Goal: Communication & Community: Answer question/provide support

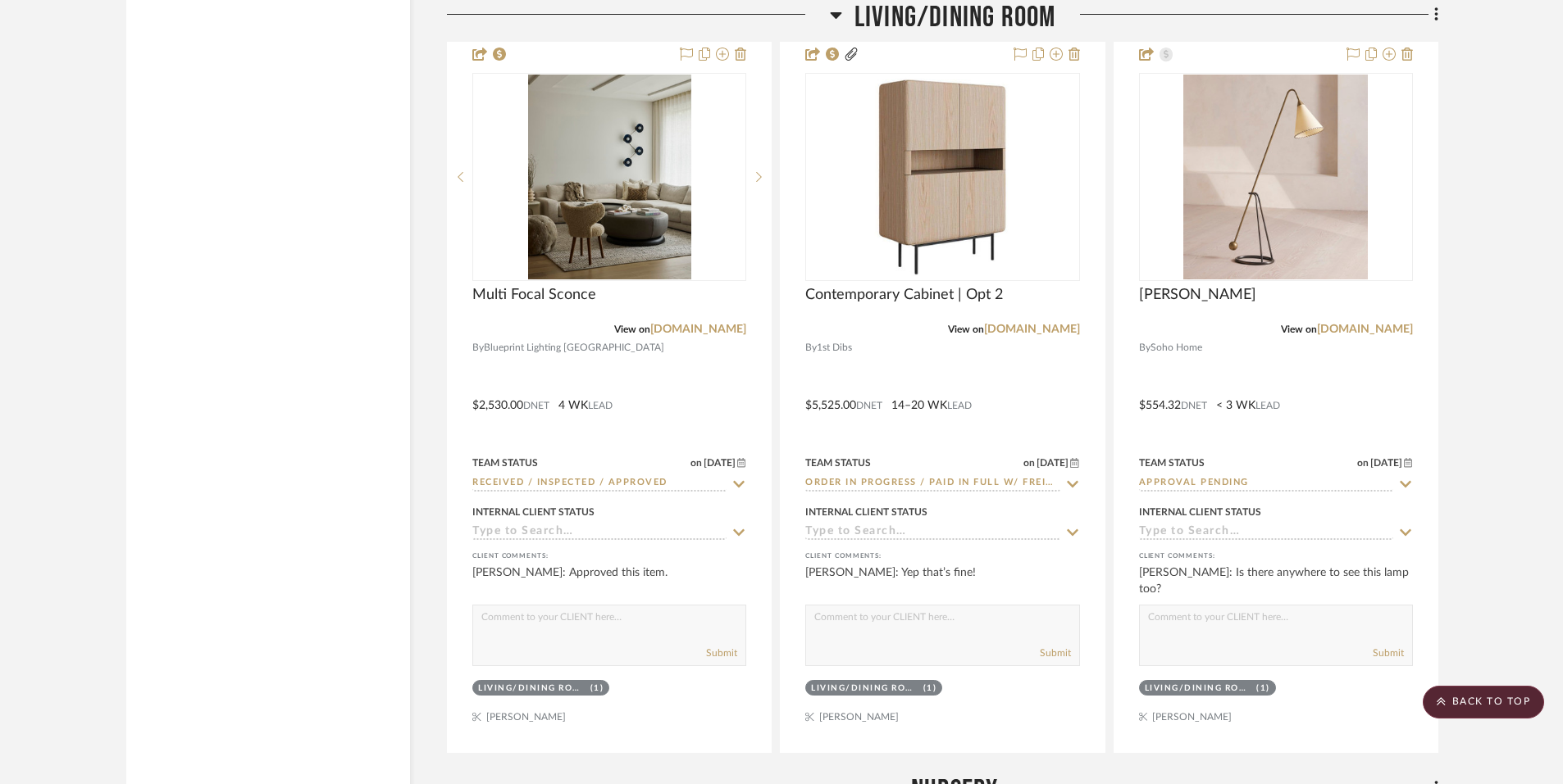
scroll to position [5085, 0]
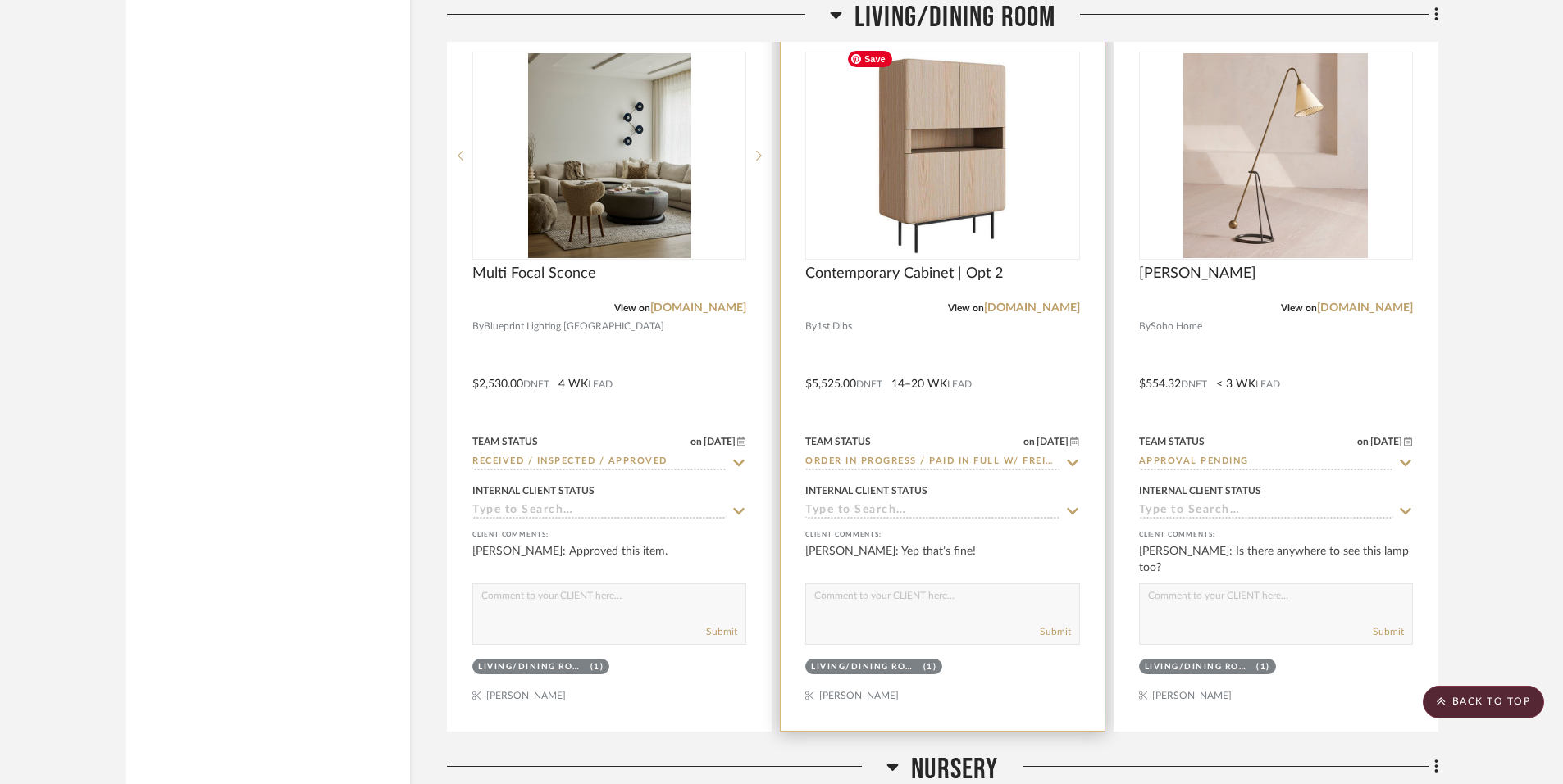
click at [0, 0] on img at bounding box center [0, 0] width 0 height 0
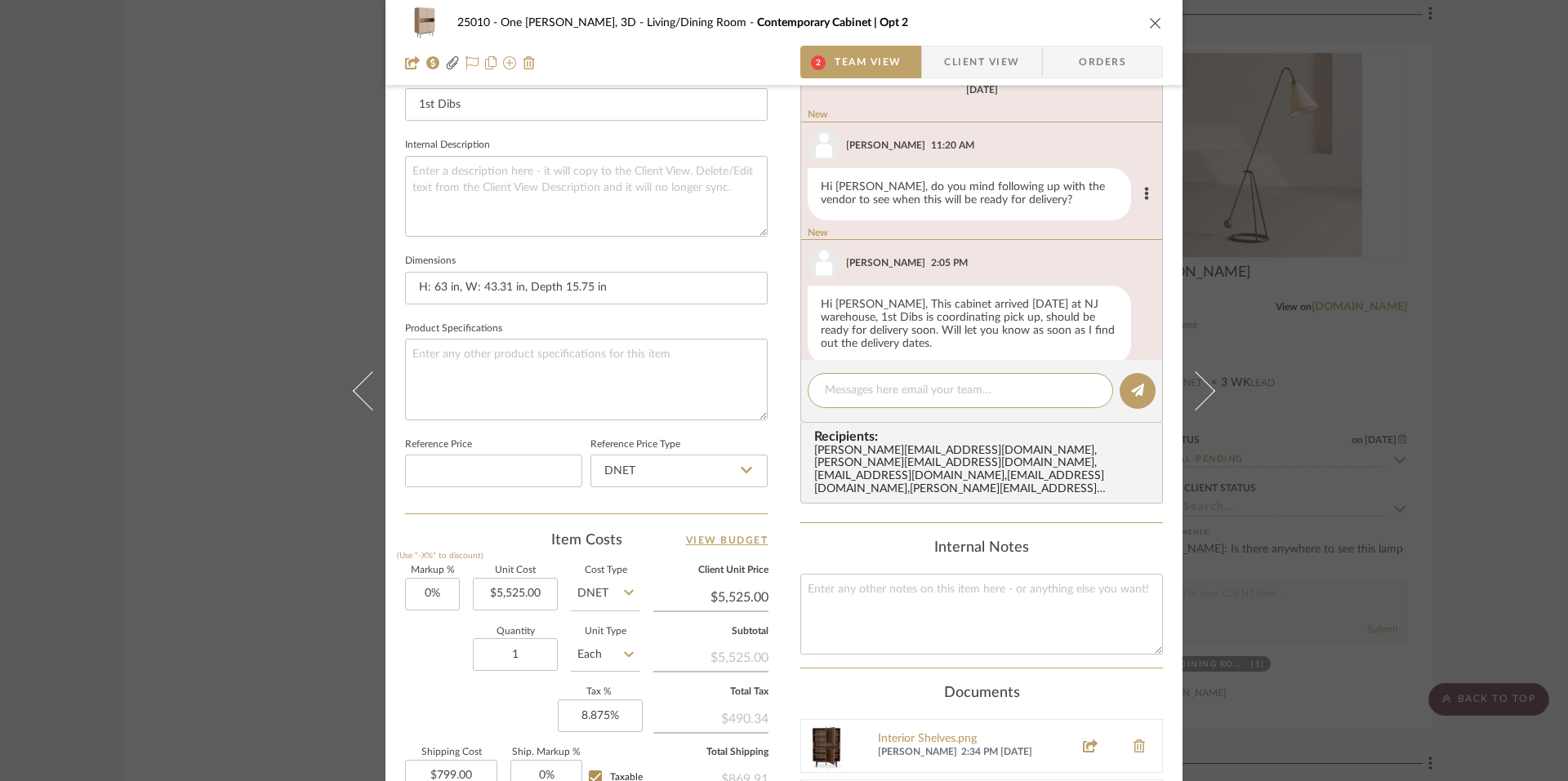
scroll to position [1531, 0]
click at [158, 229] on div "25010 - One Vandam, 3D Living/Dining Room Contemporary Cabinet | Opt 2 2 Team V…" at bounding box center [784, 390] width 1568 height 781
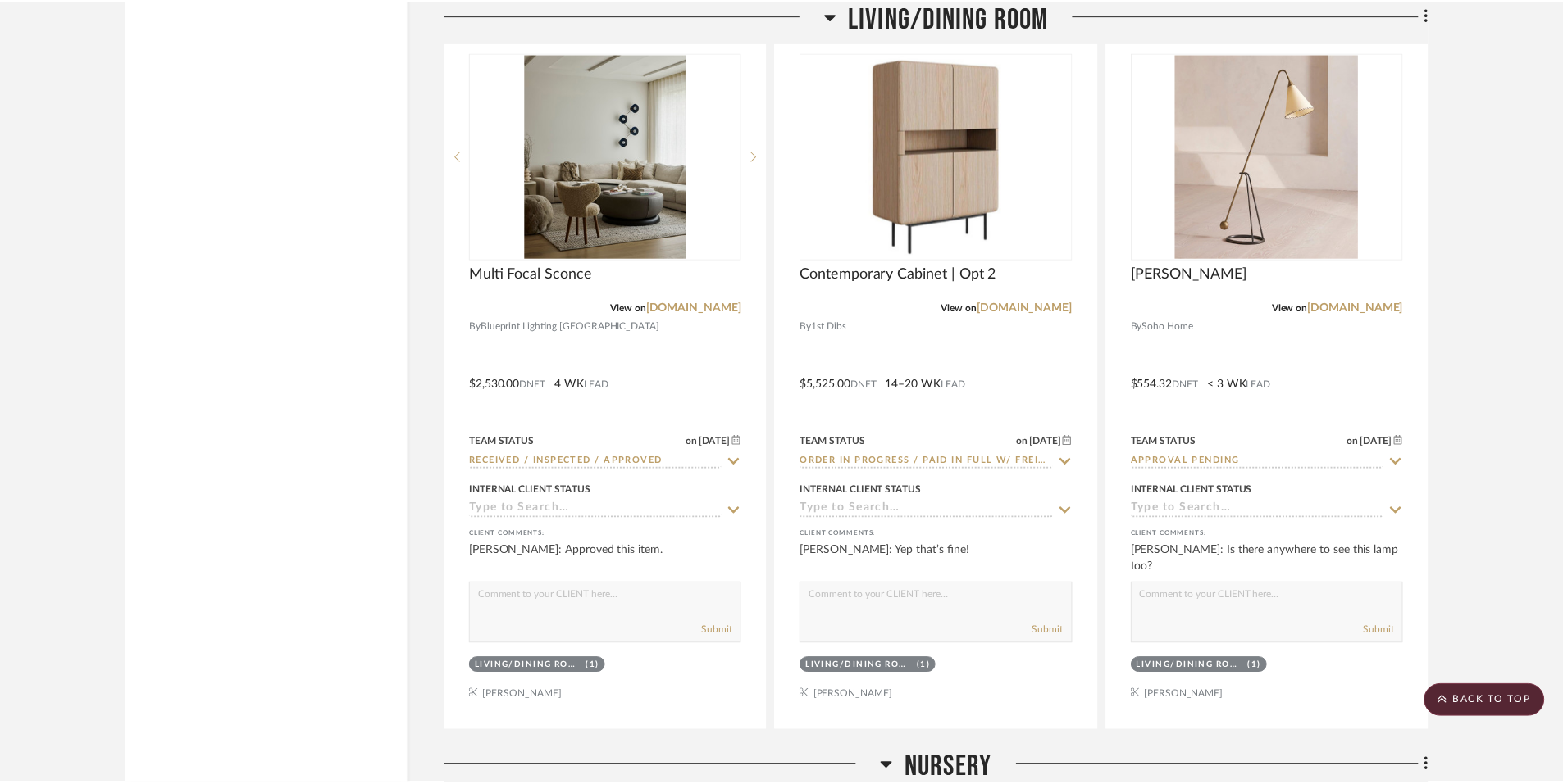
scroll to position [5085, 0]
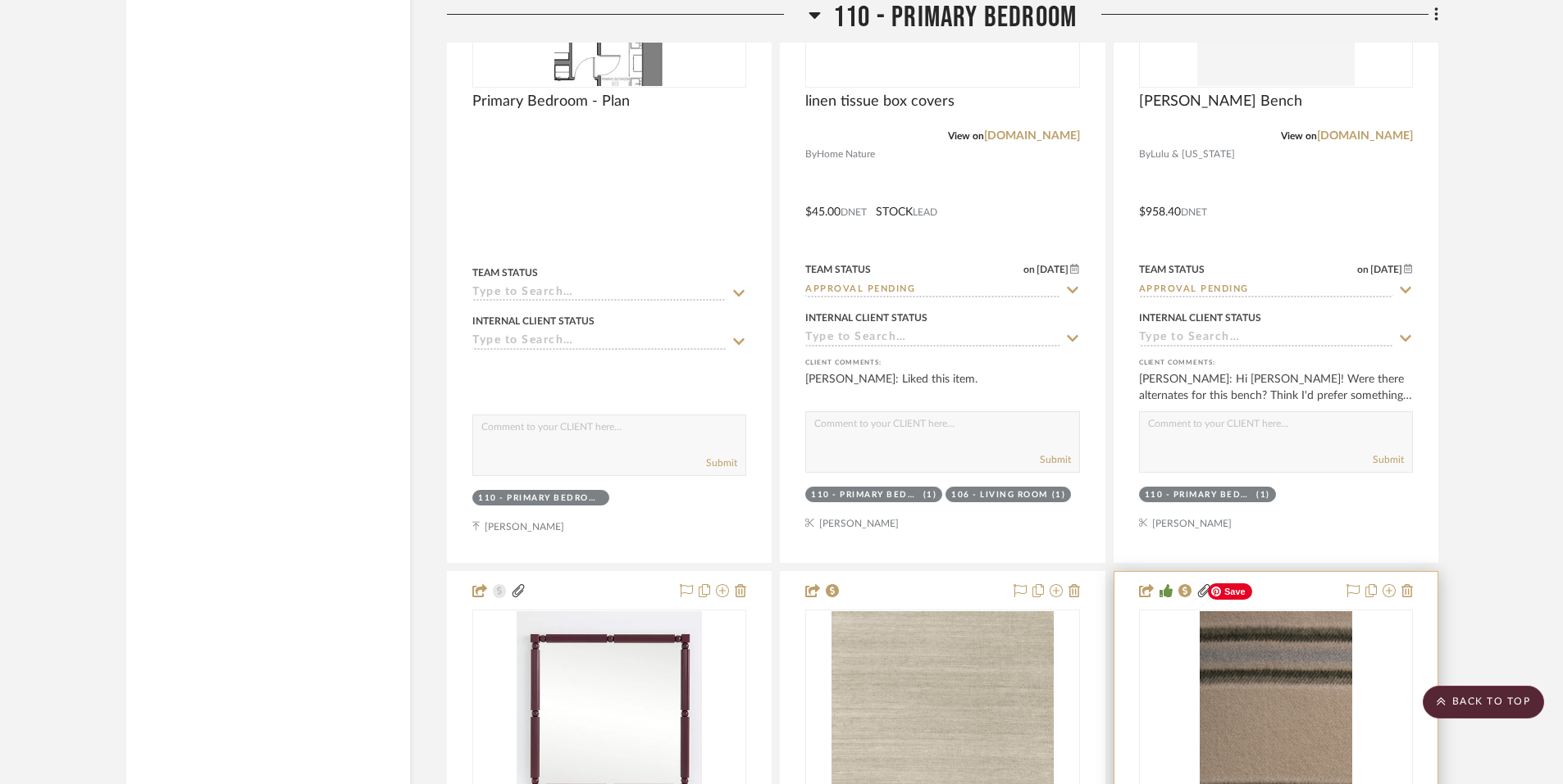
scroll to position [14135, 0]
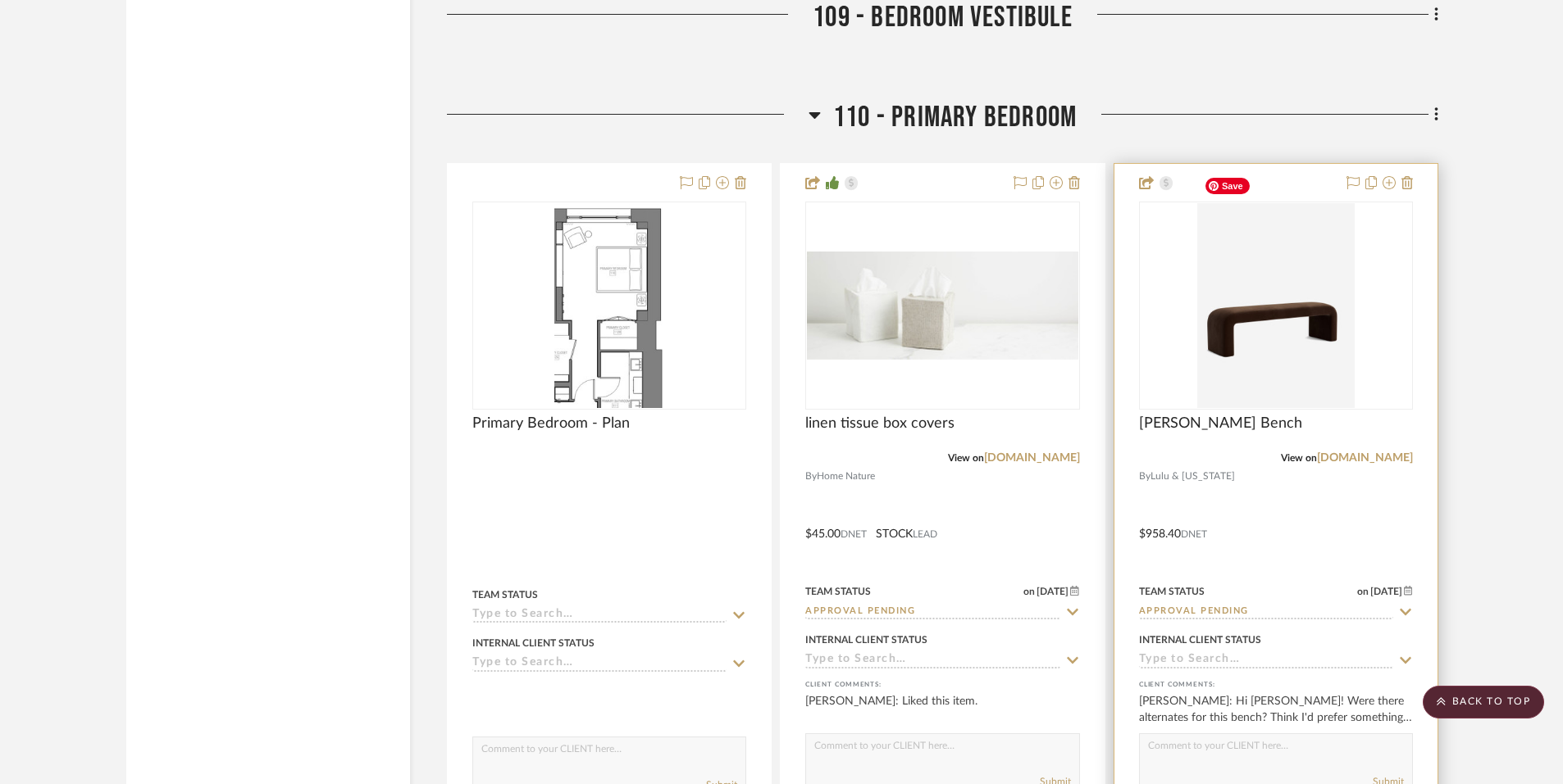
click at [0, 0] on img at bounding box center [0, 0] width 0 height 0
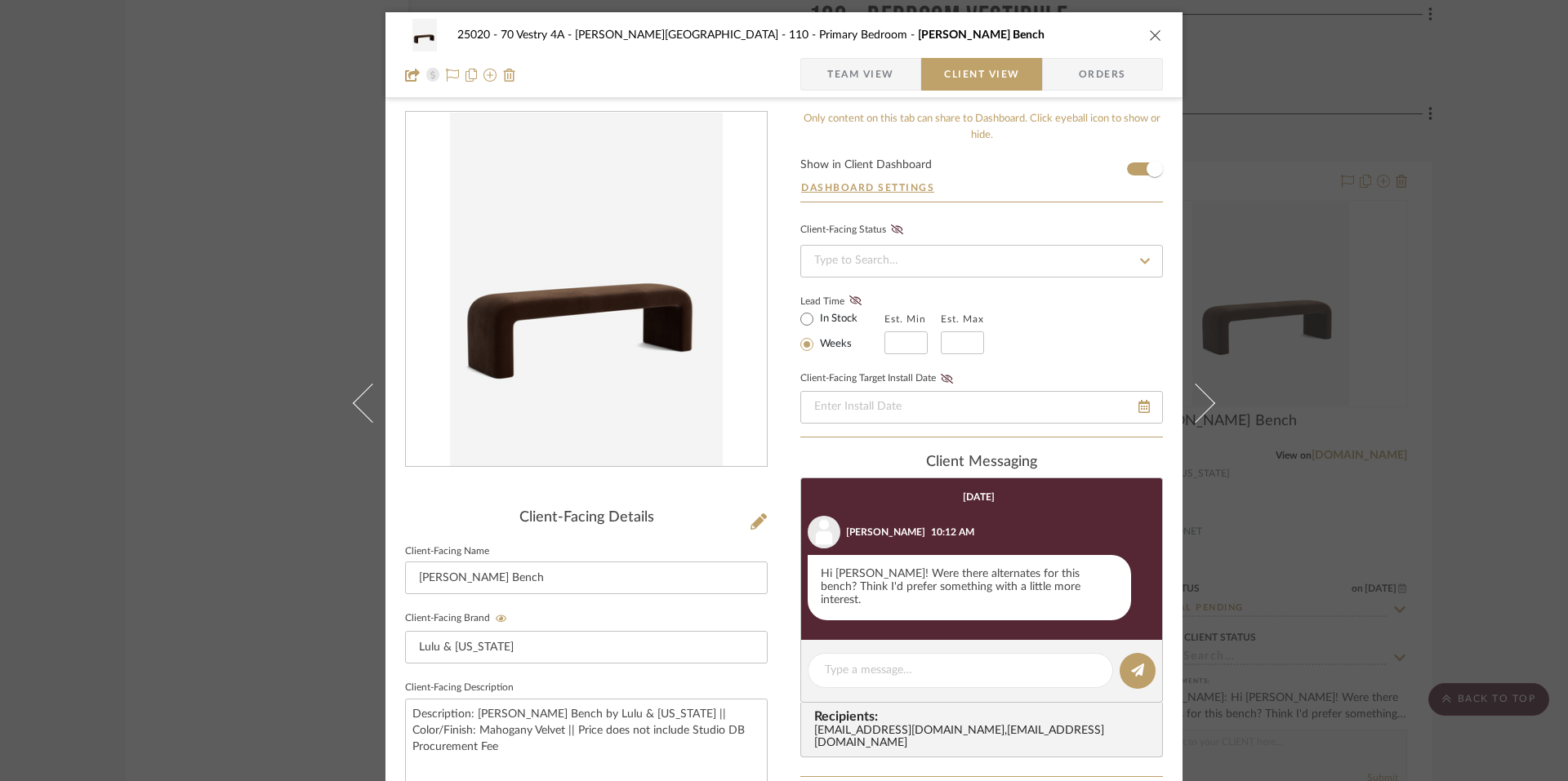
scroll to position [156, 0]
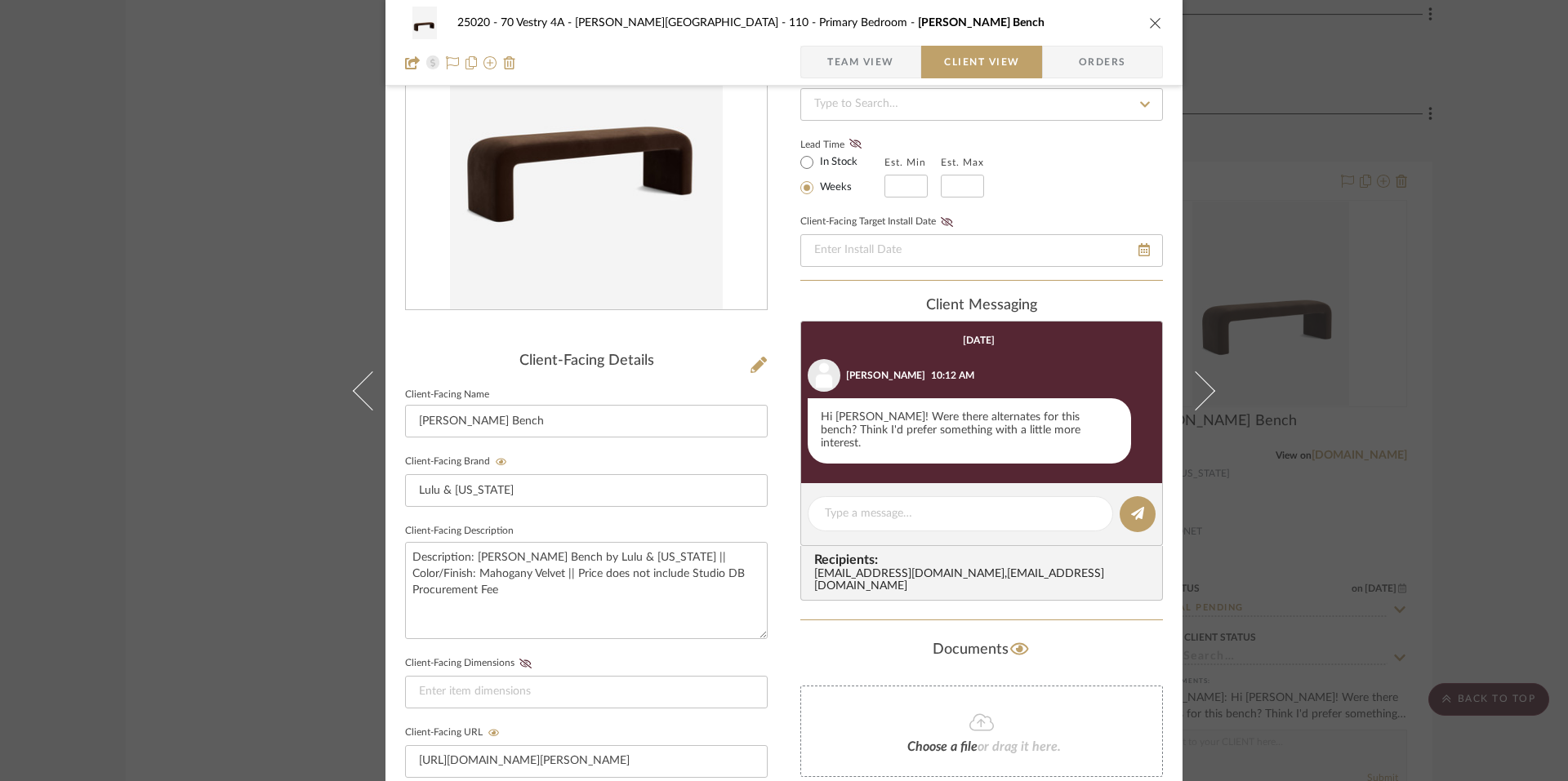
click at [919, 520] on editor-of-message at bounding box center [981, 515] width 362 height 63
click at [904, 505] on textarea at bounding box center [961, 514] width 271 height 17
drag, startPoint x: 1066, startPoint y: 501, endPoint x: 866, endPoint y: 500, distance: 200.0
click at [865, 505] on textarea "Hi Emily, we actually heard about a sample sale" at bounding box center [961, 514] width 271 height 17
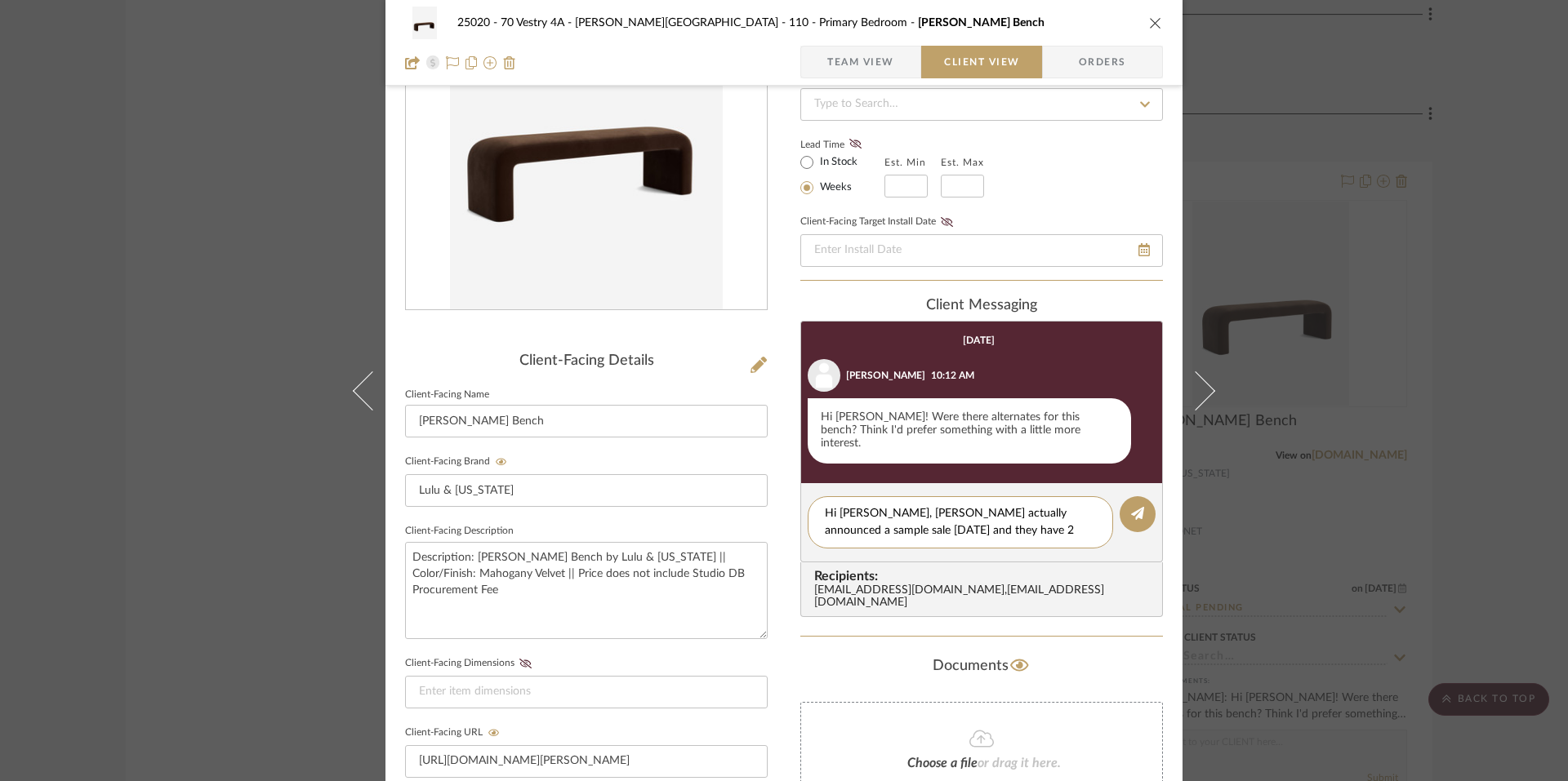
scroll to position [0, 0]
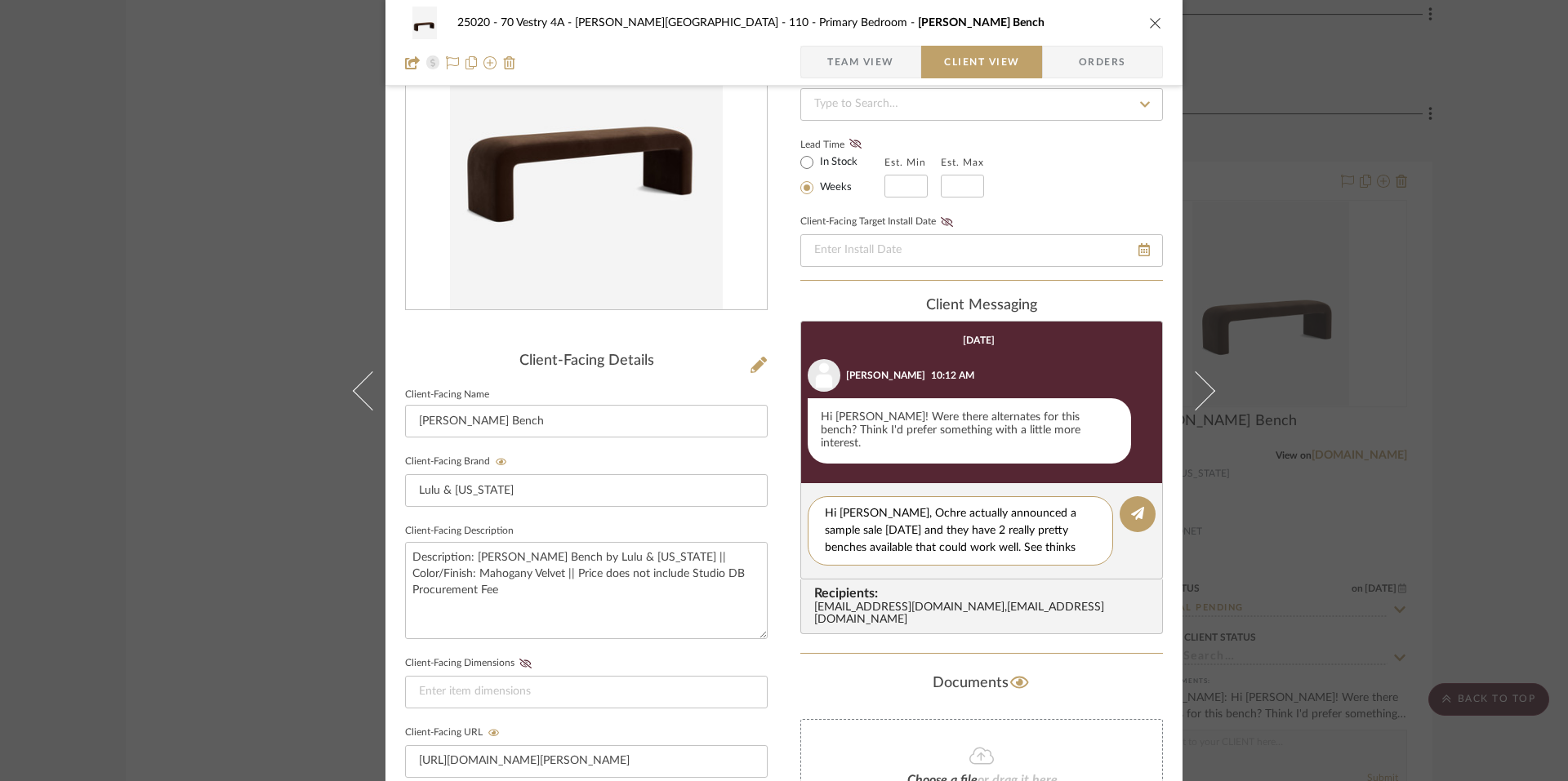
type textarea "Hi Emily, Ochre actually announced a sample sale today and they have 2 really p…"
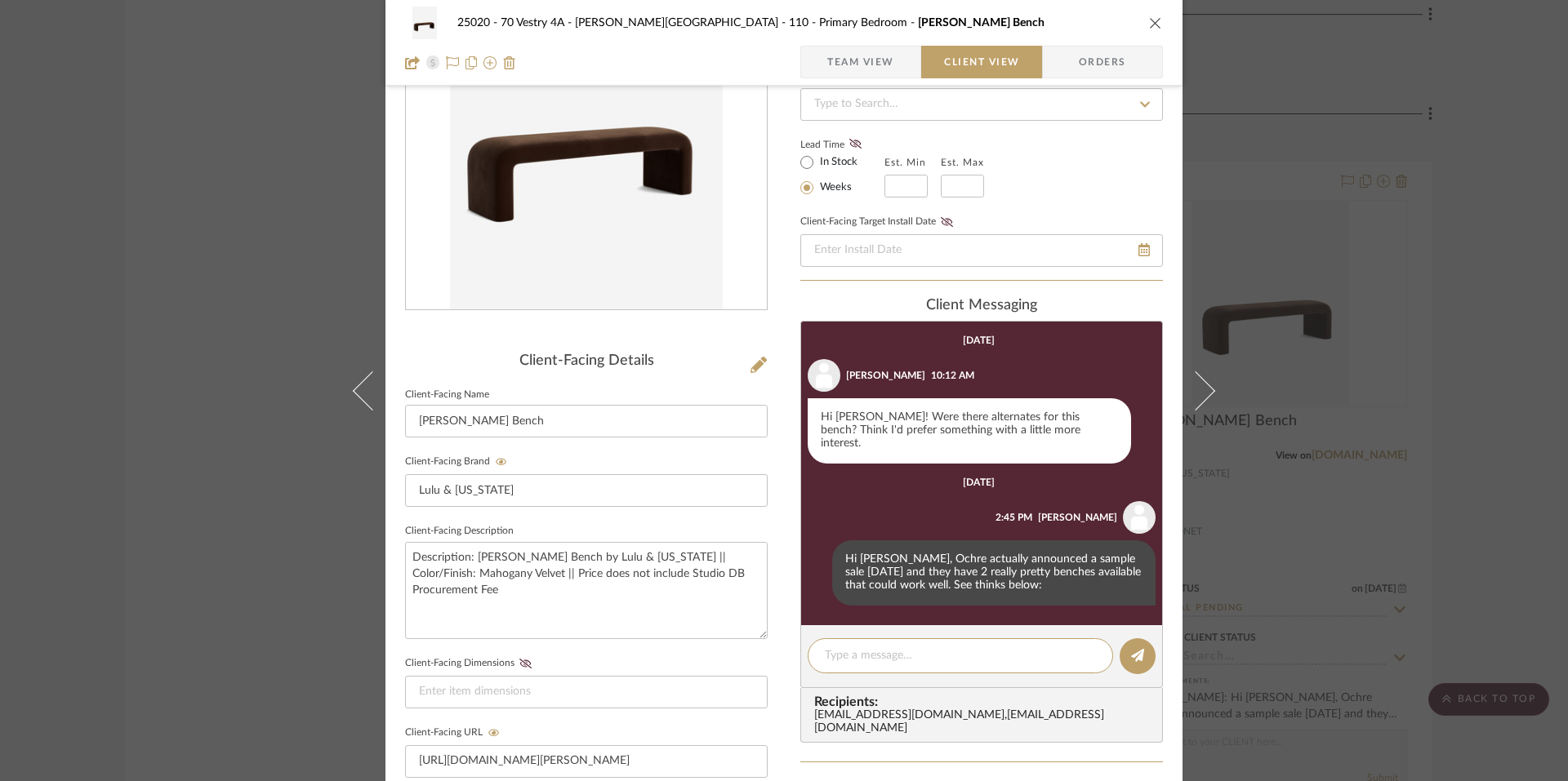
paste textarea "https://ochre-llc-us.myshopify.com/products/sable-bench-blackcurrant?variant=42…"
type textarea "https://ochre-llc-us.myshopify.com/products/sable-bench-blackcurrant?variant=42…"
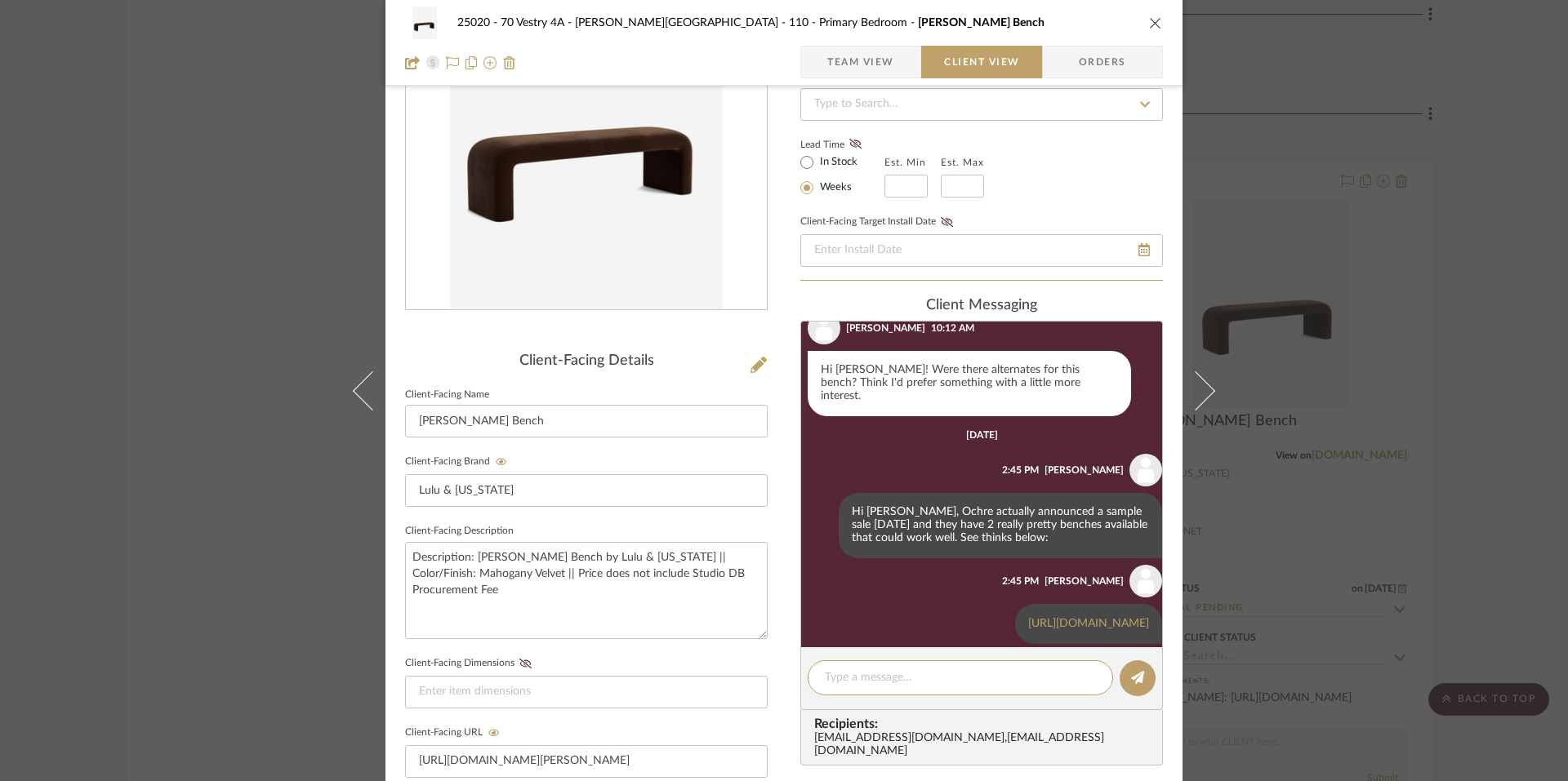
scroll to position [65, 0]
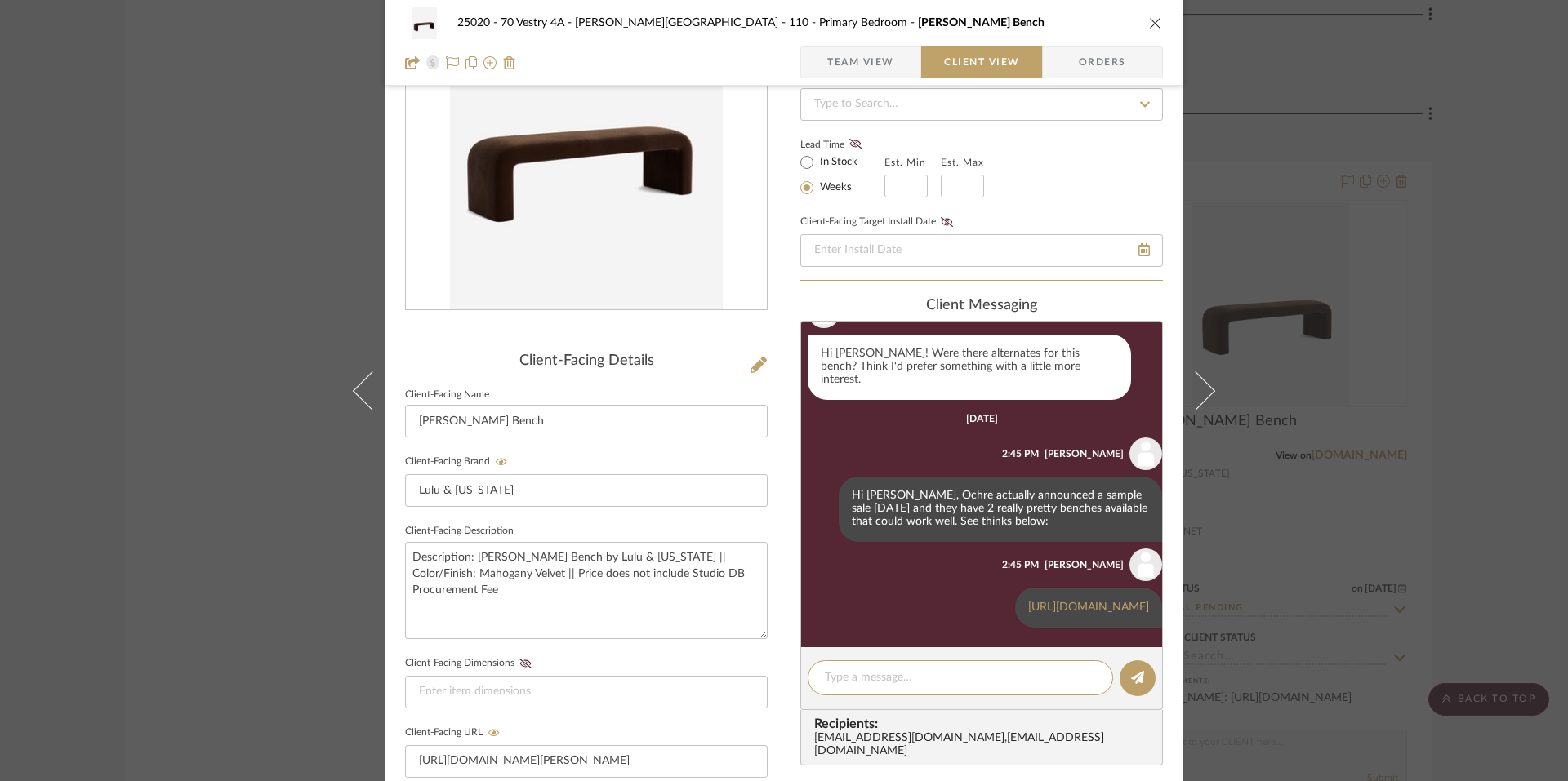
paste textarea "https://ochre-llc-us.myshopify.com/products/wisp-bench-oyster?variant=421904198…"
type textarea "https://ochre-llc-us.myshopify.com/products/wisp-bench-oyster?variant=421904198…"
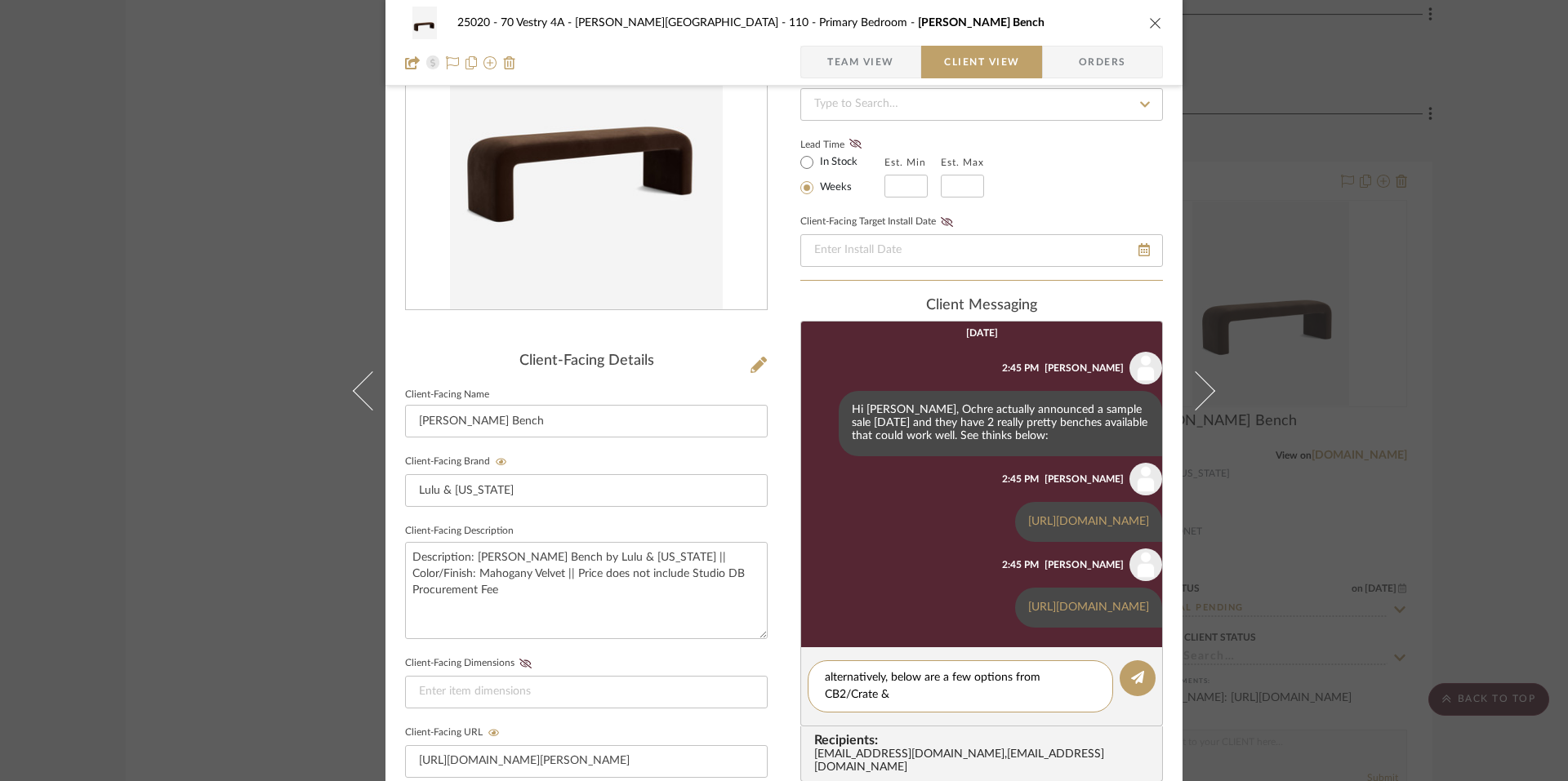
scroll to position [0, 0]
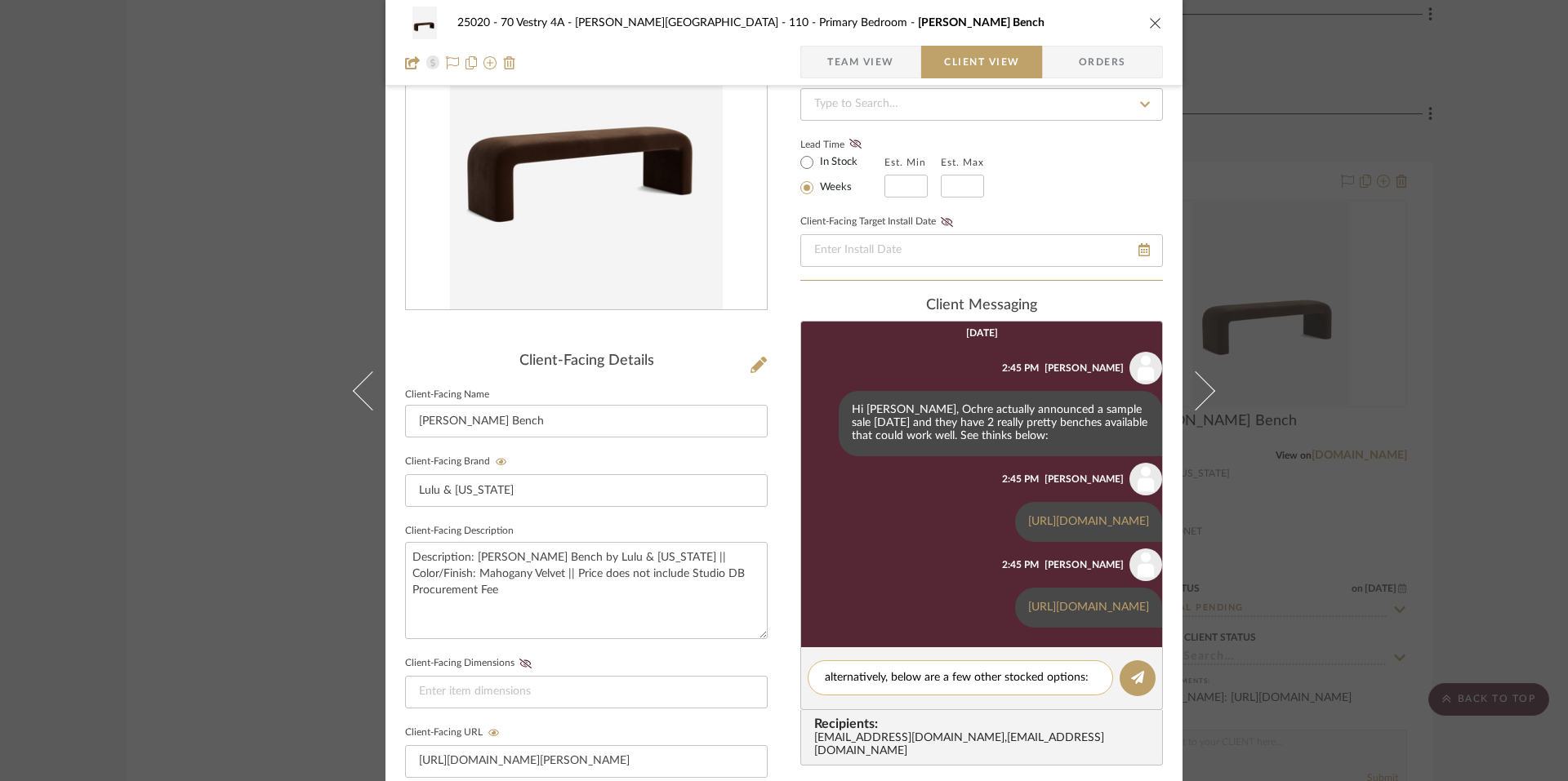
click at [1018, 684] on textarea "alternatively, below are a few other stocked options:" at bounding box center [961, 678] width 271 height 17
type textarea "alternatively, below are a few other options:"
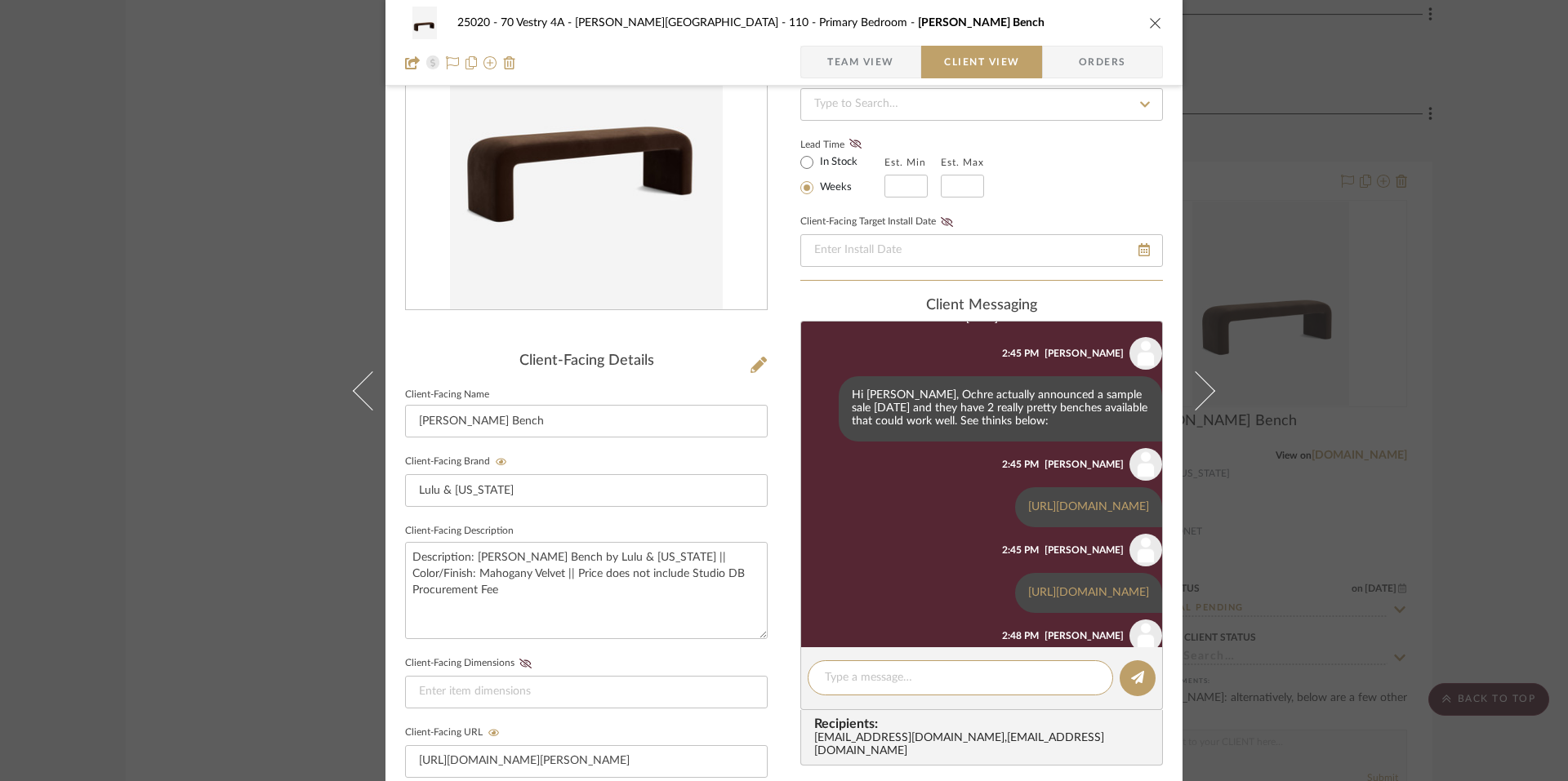
scroll to position [249, 0]
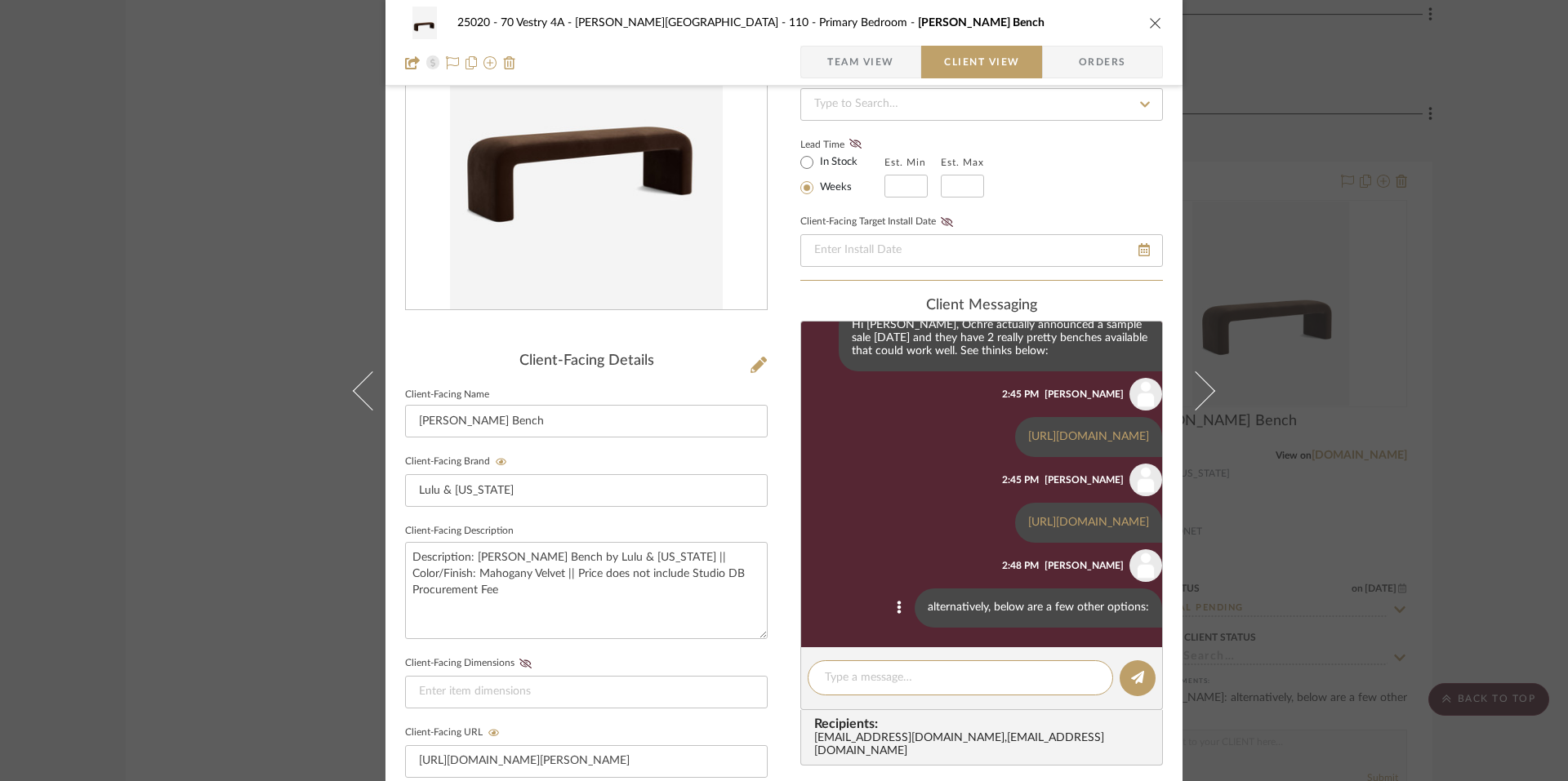
paste textarea "https://www.cb2.com/socca-55-taupe-sheepskin-upholstered-bench/s635833"
type textarea "https://www.cb2.com/socca-55-taupe-sheepskin-upholstered-bench/s635833"
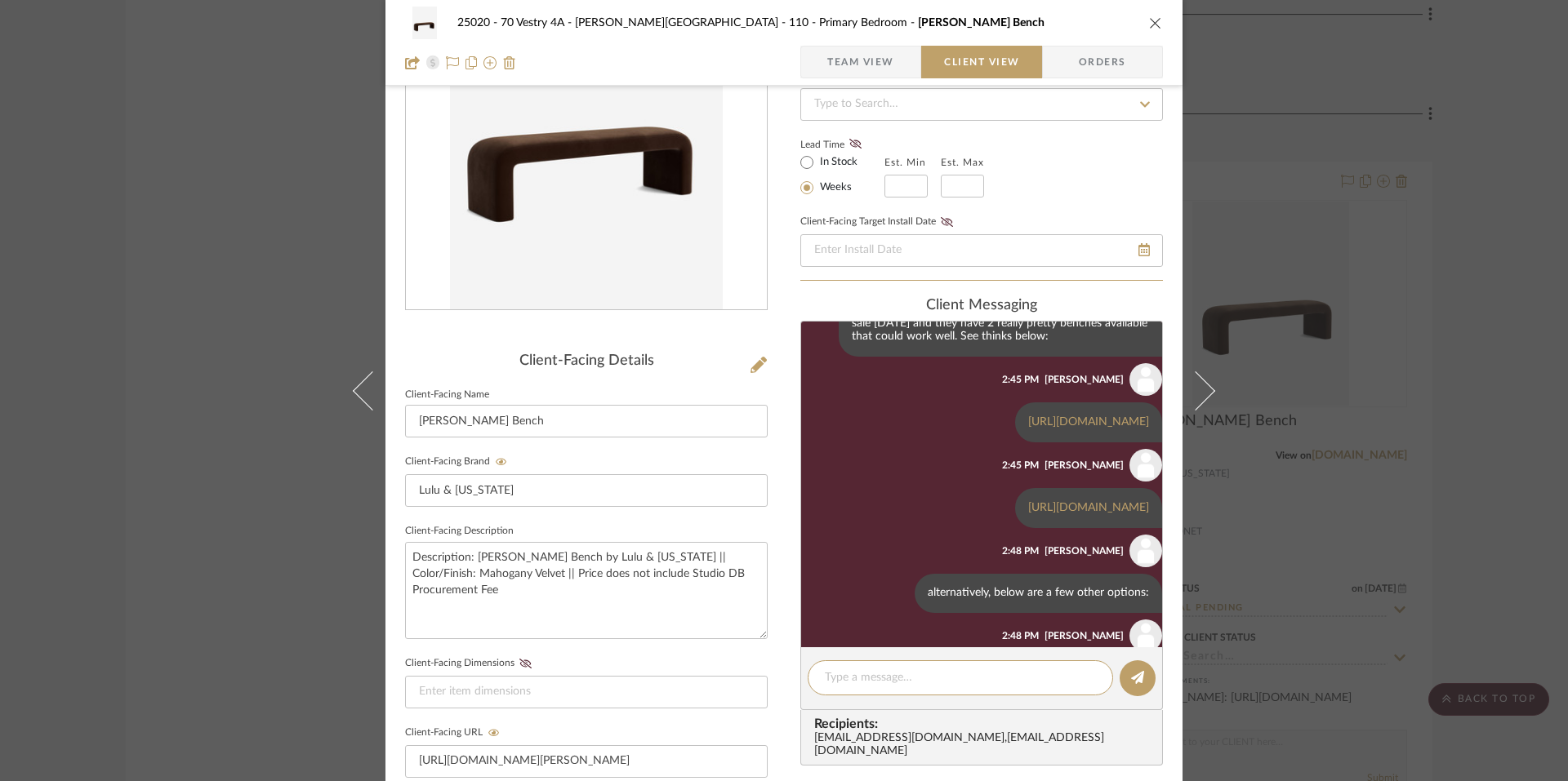
scroll to position [348, 0]
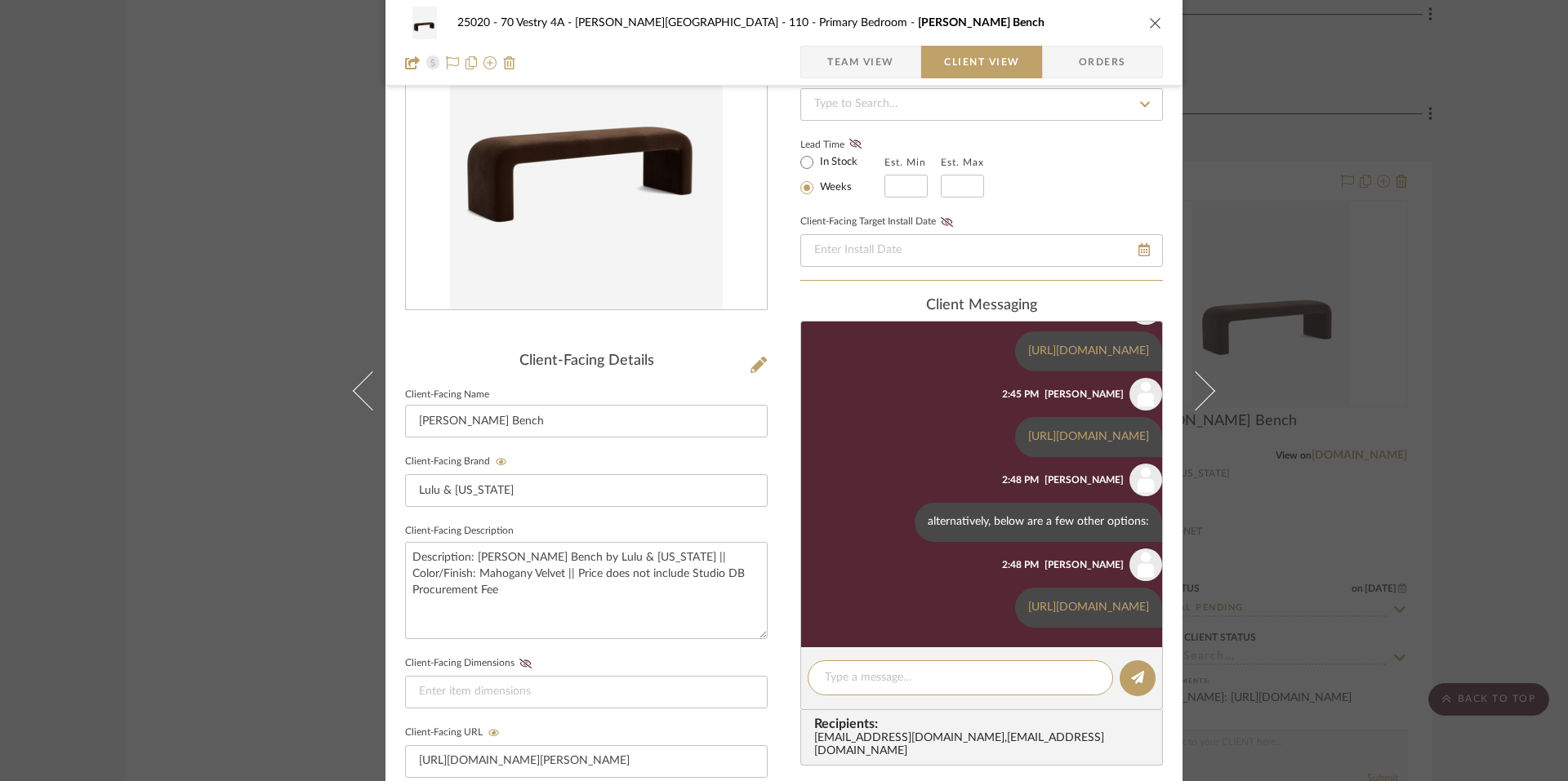
paste textarea "https://www.westelm.com/products/pierce-ward-iron-bench-h13617/?catalogId=71&sk…"
type textarea "https://www.westelm.com/products/pierce-ward-iron-bench-h13617/?catalogId=71&sk…"
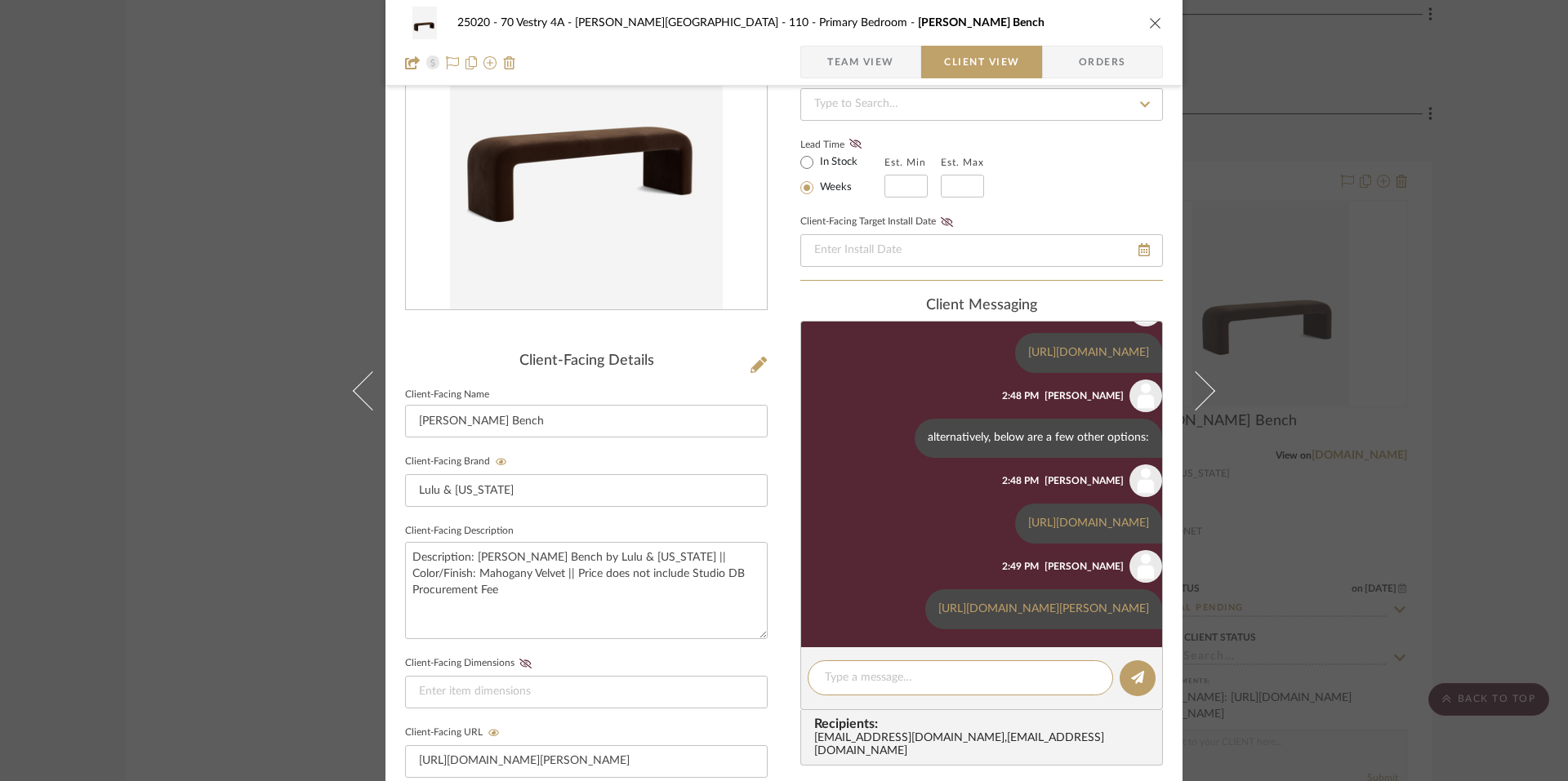
scroll to position [559, 0]
paste textarea "https://maidenhome.com/products/the-perry-bench-performance-velvet-olive?varian…"
type textarea "https://maidenhome.com/products/the-perry-bench-performance-velvet-olive?varian…"
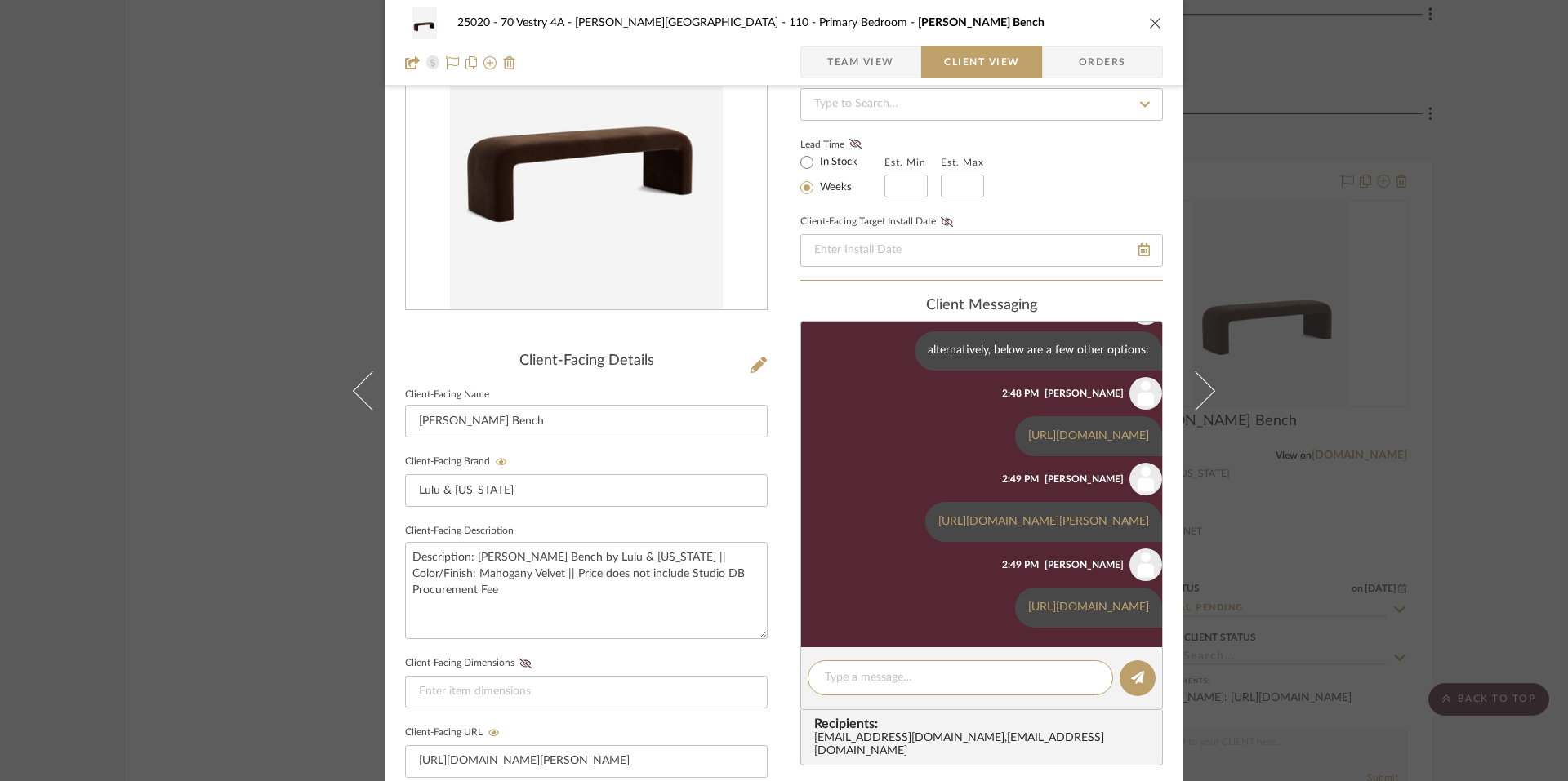
scroll to position [659, 0]
click at [229, 167] on div "25020 - 70 Vestry 4A - Grant-Stanleigh 110 - Primary Bedroom Tate Bench Team Vi…" at bounding box center [784, 390] width 1568 height 781
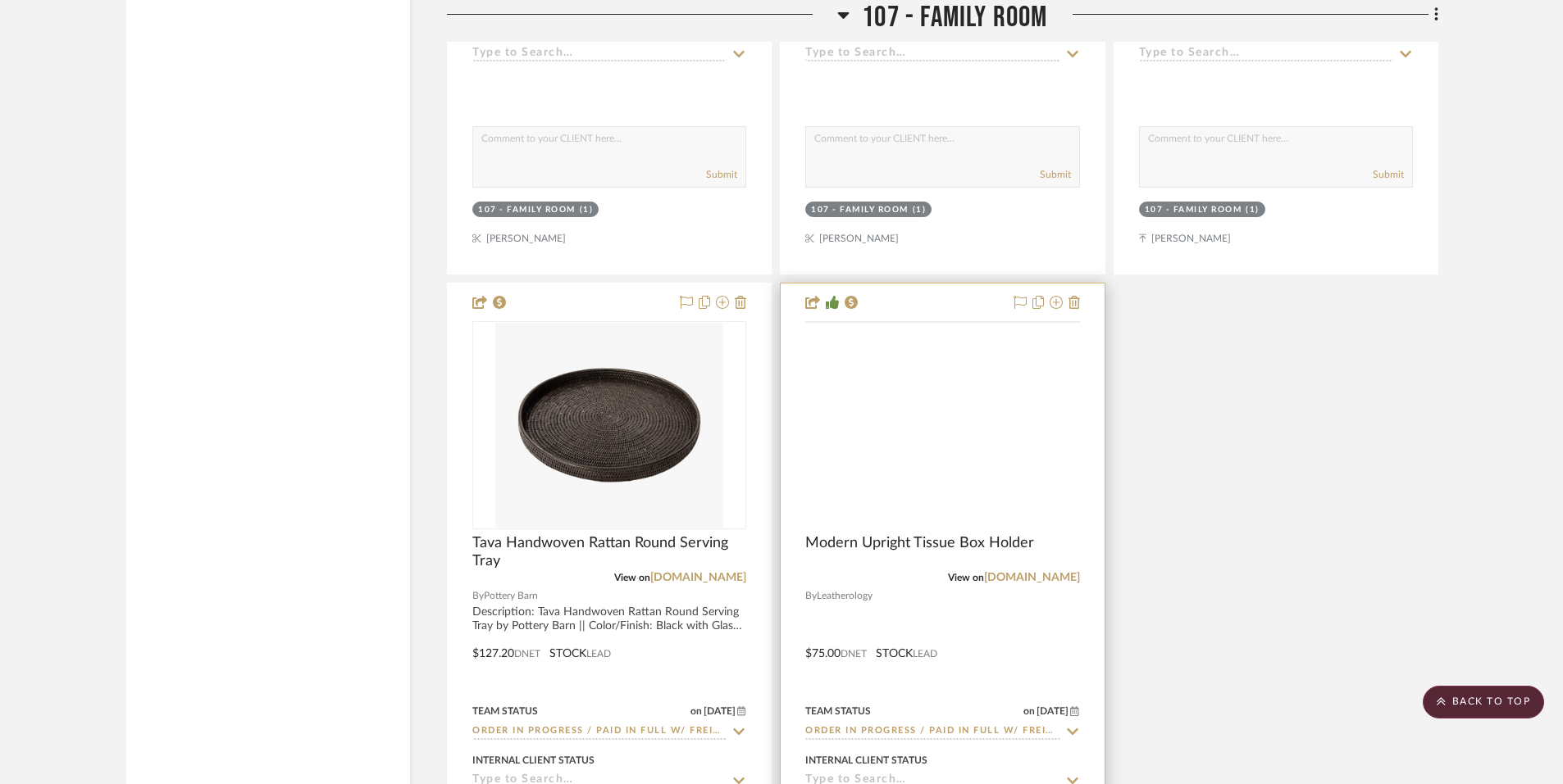
scroll to position [12759, 0]
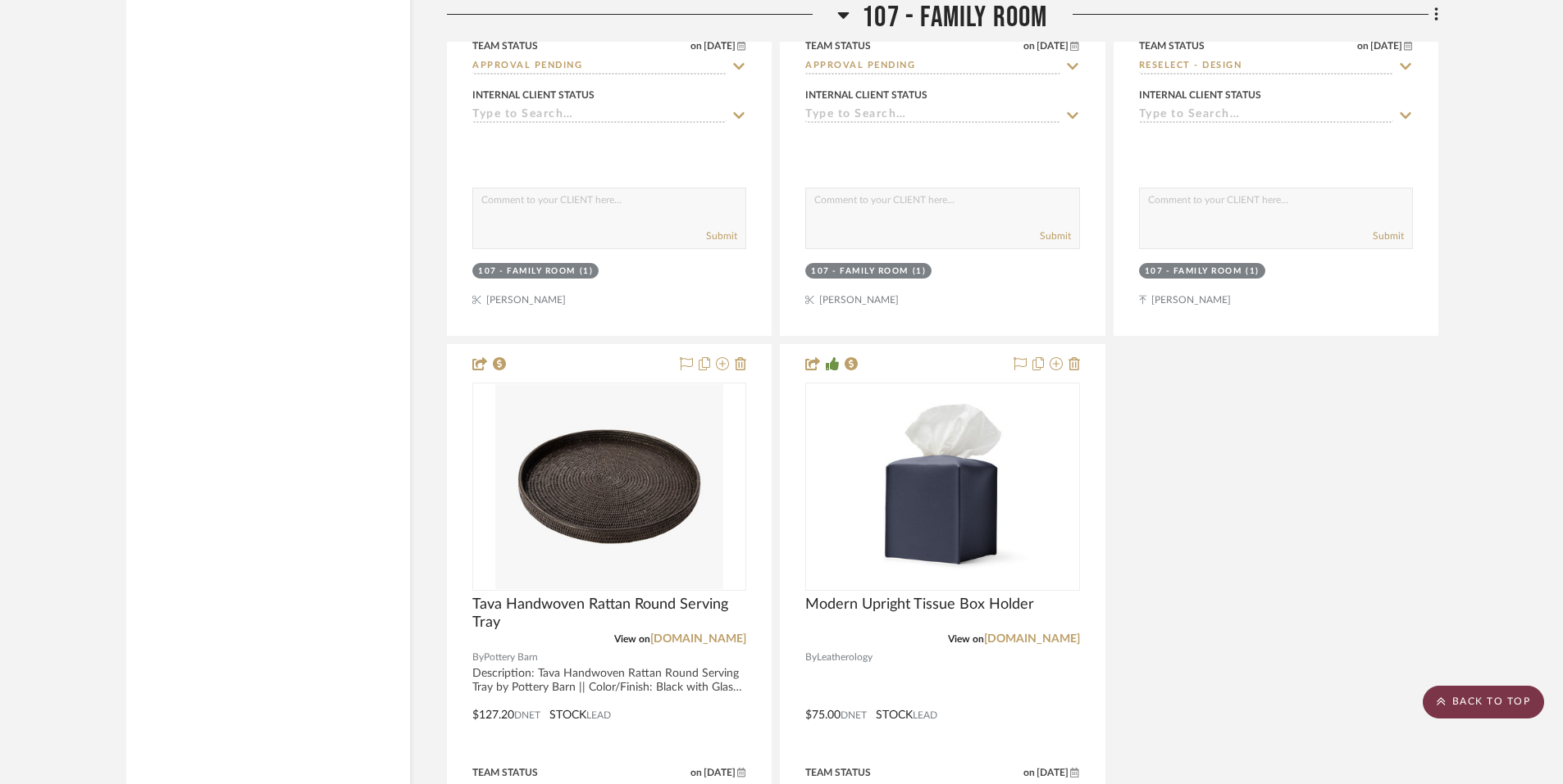
click at [1487, 710] on scroll-to-top-button "BACK TO TOP" at bounding box center [1483, 702] width 121 height 32
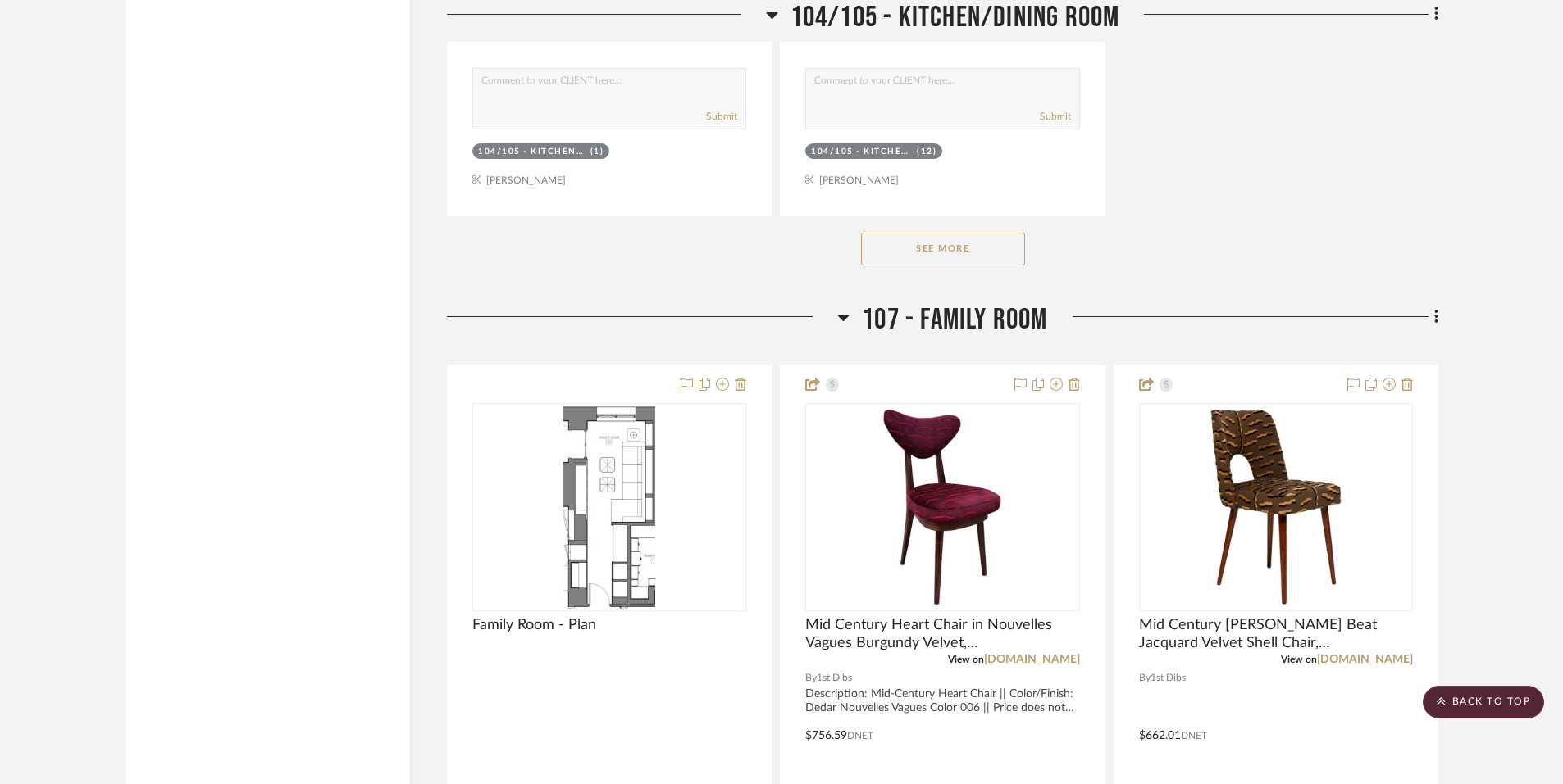
scroll to position [11375, 0]
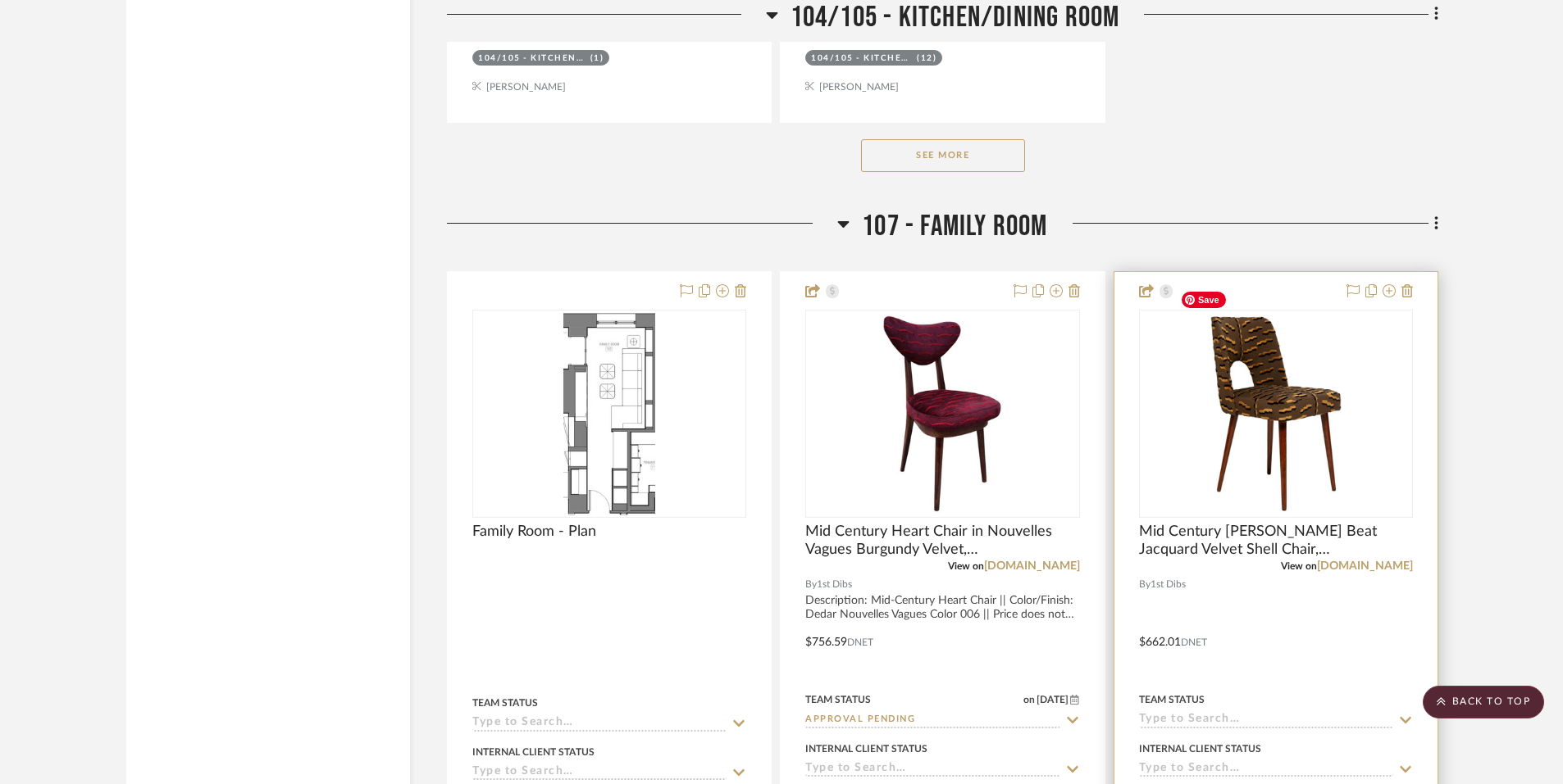
click at [1233, 386] on img "0" at bounding box center [1275, 414] width 205 height 205
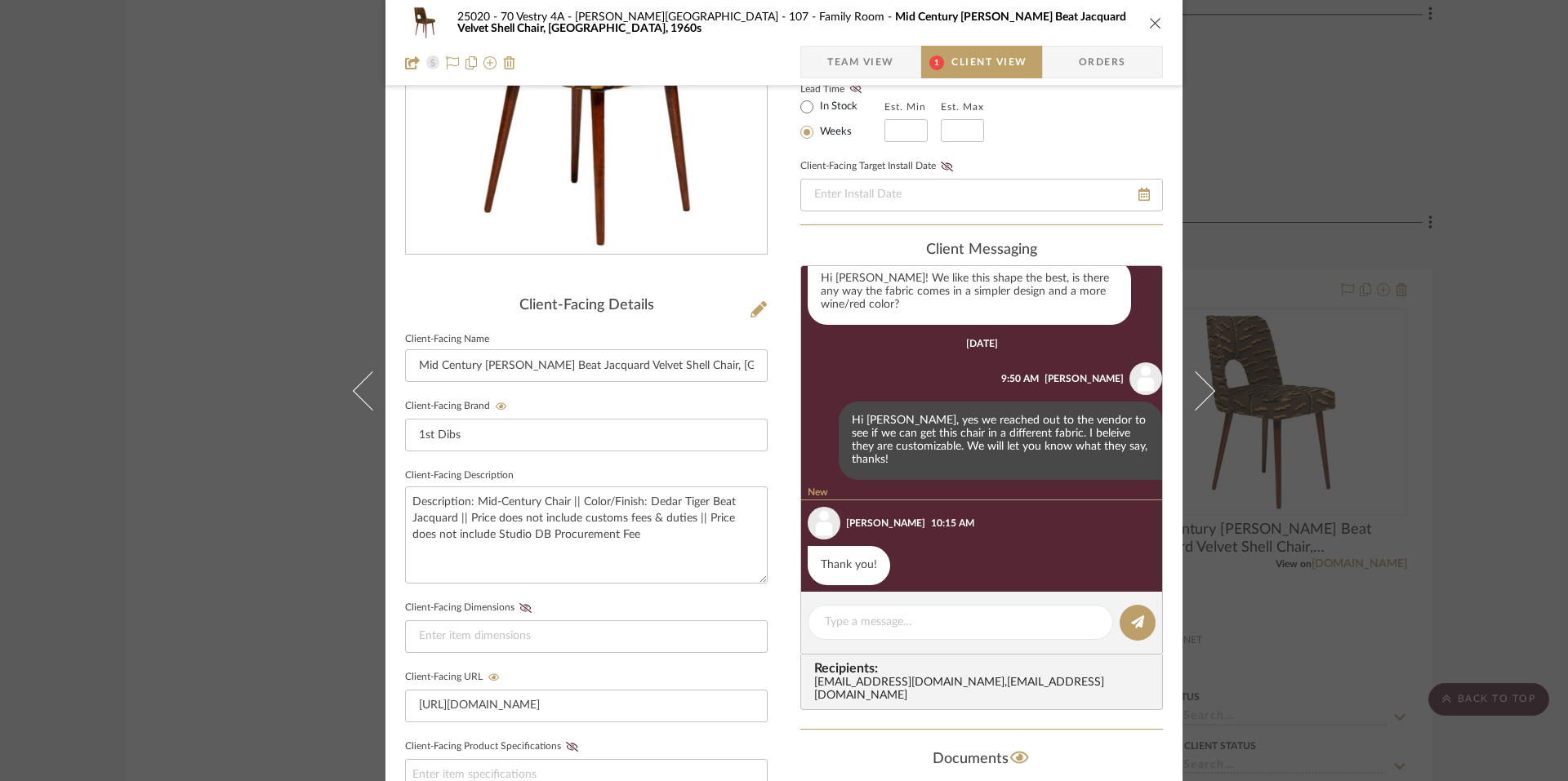
scroll to position [566, 0]
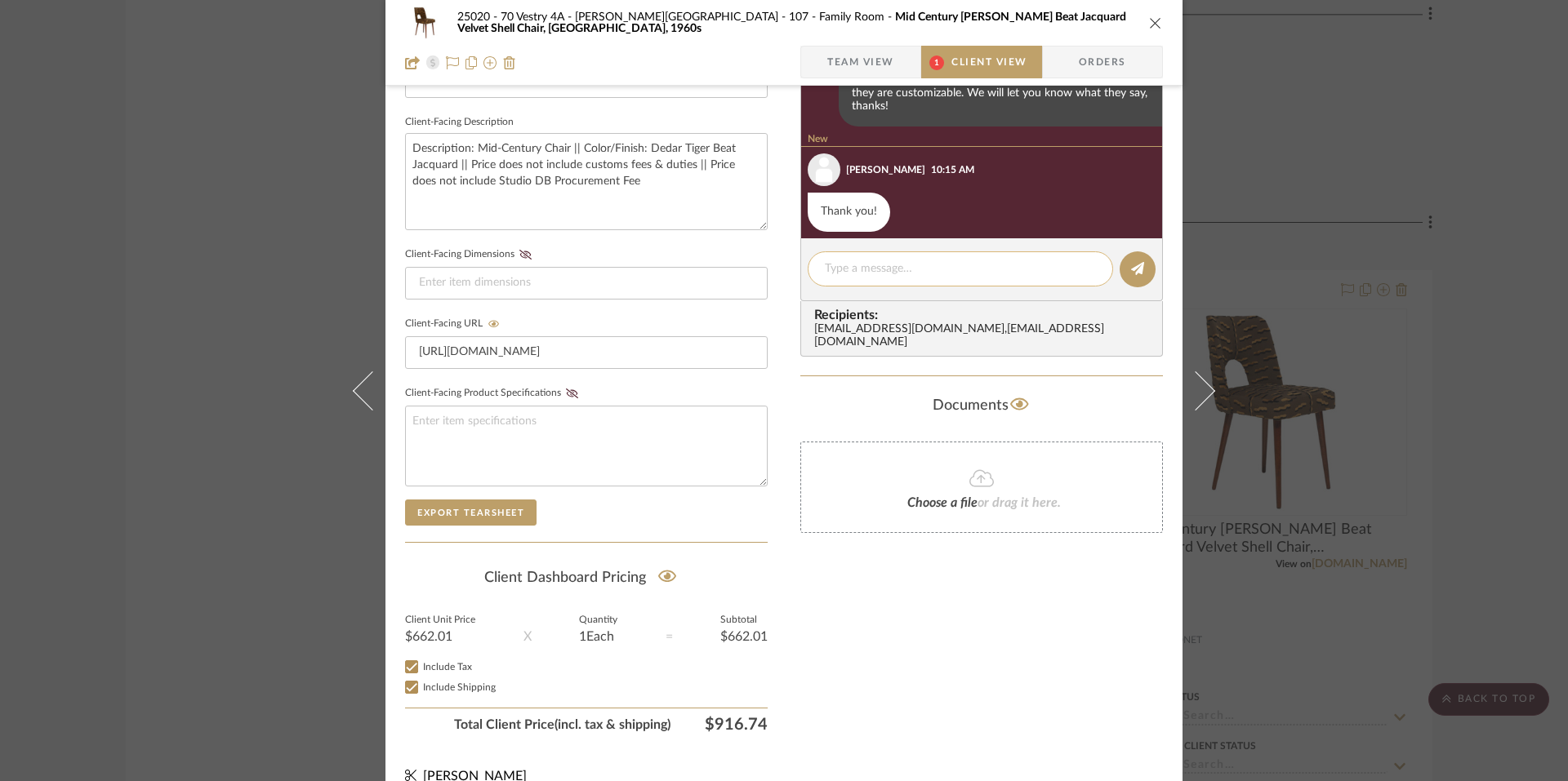
click at [921, 276] on textarea at bounding box center [961, 269] width 271 height 17
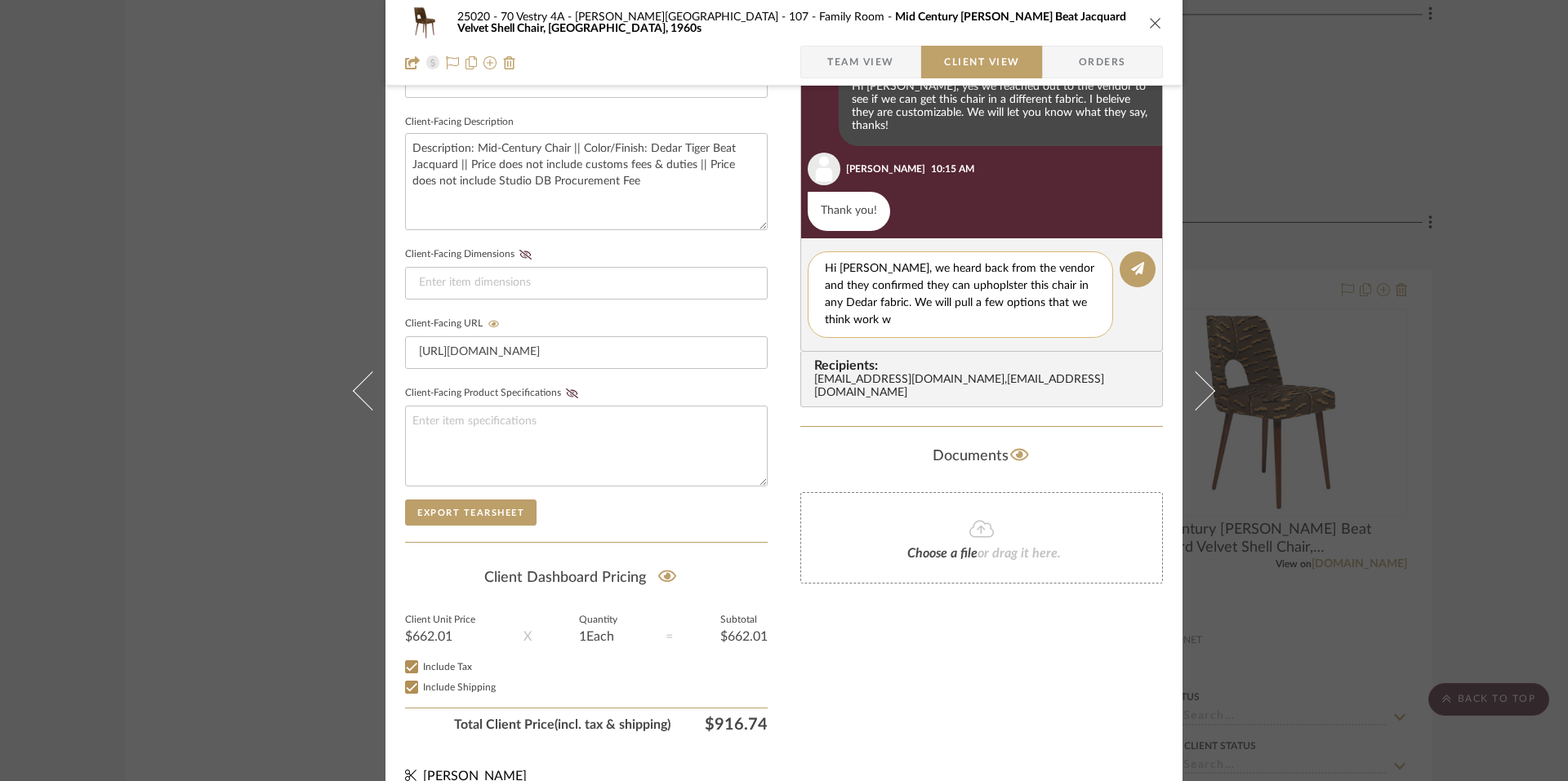
scroll to position [0, 0]
click at [1070, 289] on textarea "Hi Emily, we heard back from the vendor and they confirmed they can uphoplster …" at bounding box center [961, 295] width 271 height 69
click at [943, 283] on textarea "Hi Emily, we heard back from the vendor and they confirmed they can uphoplster …" at bounding box center [961, 295] width 271 height 69
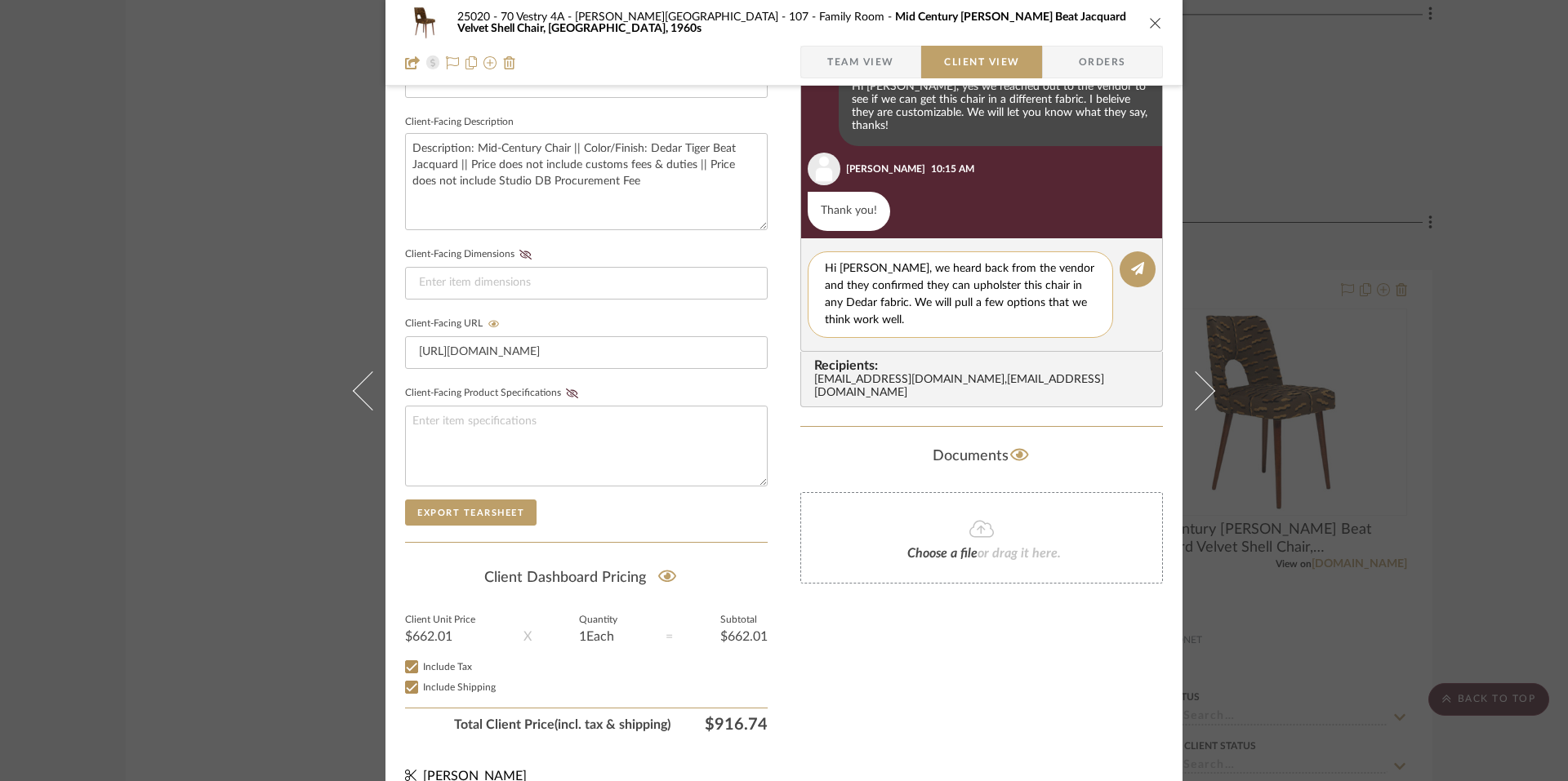
click at [931, 321] on textarea "Hi Emily, we heard back from the vendor and they confirmed they can upholster t…" at bounding box center [961, 295] width 271 height 69
click at [902, 328] on div "Hi Emily, we heard back from the vendor and they confirmed they can upholster t…" at bounding box center [960, 295] width 305 height 87
click at [895, 323] on textarea "Hi Emily, we heard back from the vendor and they confirmed they can upholster t…" at bounding box center [961, 295] width 271 height 69
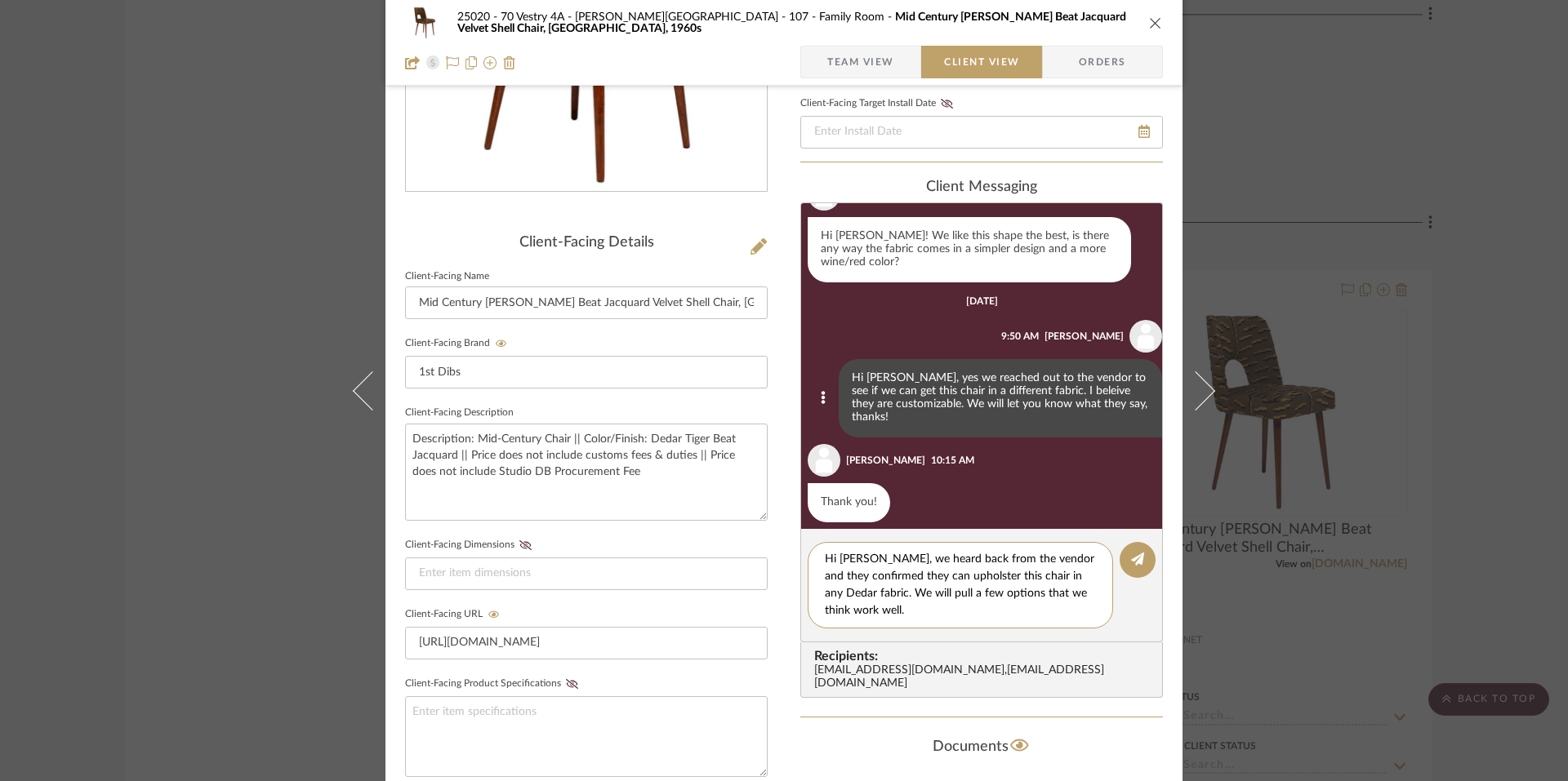
scroll to position [419, 0]
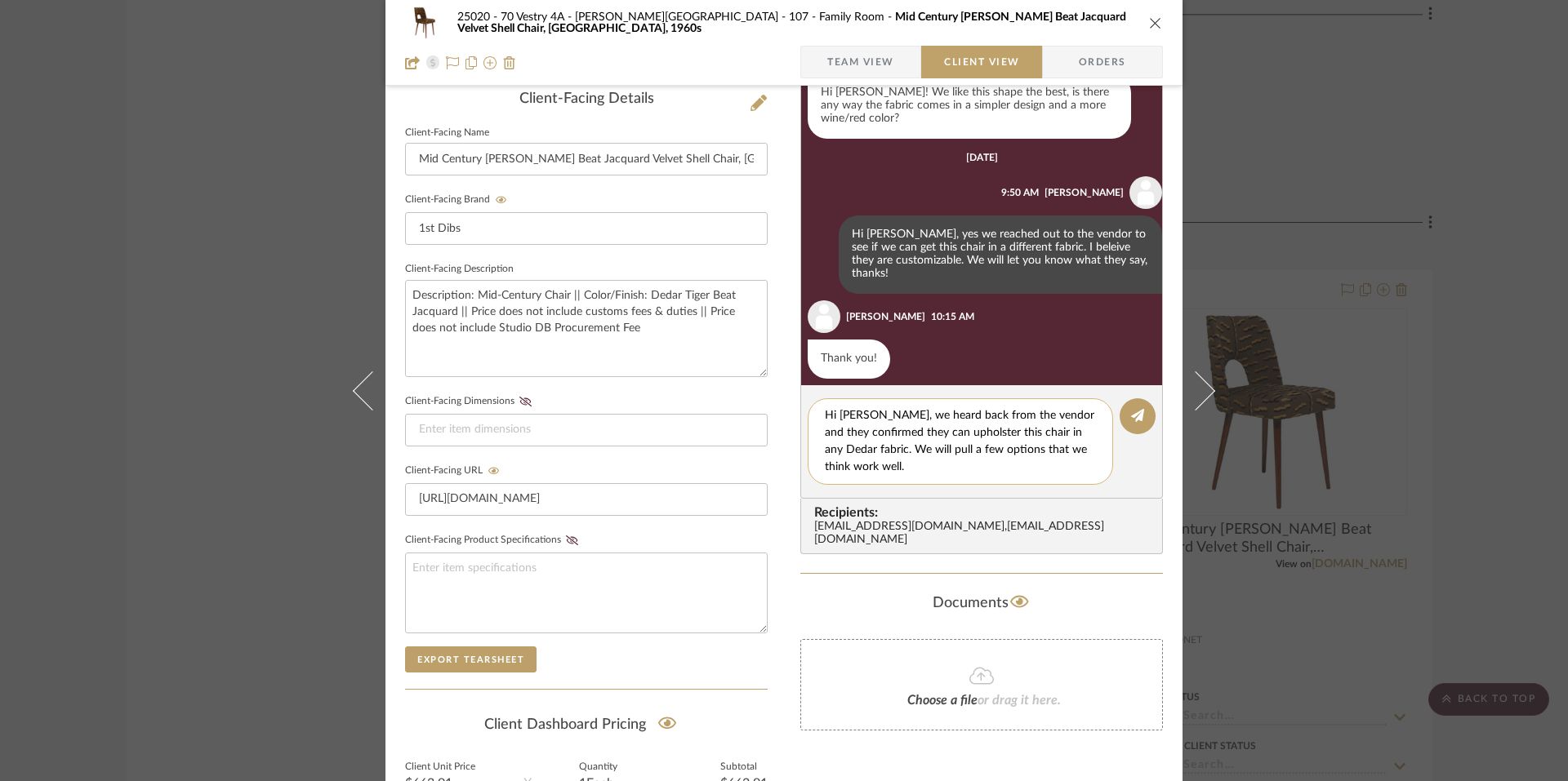
click at [965, 453] on textarea "Hi Emily, we heard back from the vendor and they confirmed they can upholster t…" at bounding box center [961, 441] width 271 height 69
type textarea "Hi Emily, we heard back from the vendor and they confirmed they can upholster t…"
click at [937, 469] on textarea "Hi Emily, we heard back from the vendor and they confirmed they can upholster t…" at bounding box center [961, 441] width 271 height 69
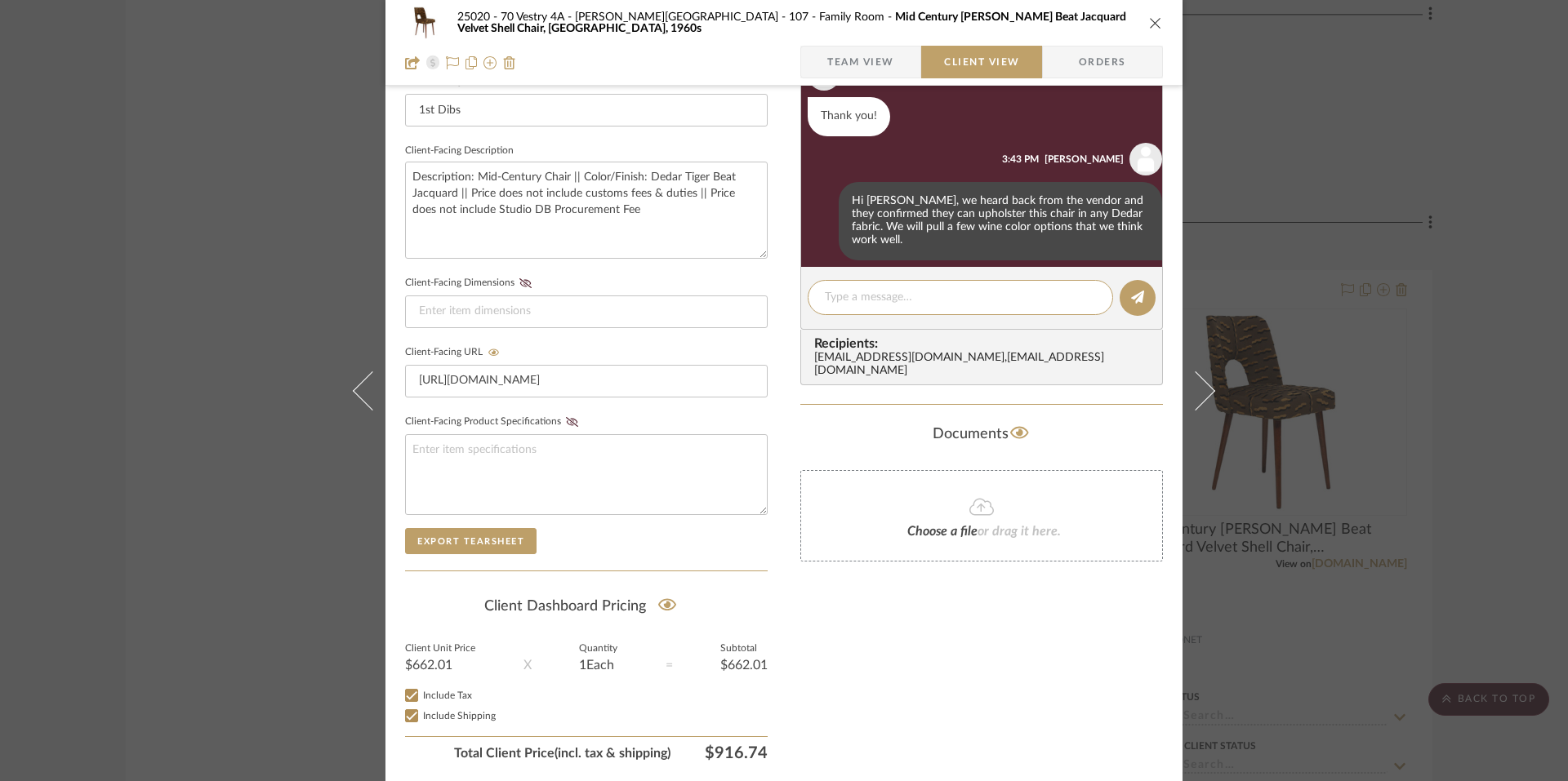
scroll to position [586, 0]
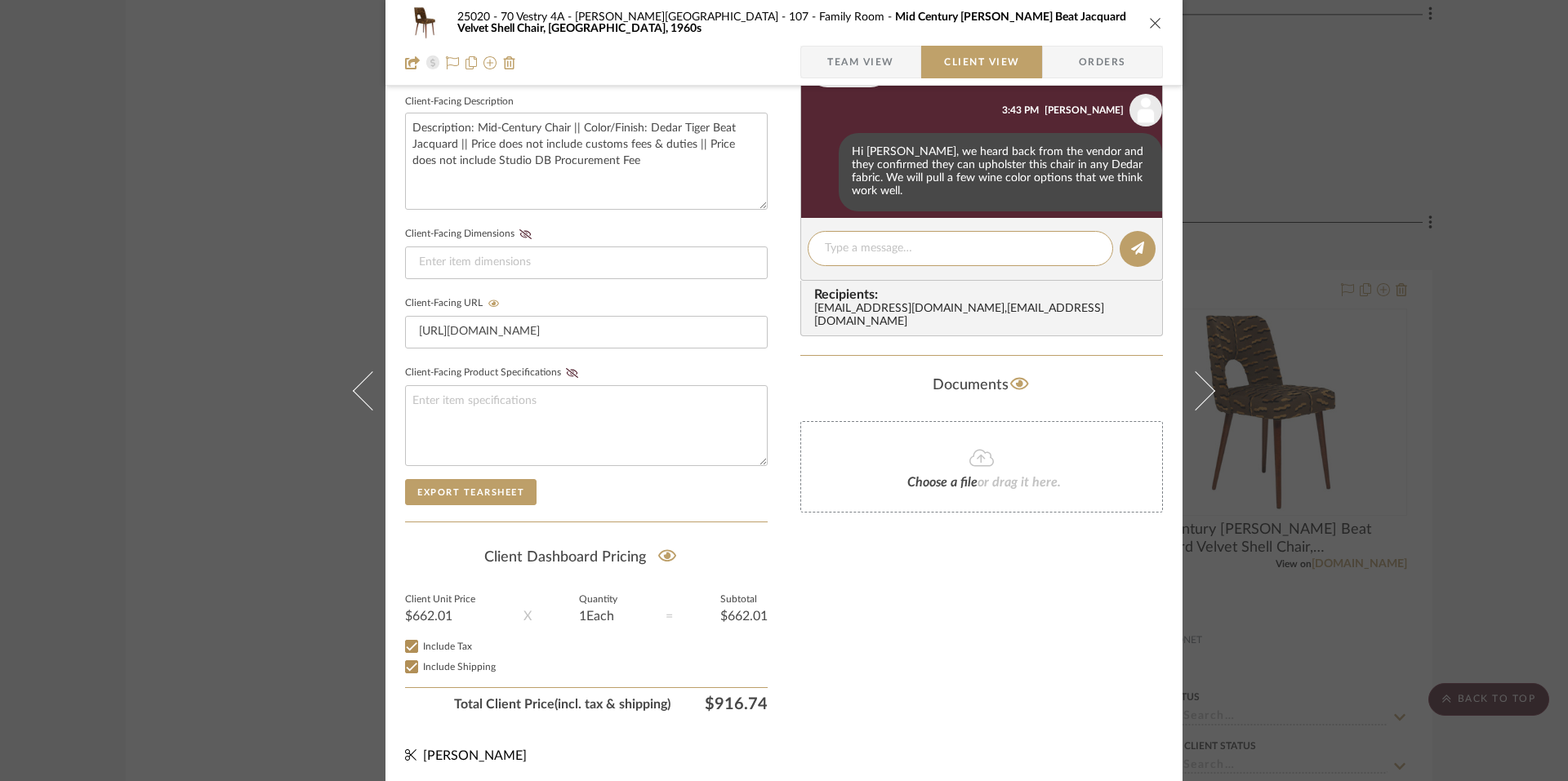
click at [1488, 434] on div "25020 - 70 Vestry 4A - Grant-Stanleigh 107 - Family Room Mid Century Brown Tige…" at bounding box center [784, 390] width 1568 height 781
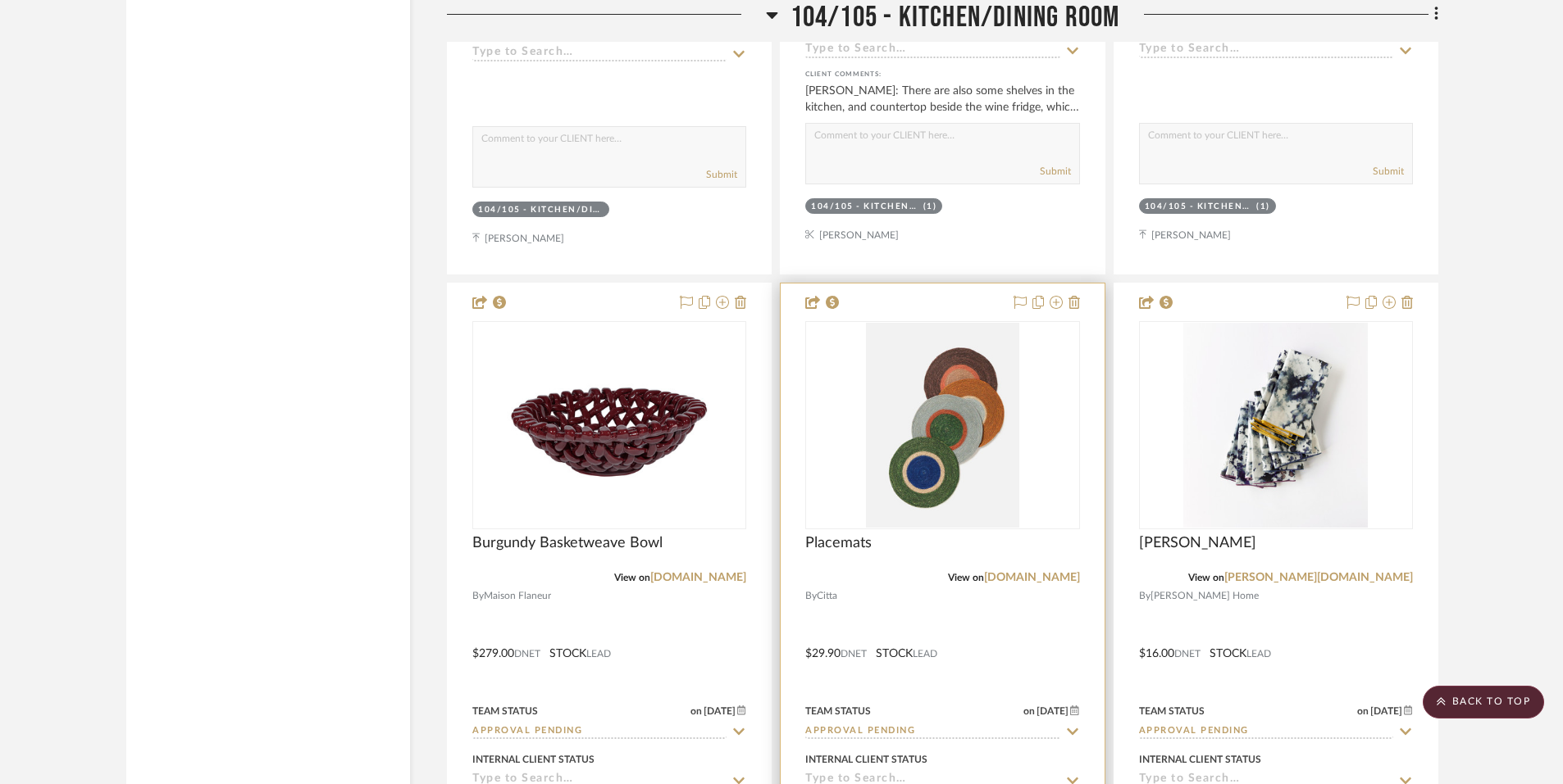
scroll to position [9908, 0]
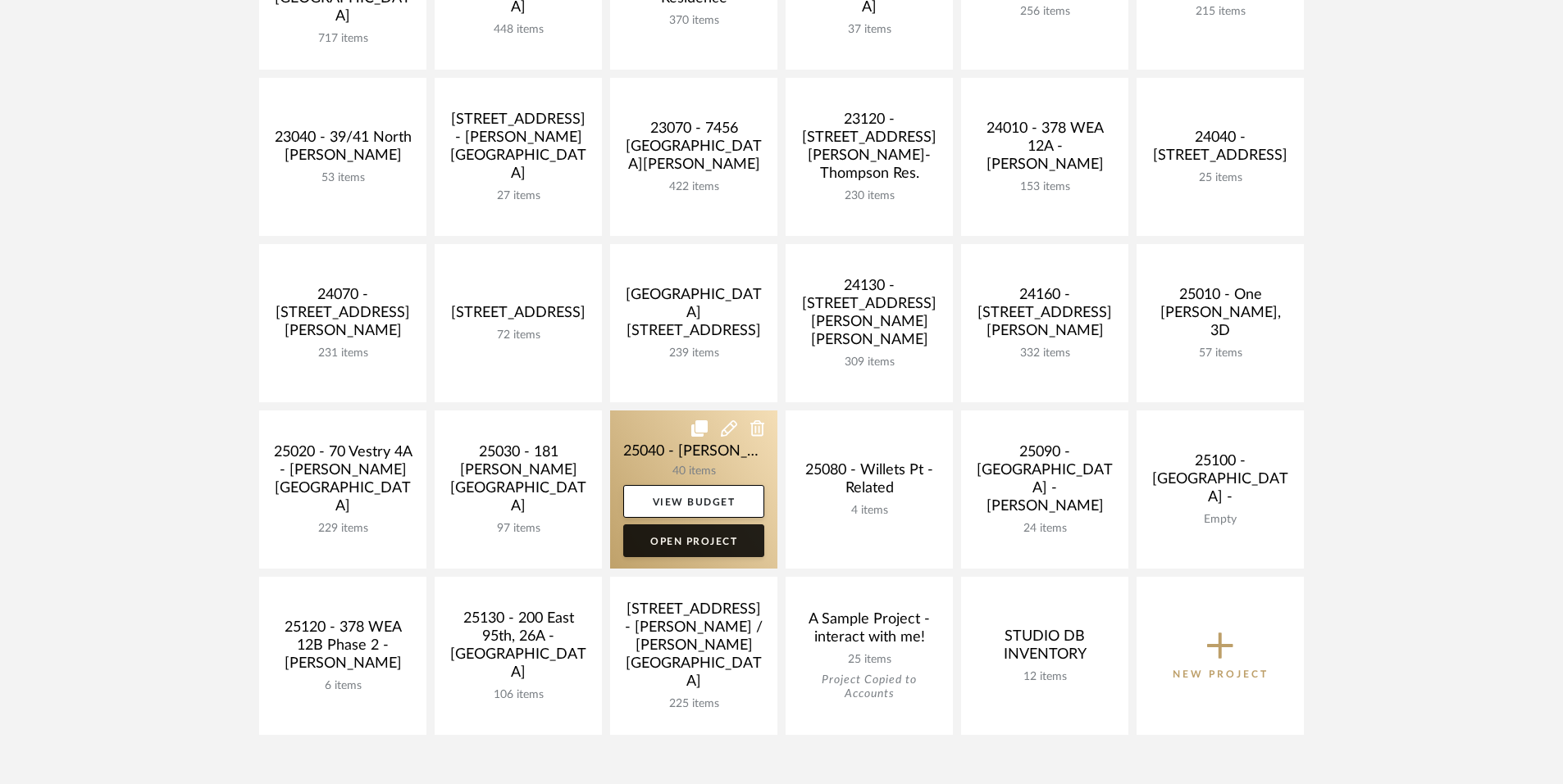
scroll to position [490, 0]
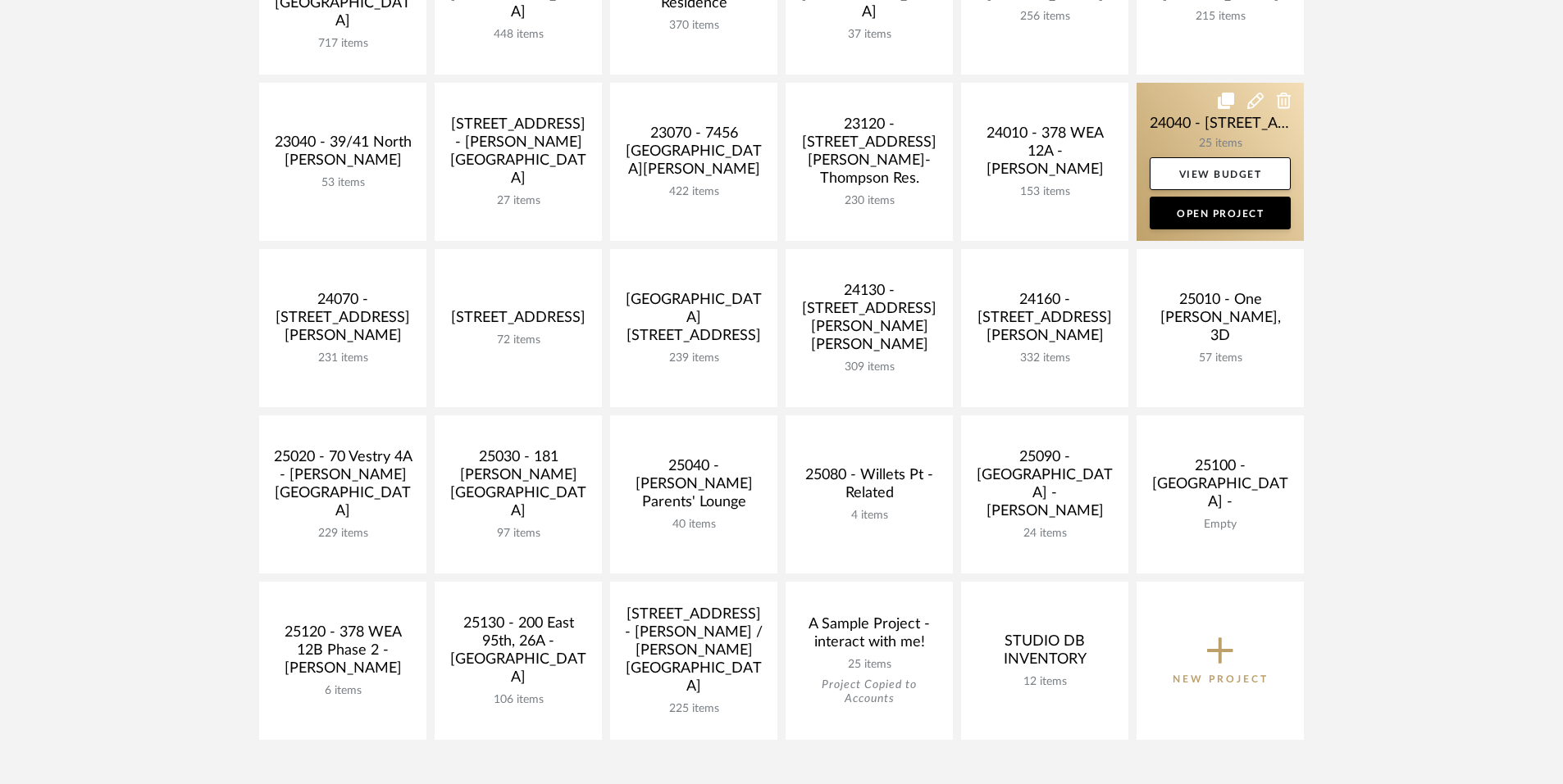
click at [1215, 138] on link at bounding box center [1220, 162] width 167 height 158
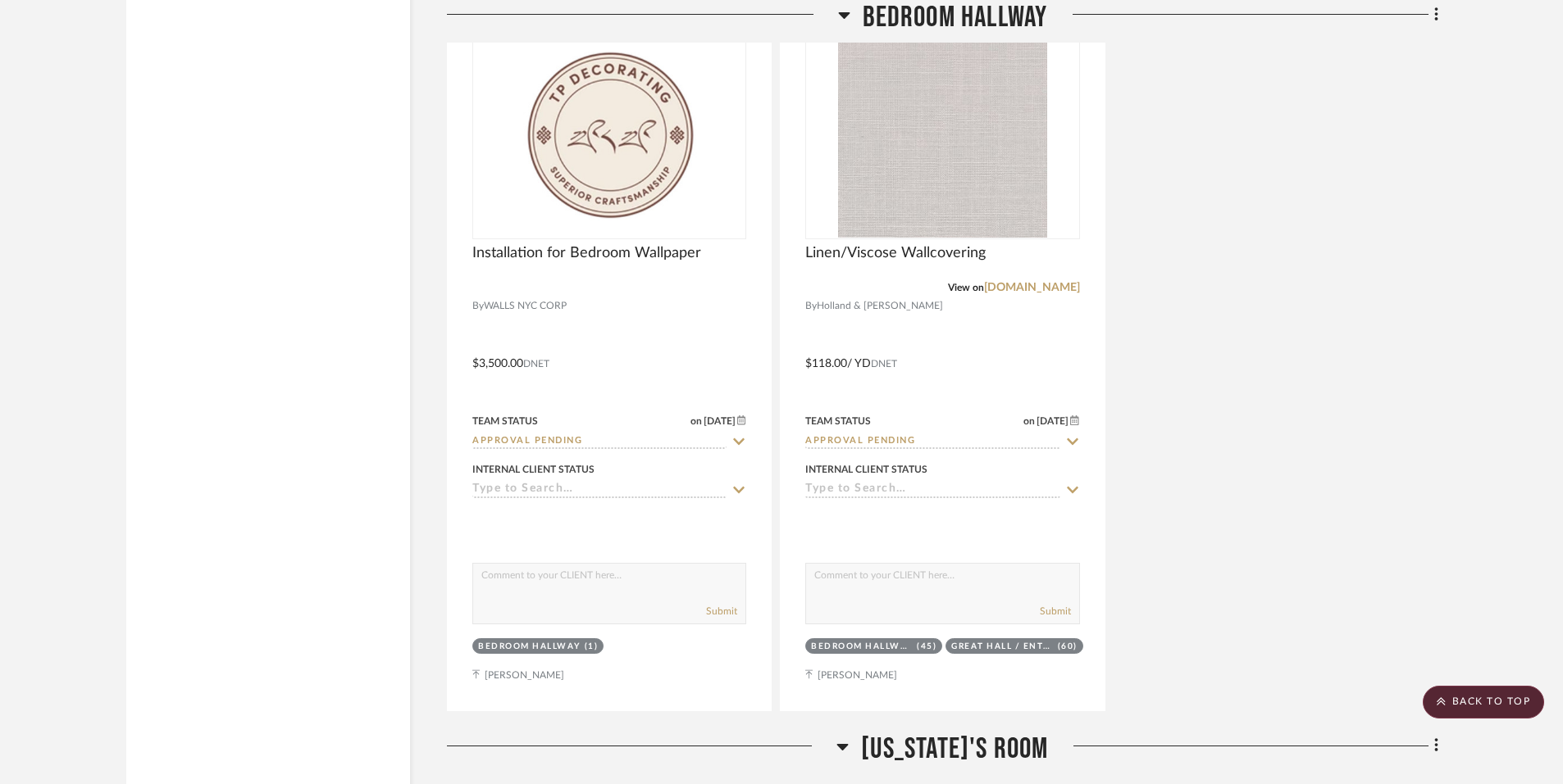
scroll to position [5535, 0]
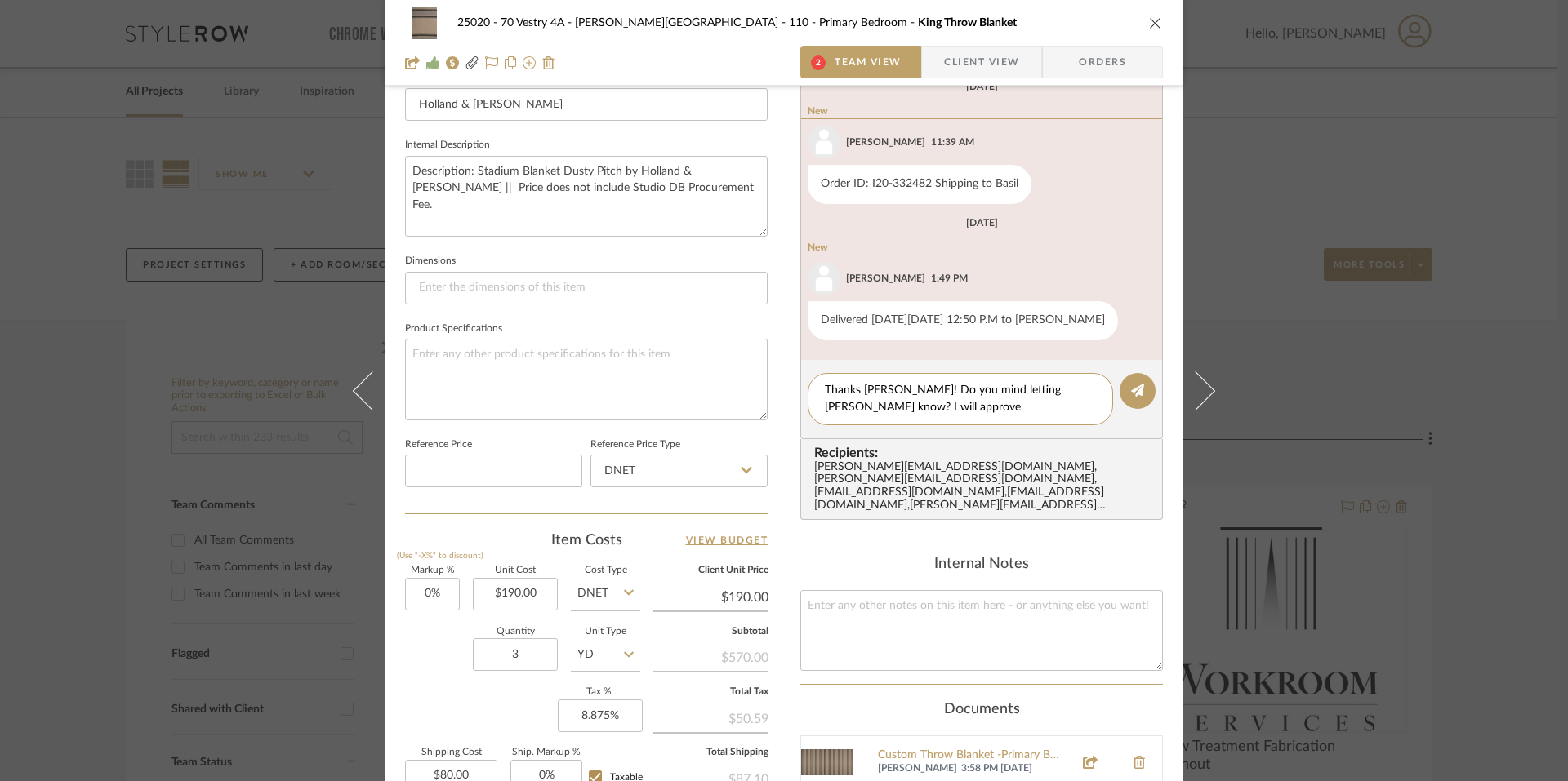
scroll to position [185, 0]
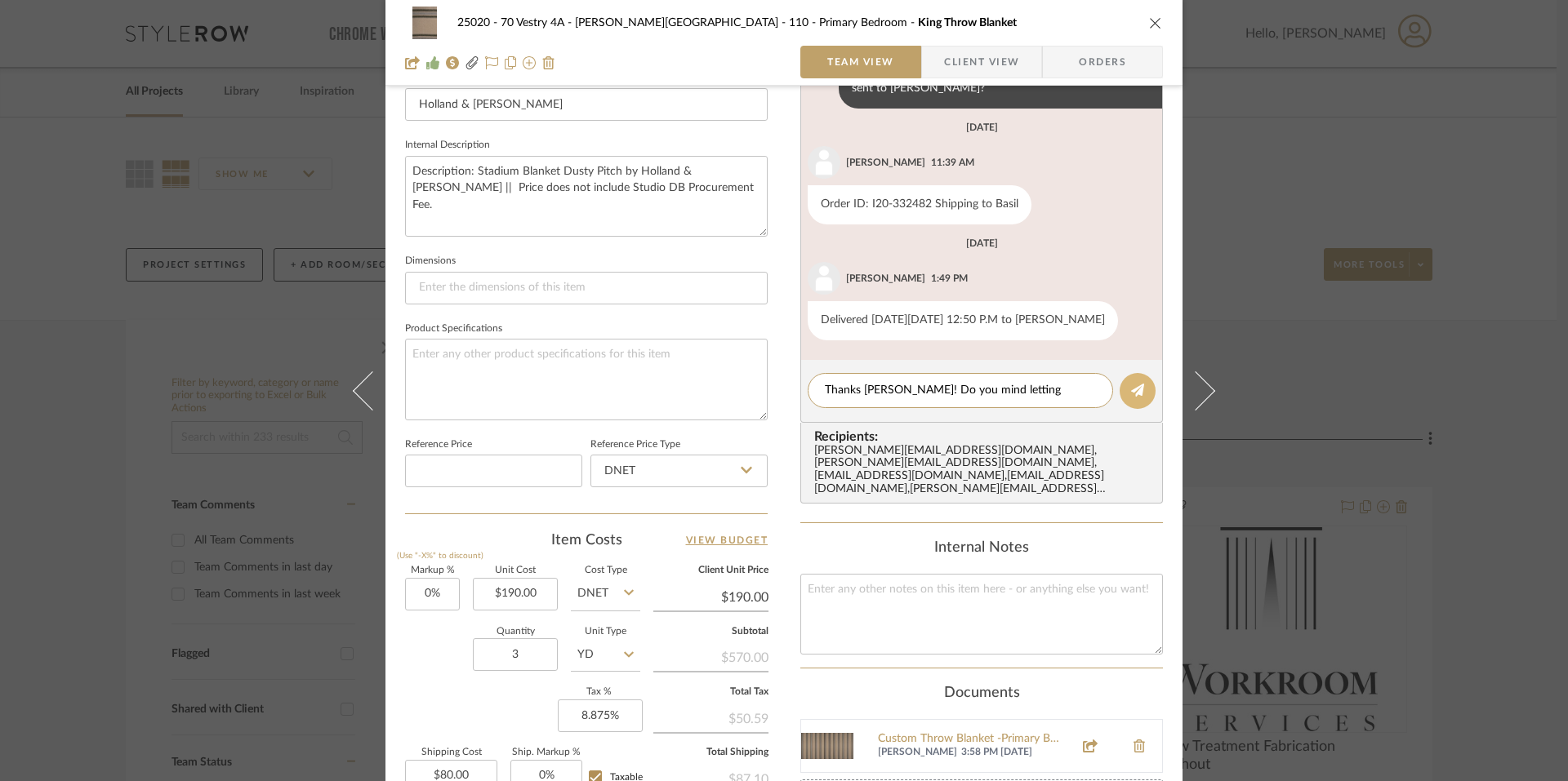
type textarea "Thanks Anela! Do you mind letting Basil know?"
click at [1131, 387] on icon at bounding box center [1138, 390] width 13 height 13
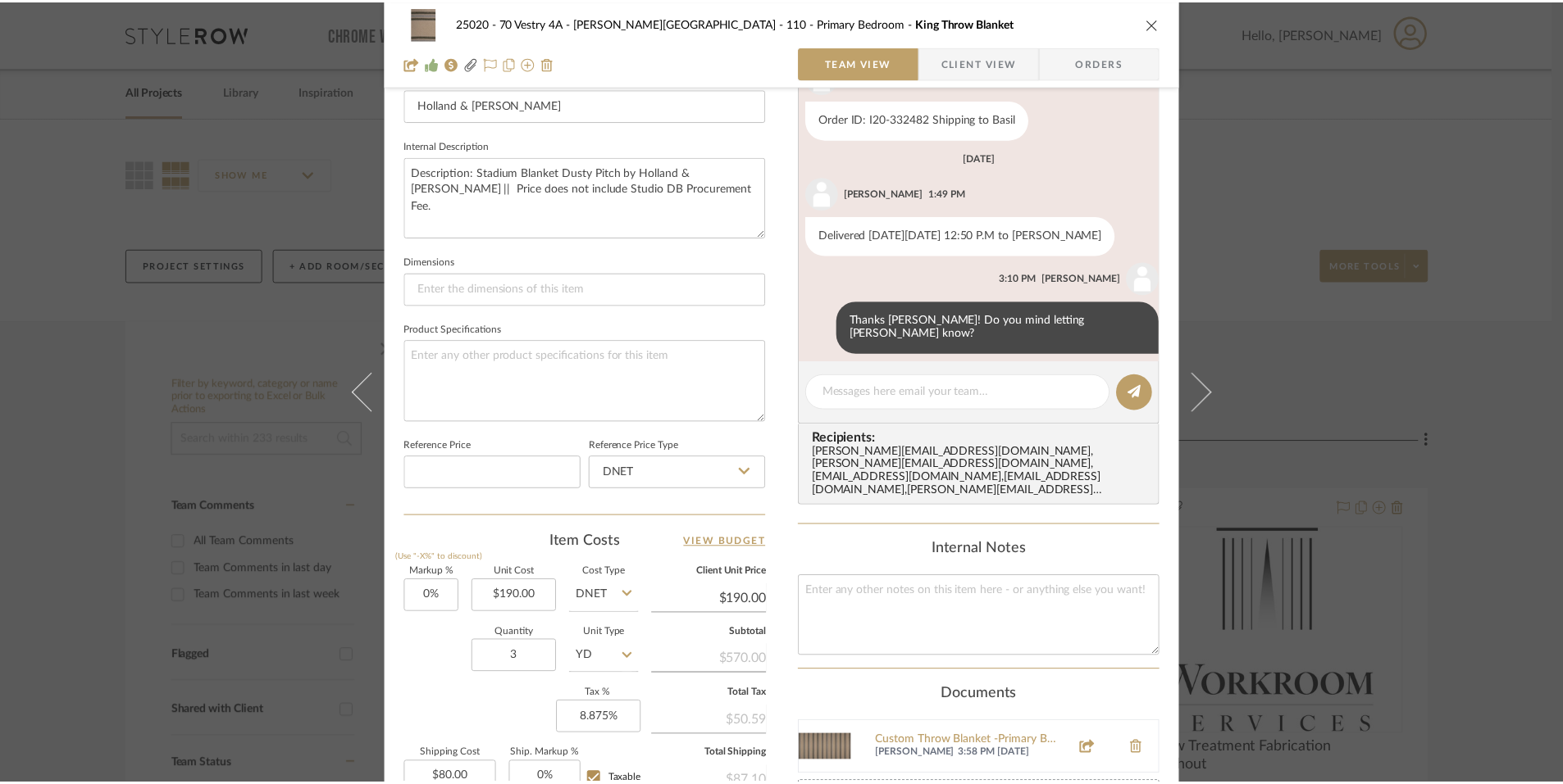
scroll to position [805, 0]
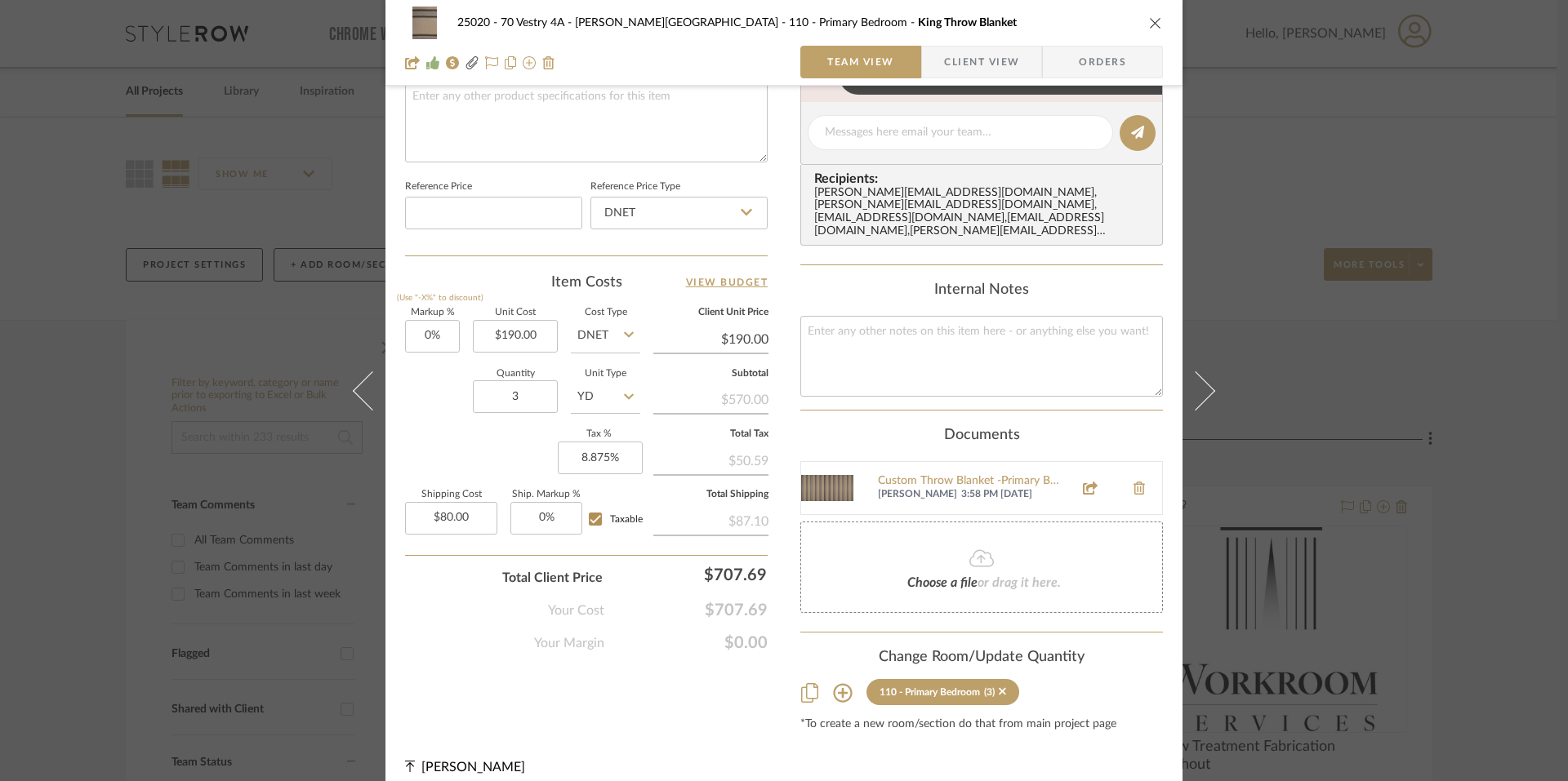
click at [1507, 462] on div "25020 - 70 Vestry 4A - Grant-Stanleigh 110 - Primary Bedroom King Throw Blanket…" at bounding box center [784, 390] width 1568 height 781
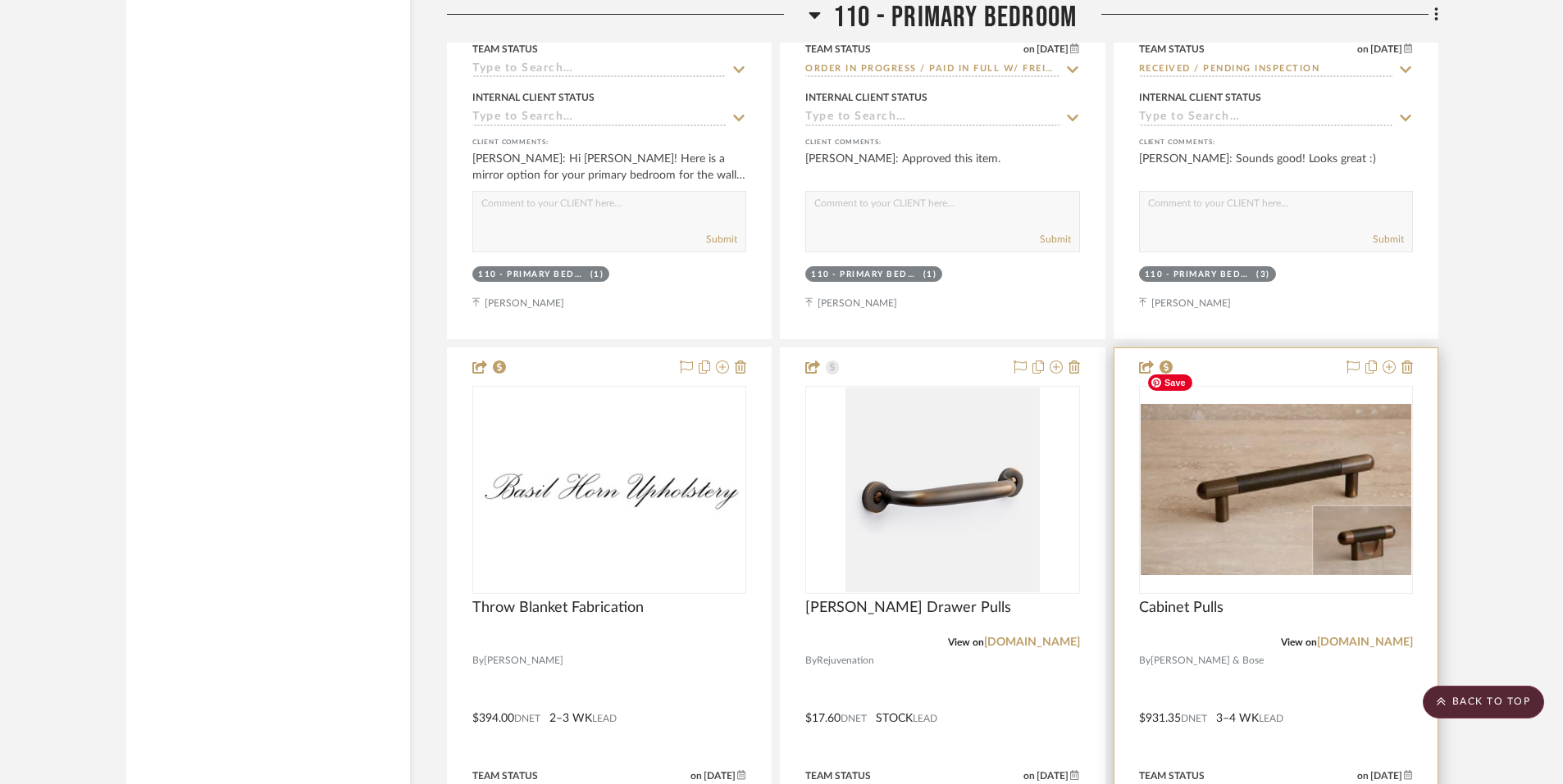
scroll to position [15443, 0]
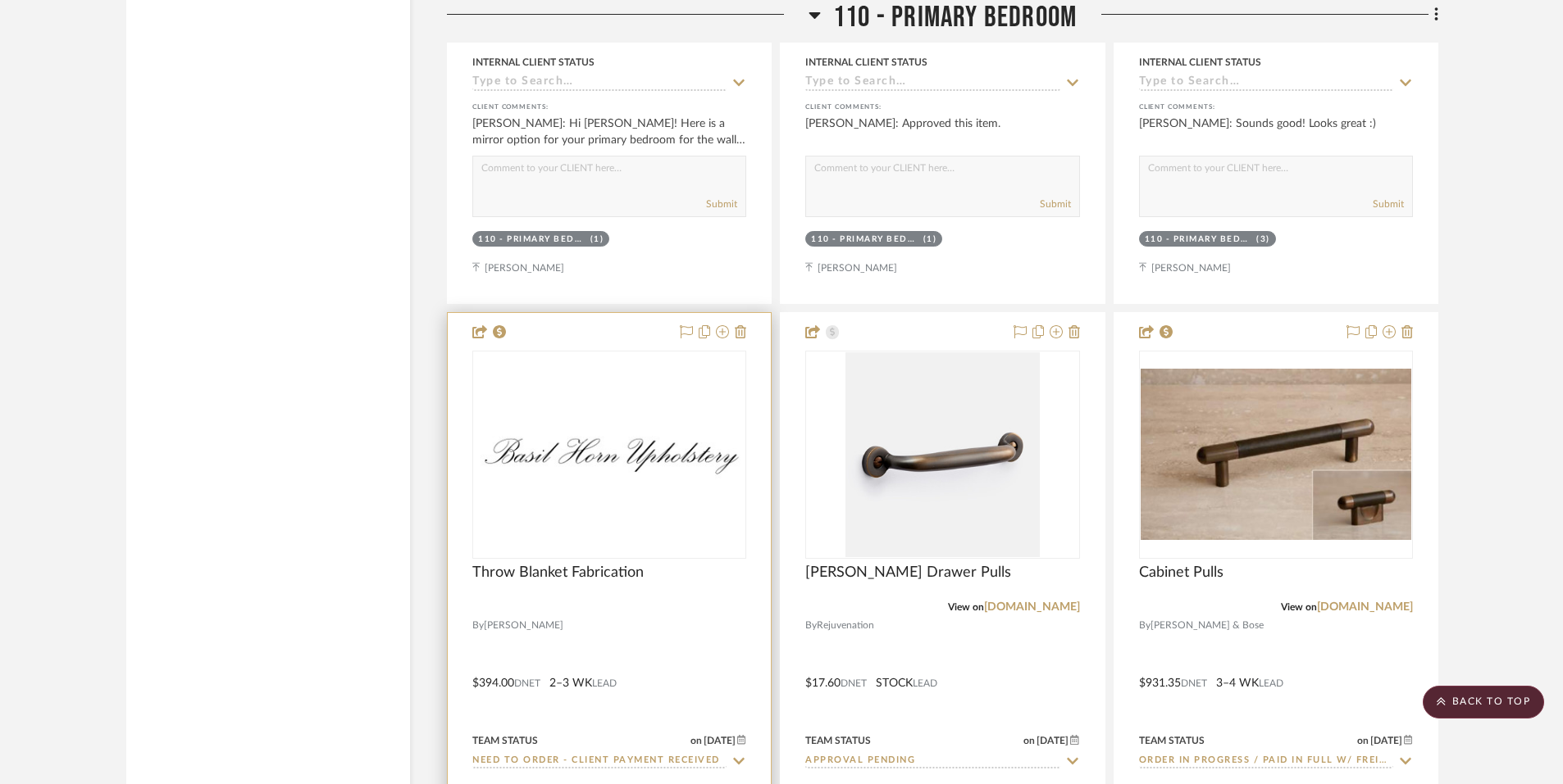
click at [621, 424] on img "0" at bounding box center [609, 454] width 271 height 62
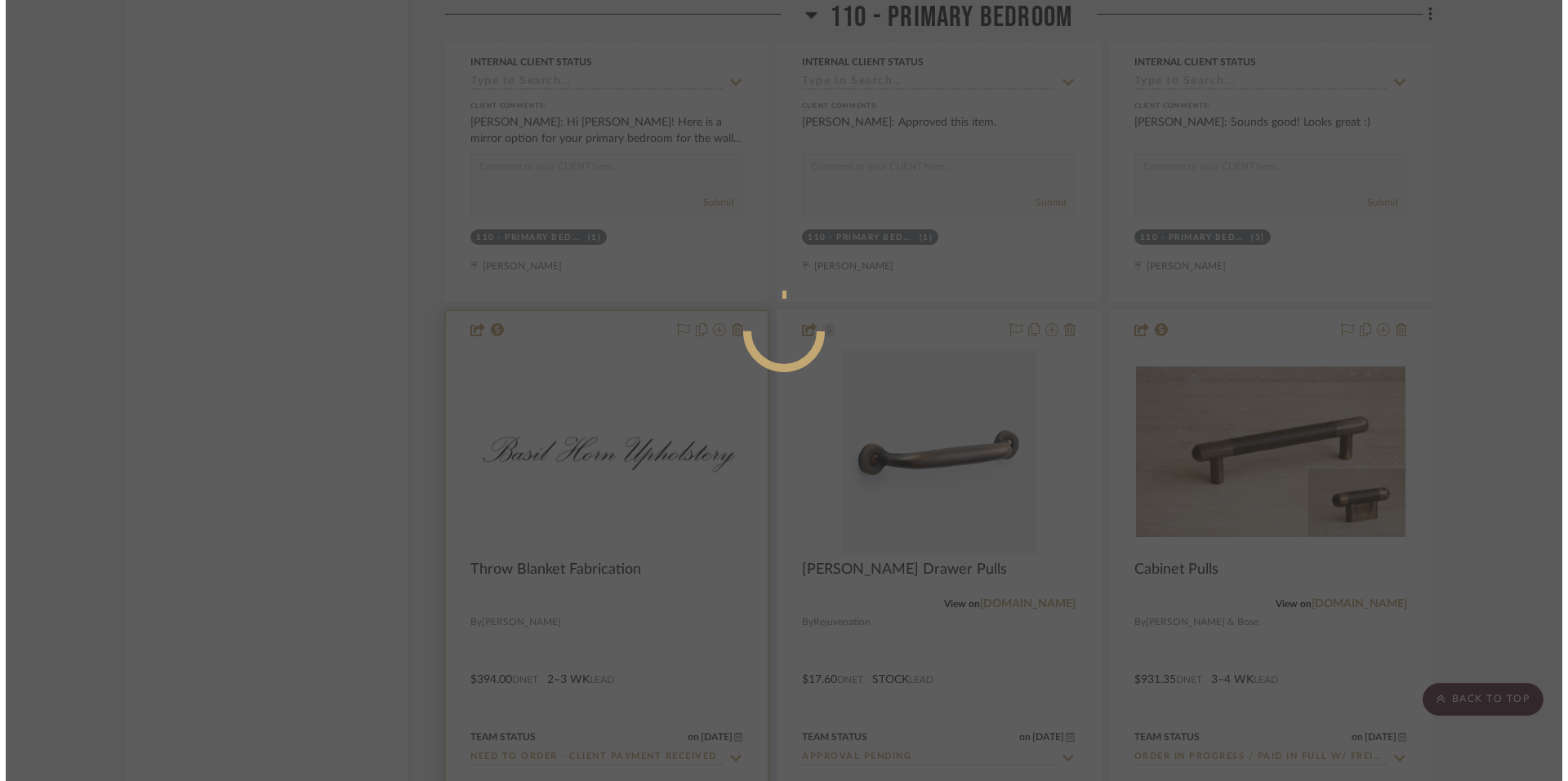
scroll to position [0, 0]
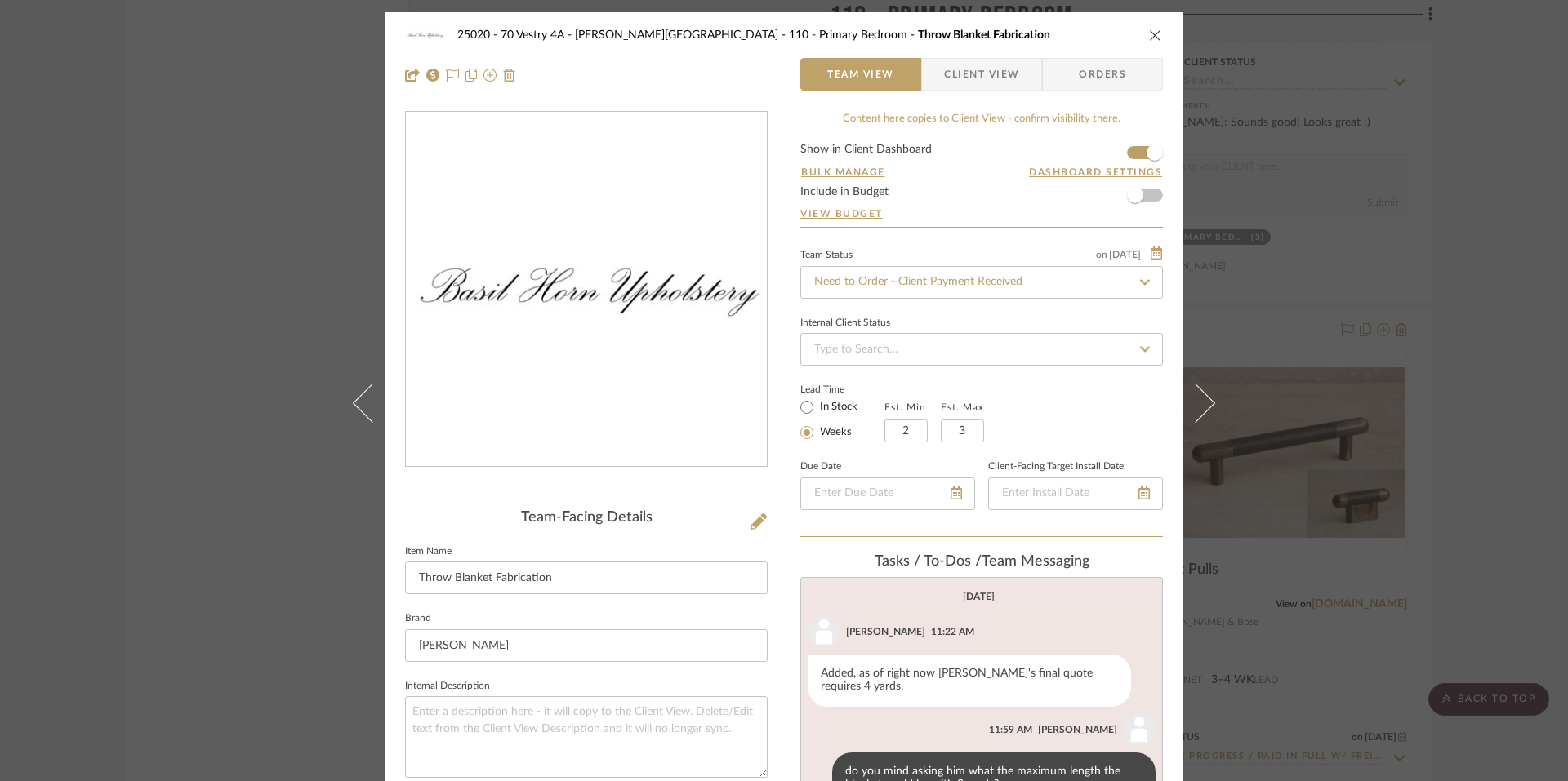
click at [1148, 31] on icon "close" at bounding box center [1155, 36] width 13 height 13
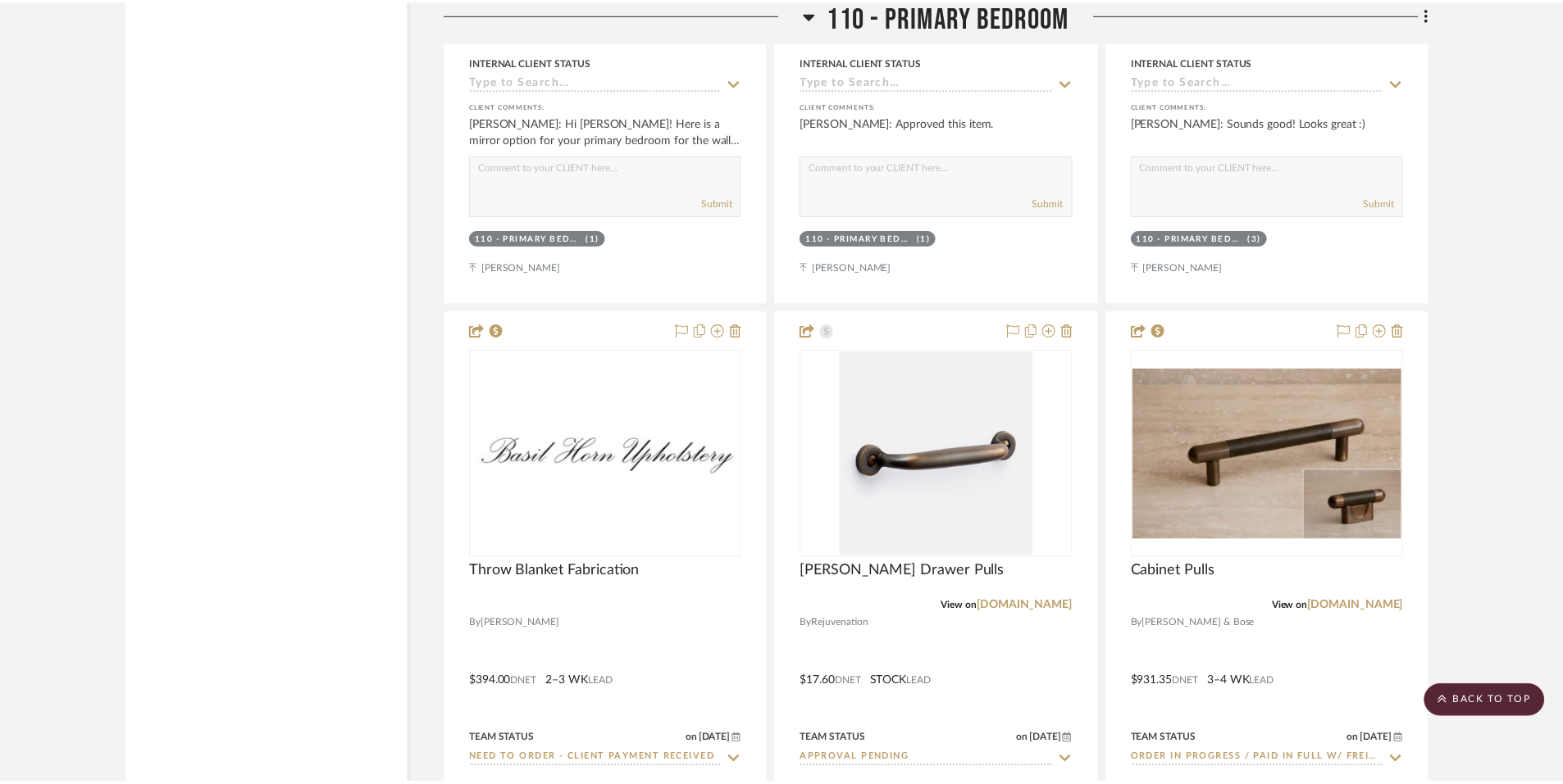
scroll to position [15443, 0]
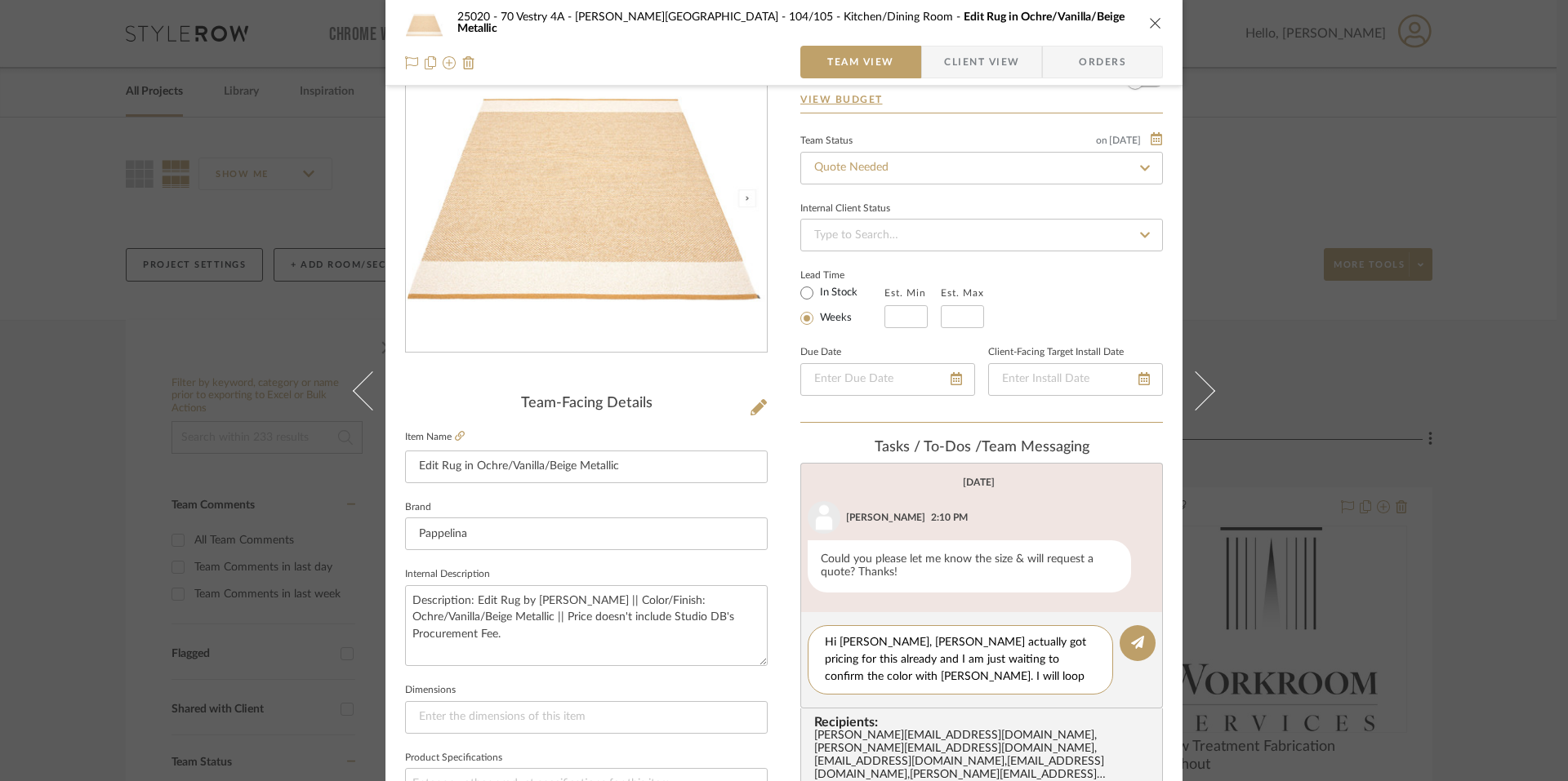
type textarea "Hi Anela, Saamiah actually got pricing for this already and I am just waiting t…"
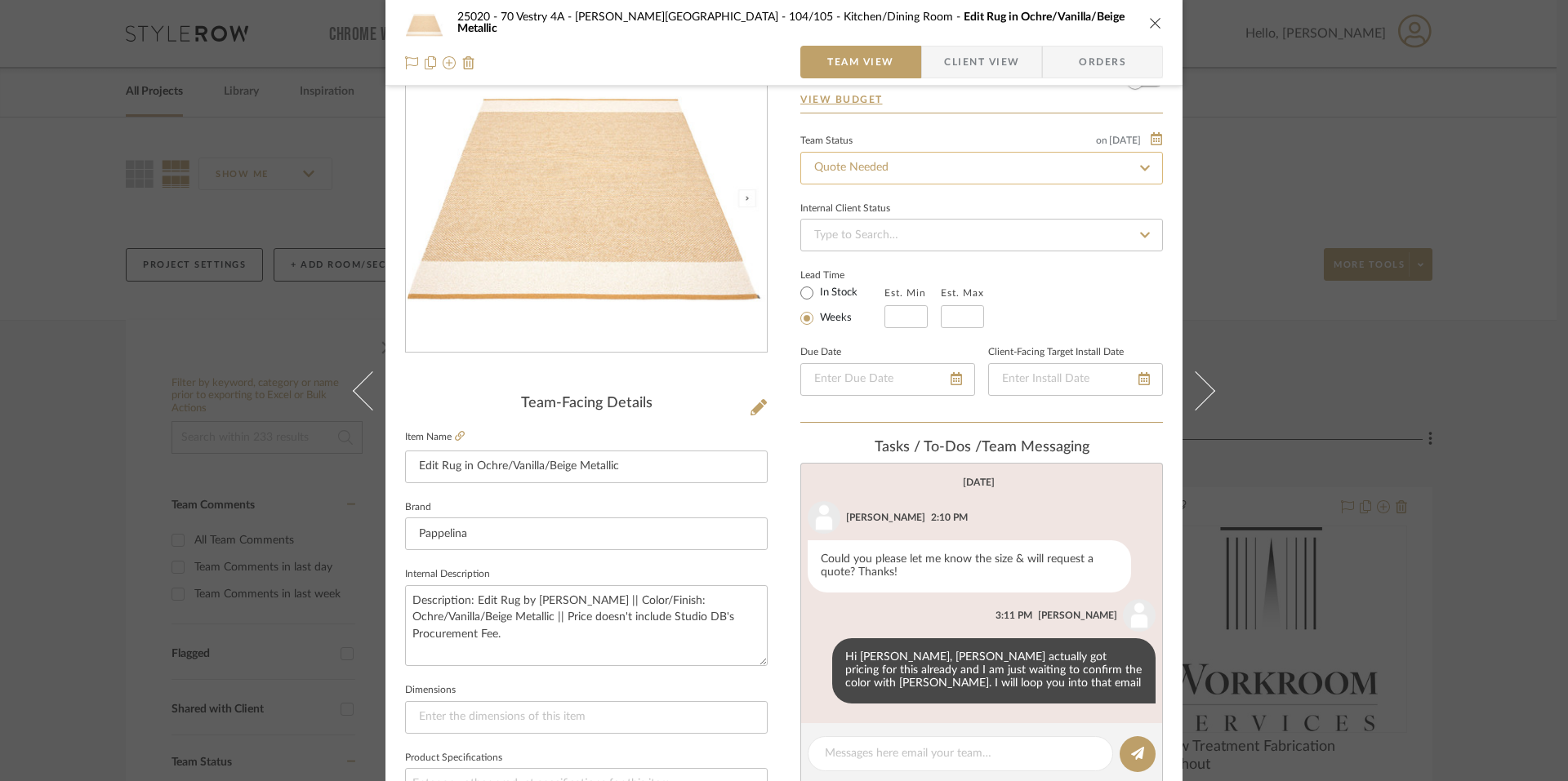
click at [838, 165] on input "Quote Needed" at bounding box center [981, 168] width 362 height 32
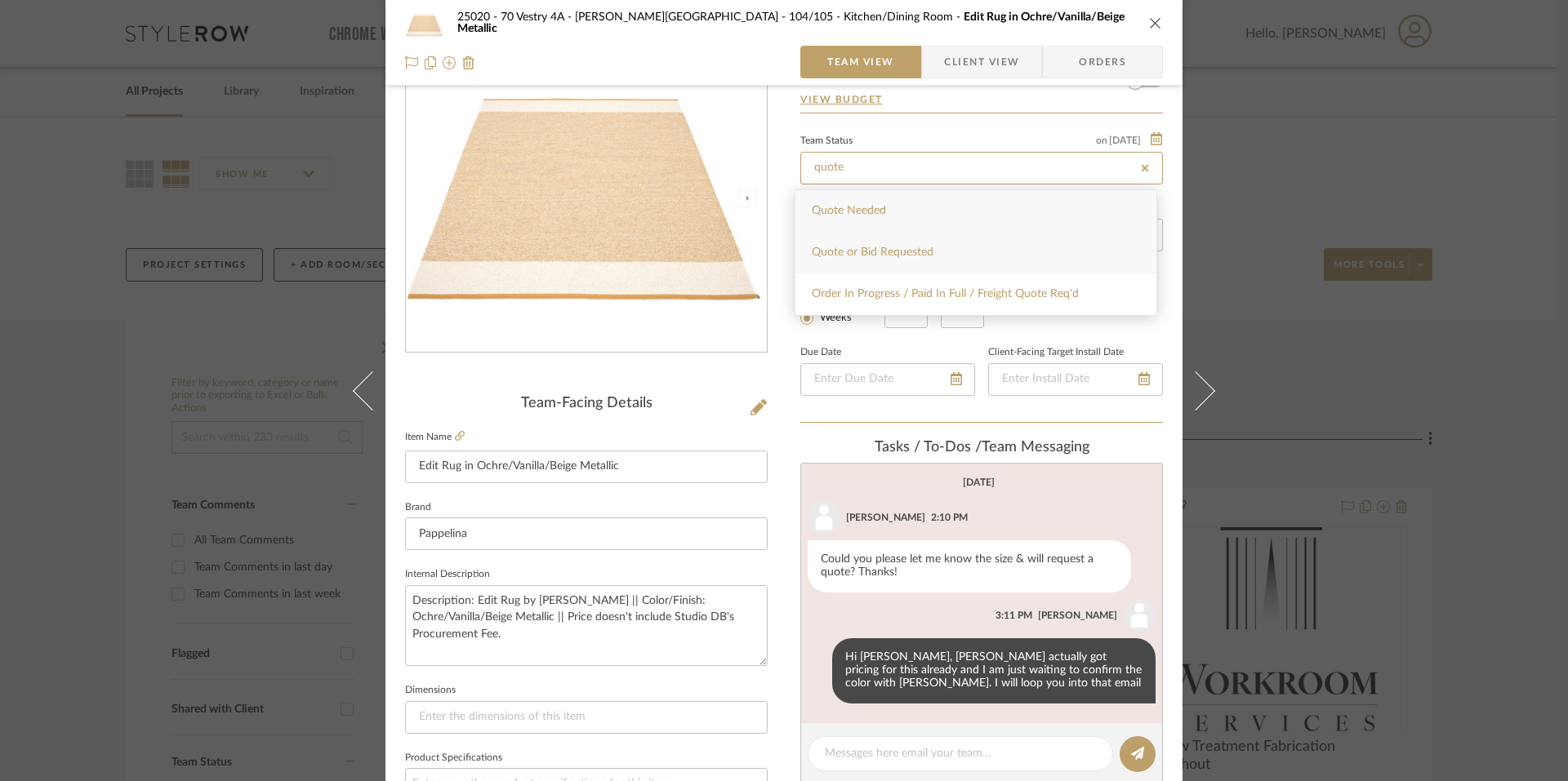
type input "quote"
click at [870, 234] on div "Quote or Bid Requested" at bounding box center [976, 252] width 361 height 41
type input "[DATE]"
type input "Quote or Bid Requested"
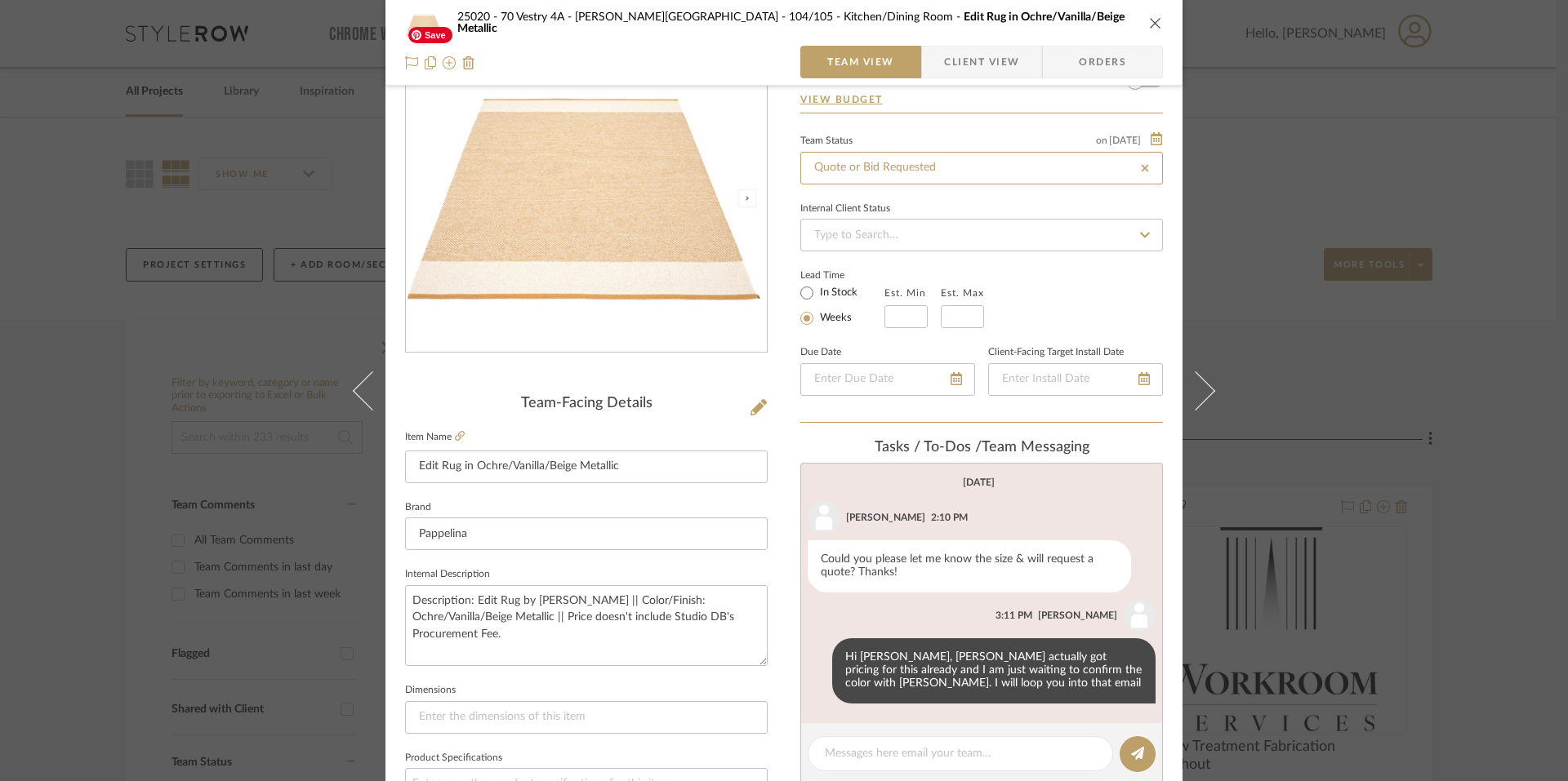
type input "[DATE]"
type input "Quote or Bid Requested"
click at [209, 220] on div "25020 - 70 Vestry 4A - Grant-Stanleigh 104/105 - Kitchen/Dining Room Edit Rug i…" at bounding box center [784, 390] width 1568 height 781
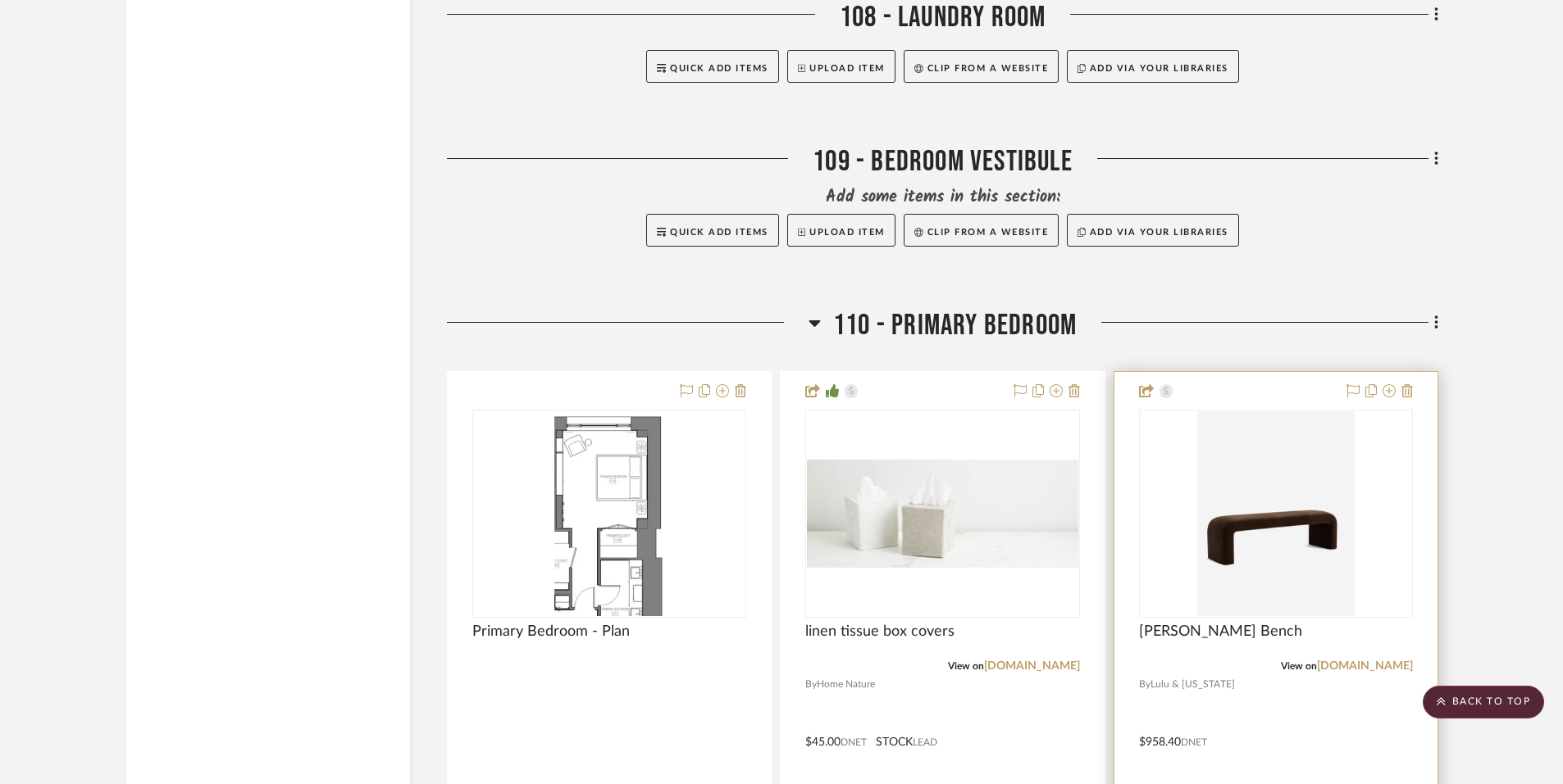
scroll to position [14139, 0]
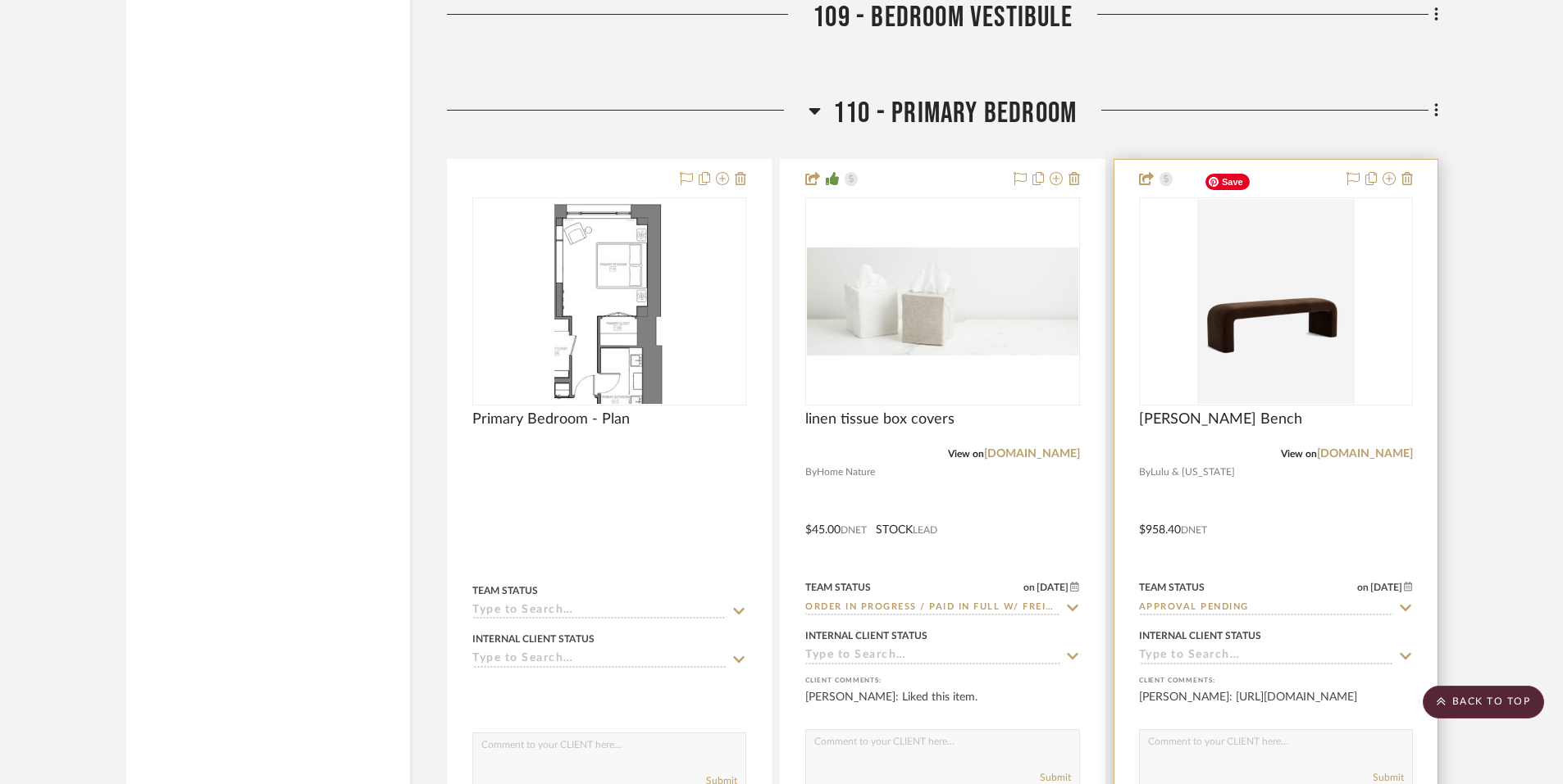
click at [0, 0] on img at bounding box center [0, 0] width 0 height 0
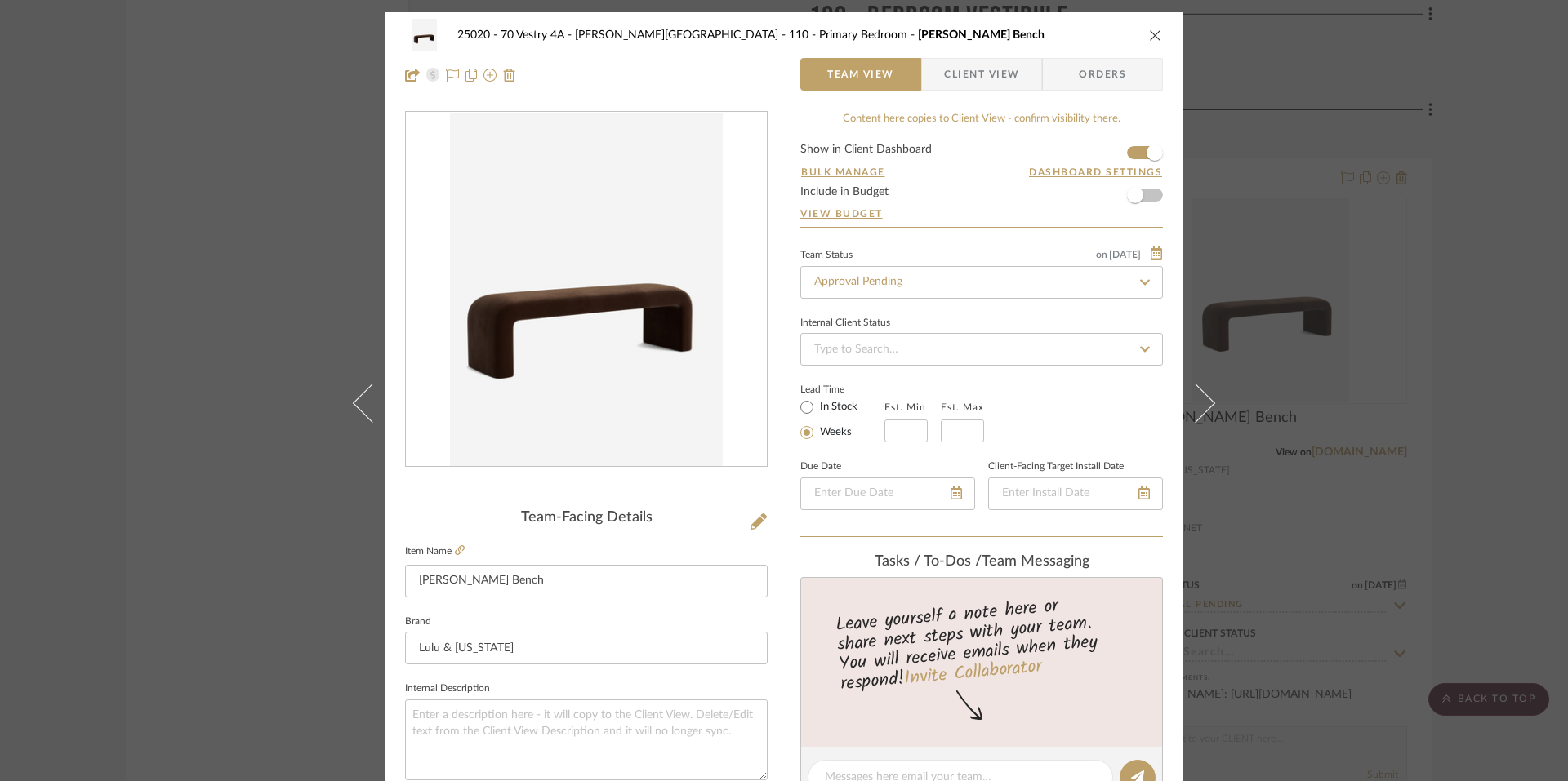
click at [947, 83] on span "Client View" at bounding box center [981, 74] width 75 height 32
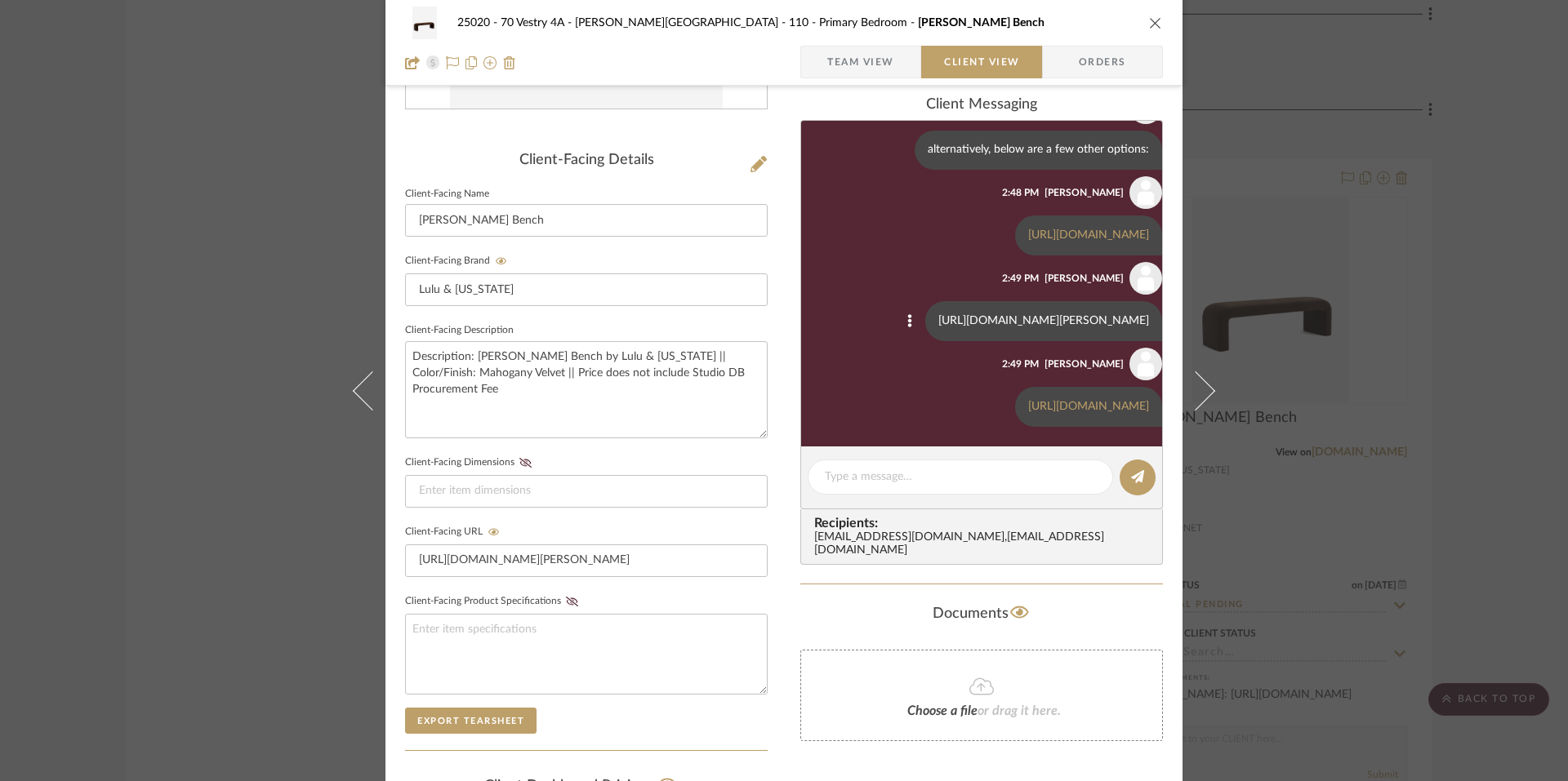
scroll to position [281, 0]
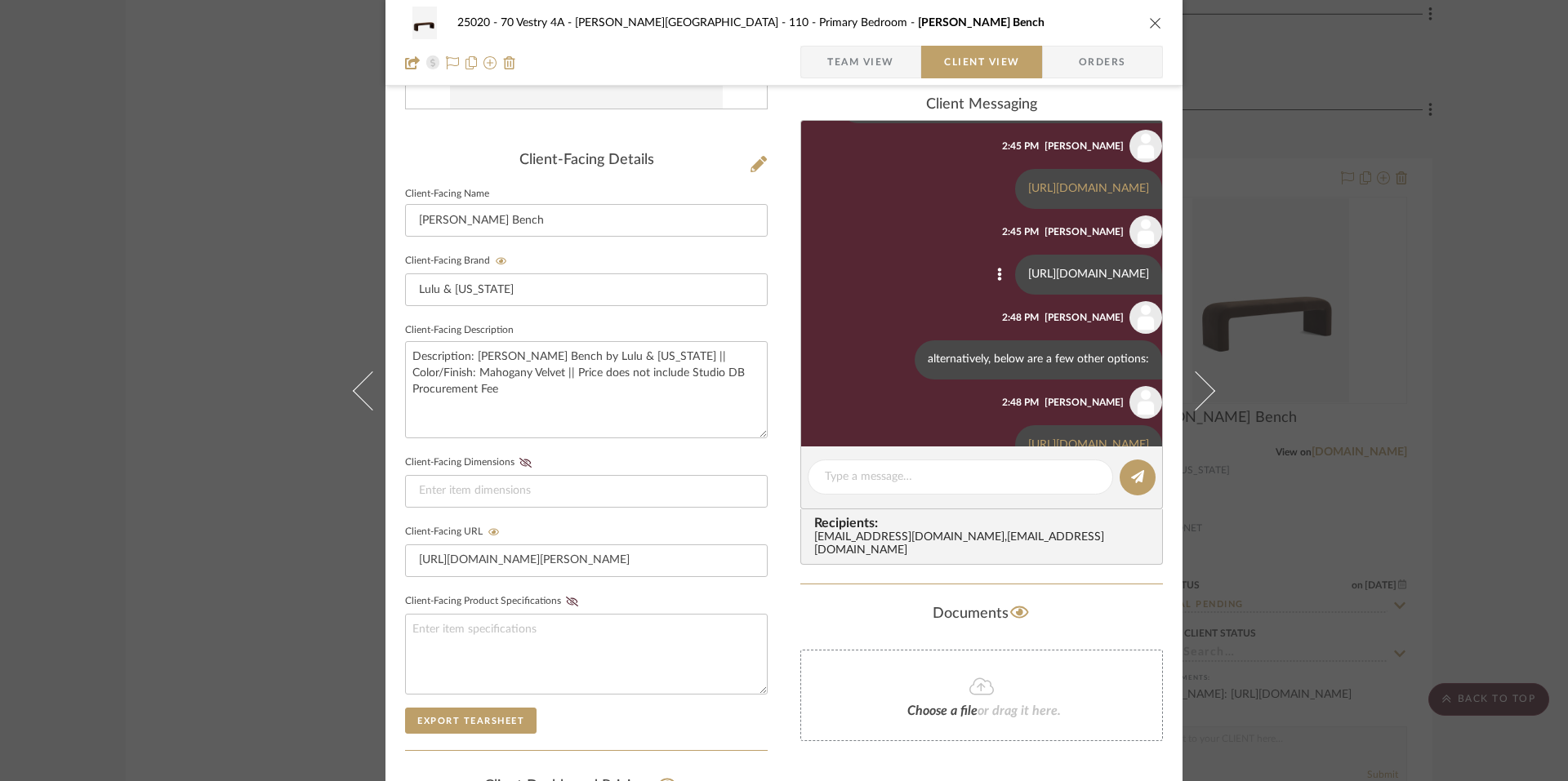
click at [1028, 280] on link "[URL][DOMAIN_NAME]" at bounding box center [1088, 275] width 121 height 12
click at [1028, 192] on link "[URL][DOMAIN_NAME]" at bounding box center [1088, 189] width 121 height 12
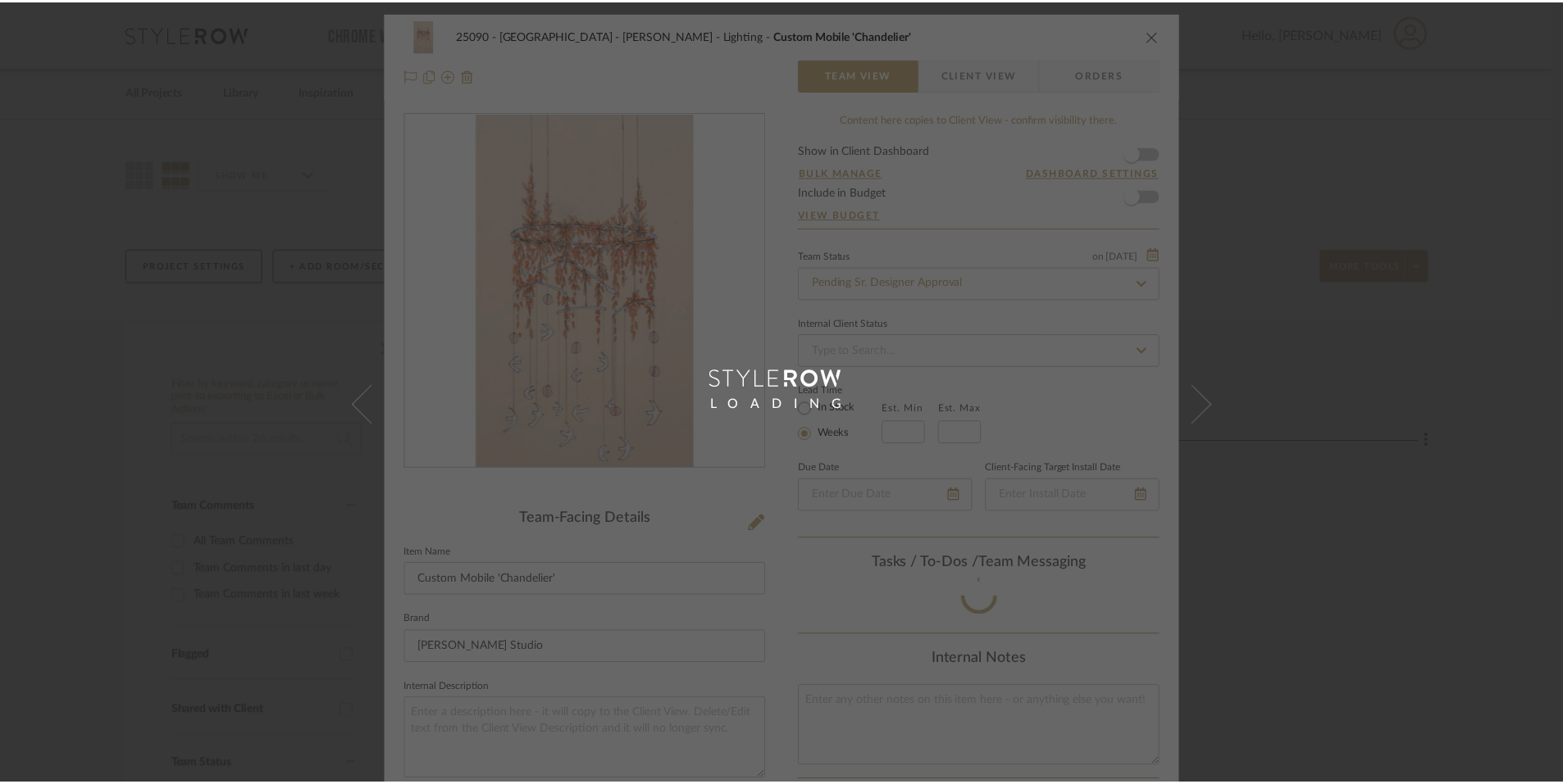
scroll to position [56, 0]
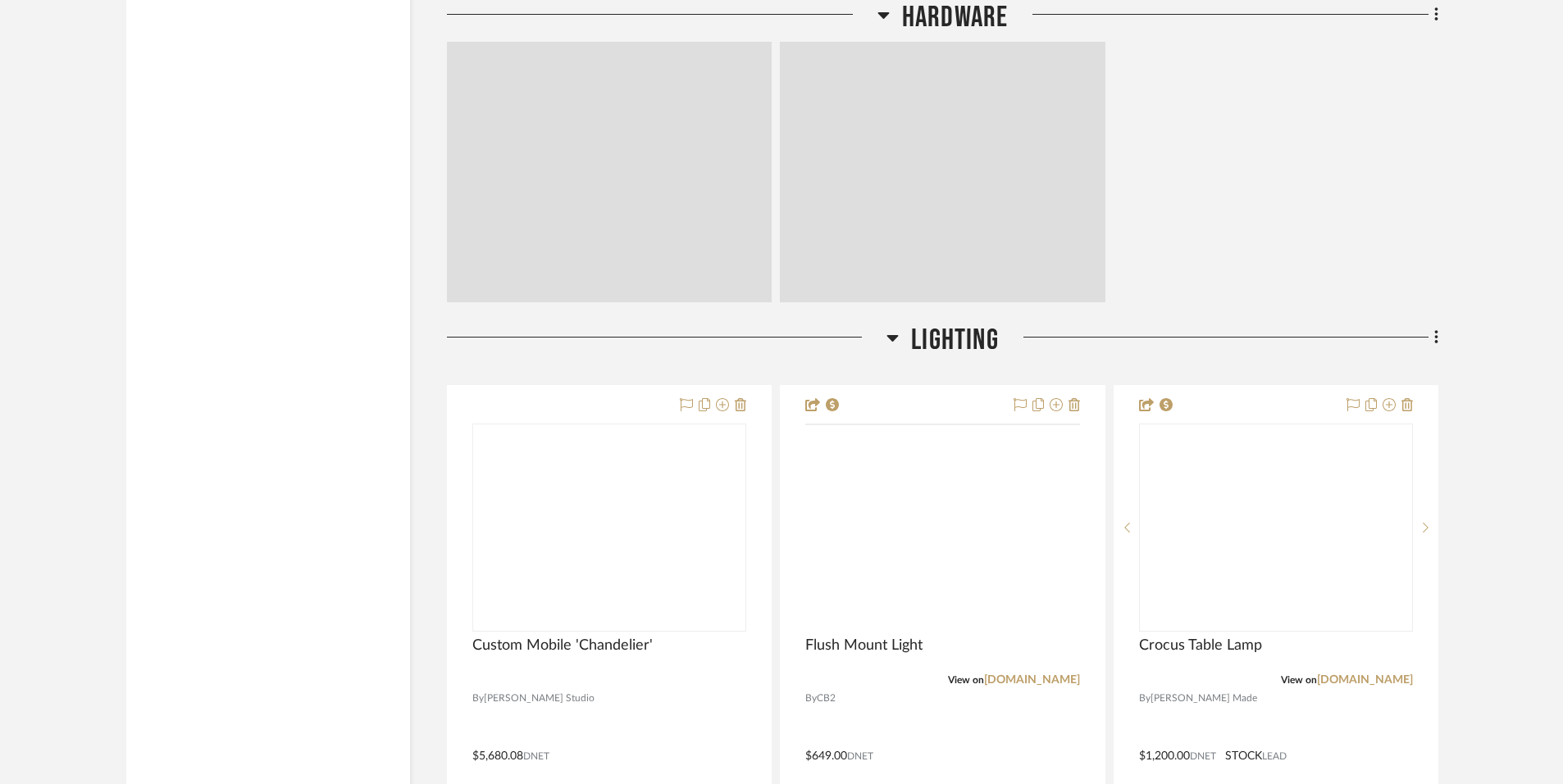
scroll to position [5884, 0]
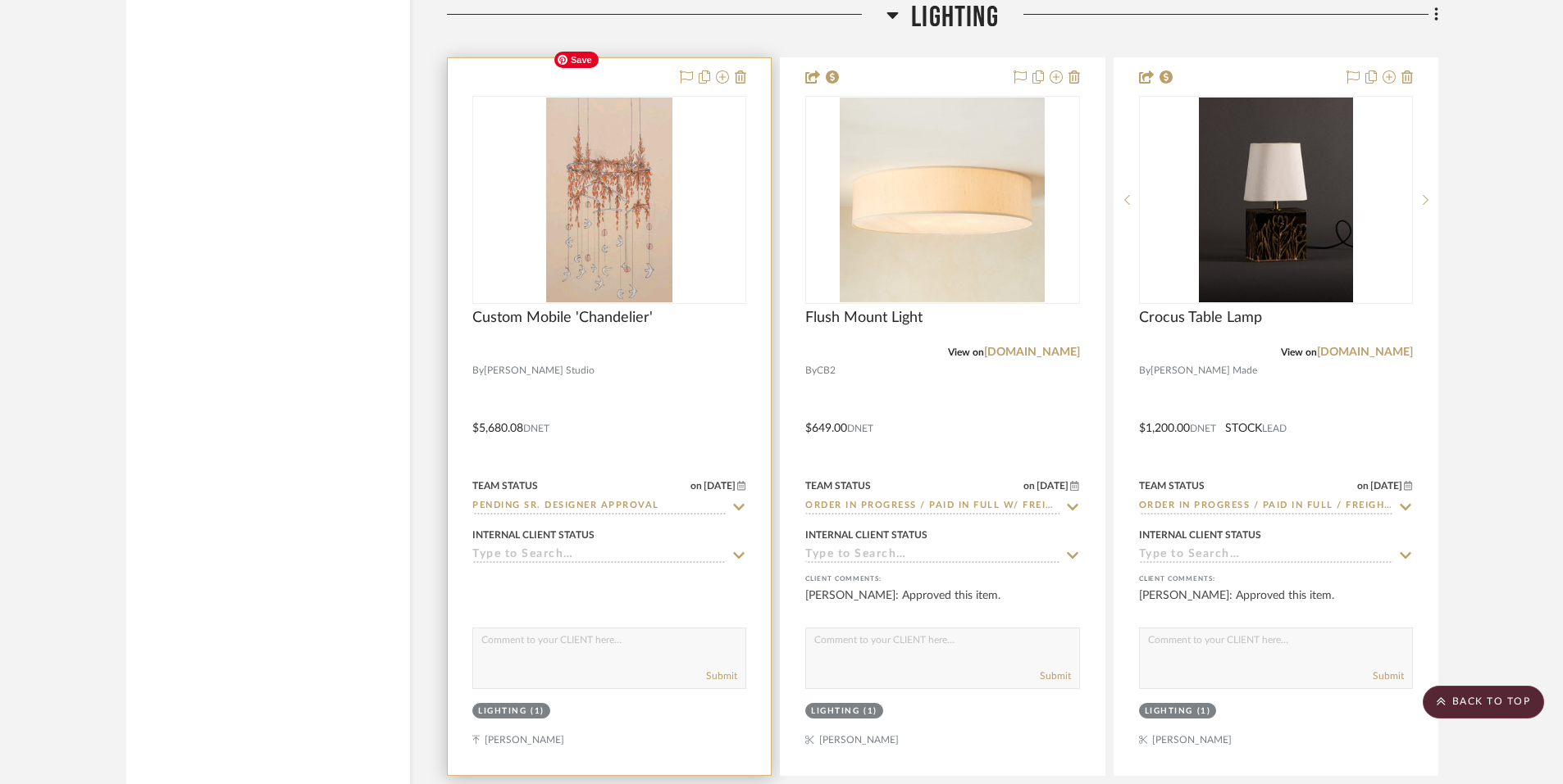
click at [0, 0] on img at bounding box center [0, 0] width 0 height 0
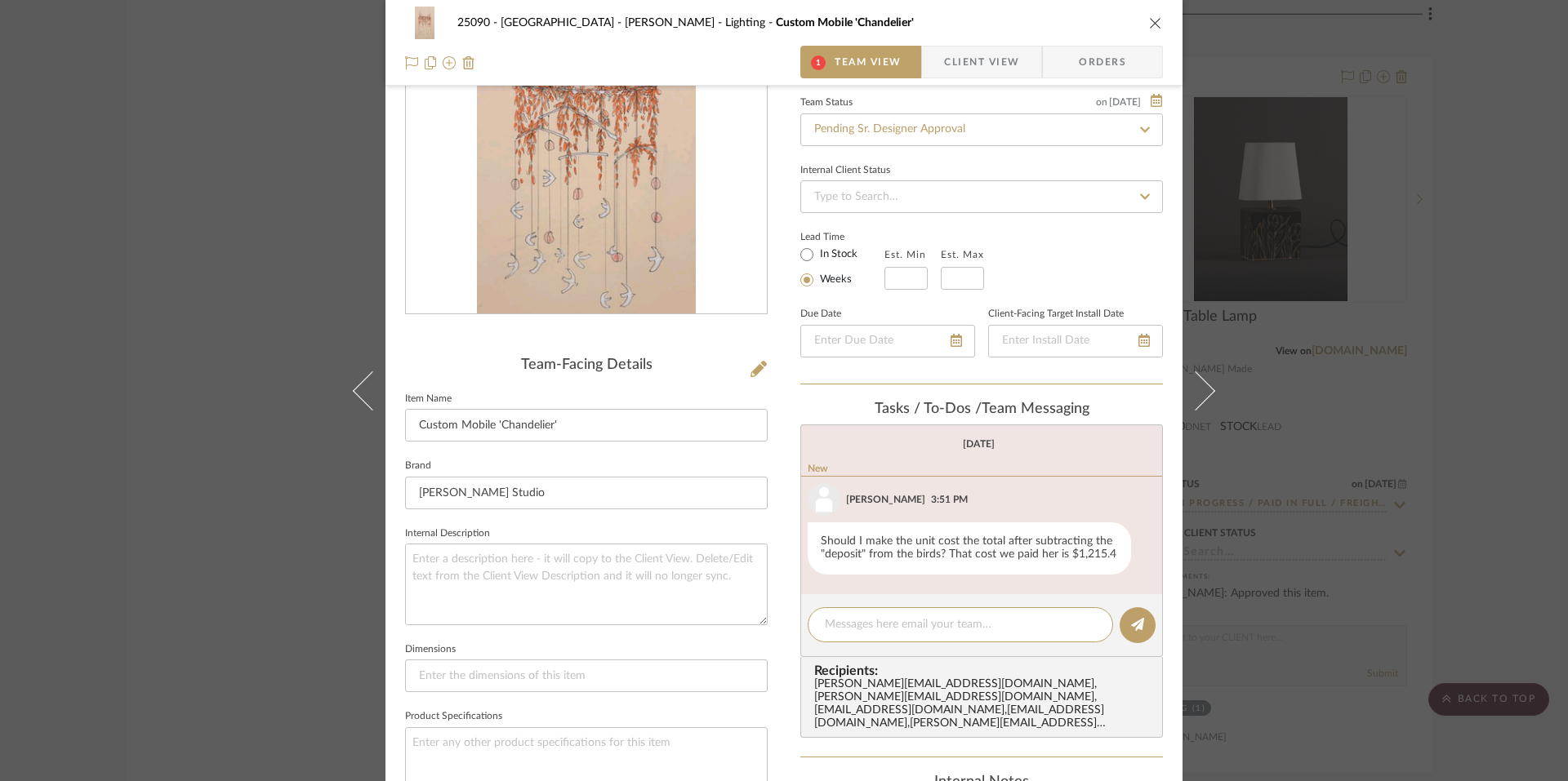
scroll to position [161, 0]
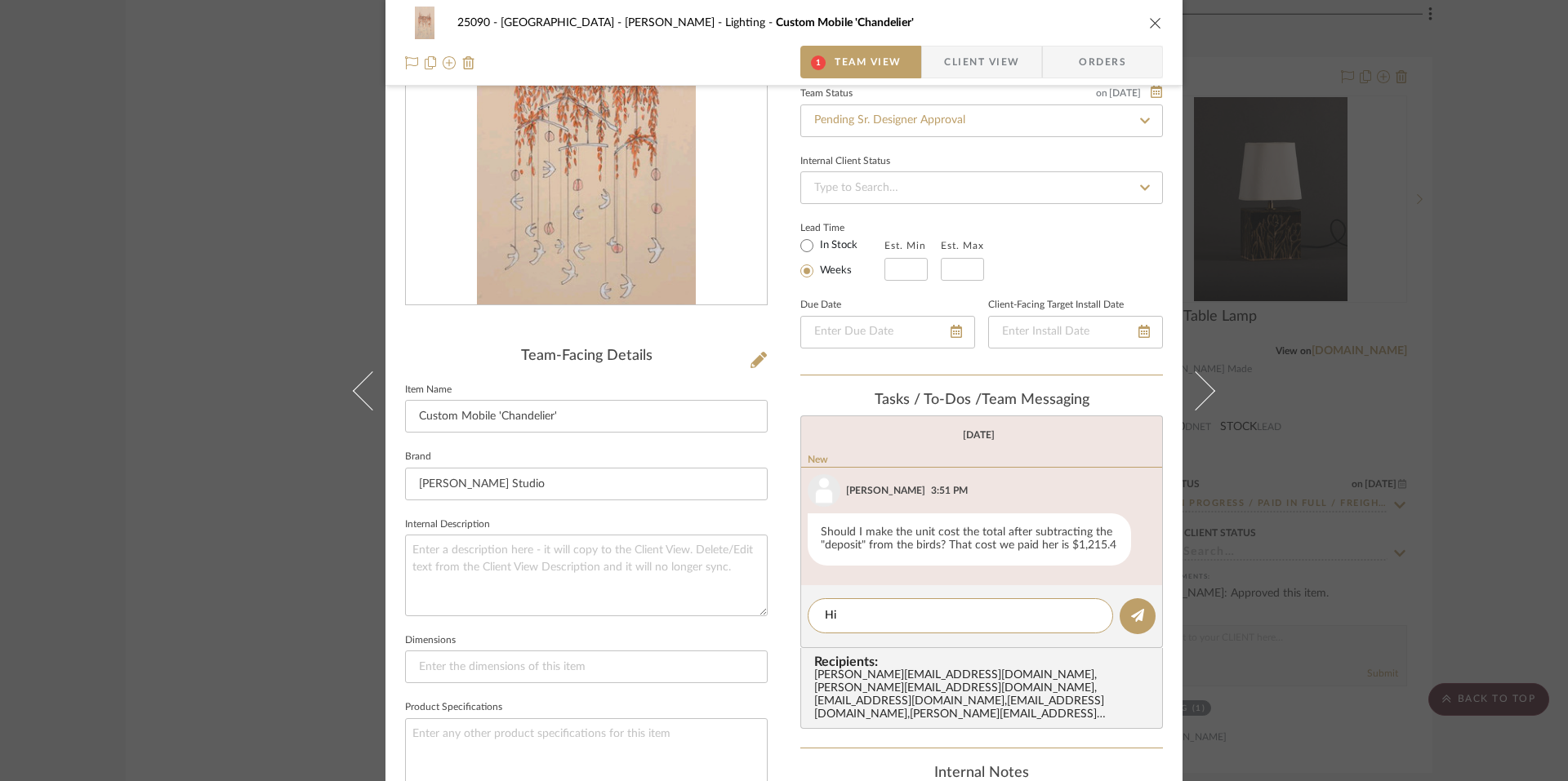
type textarea "H"
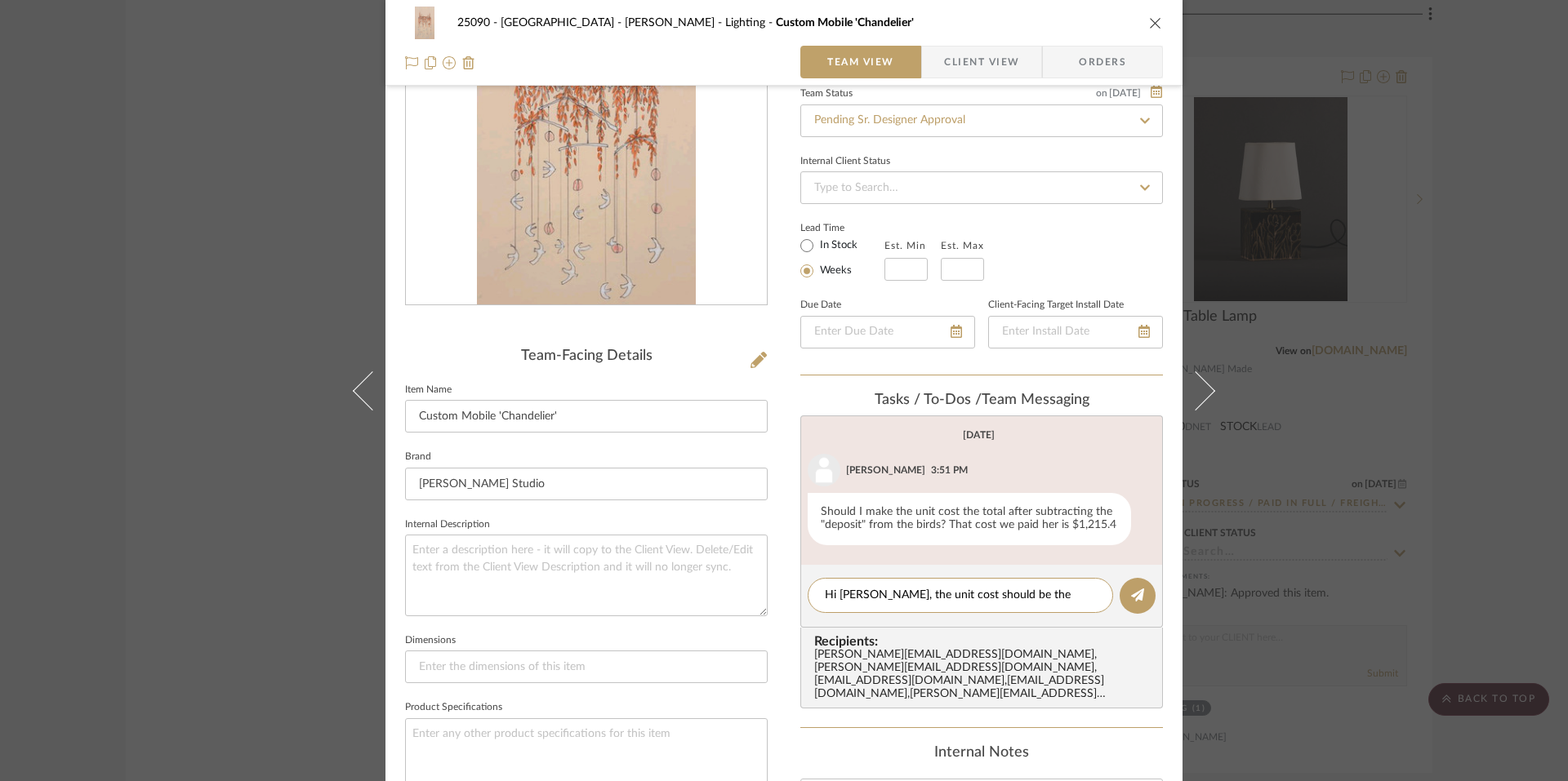
scroll to position [0, 0]
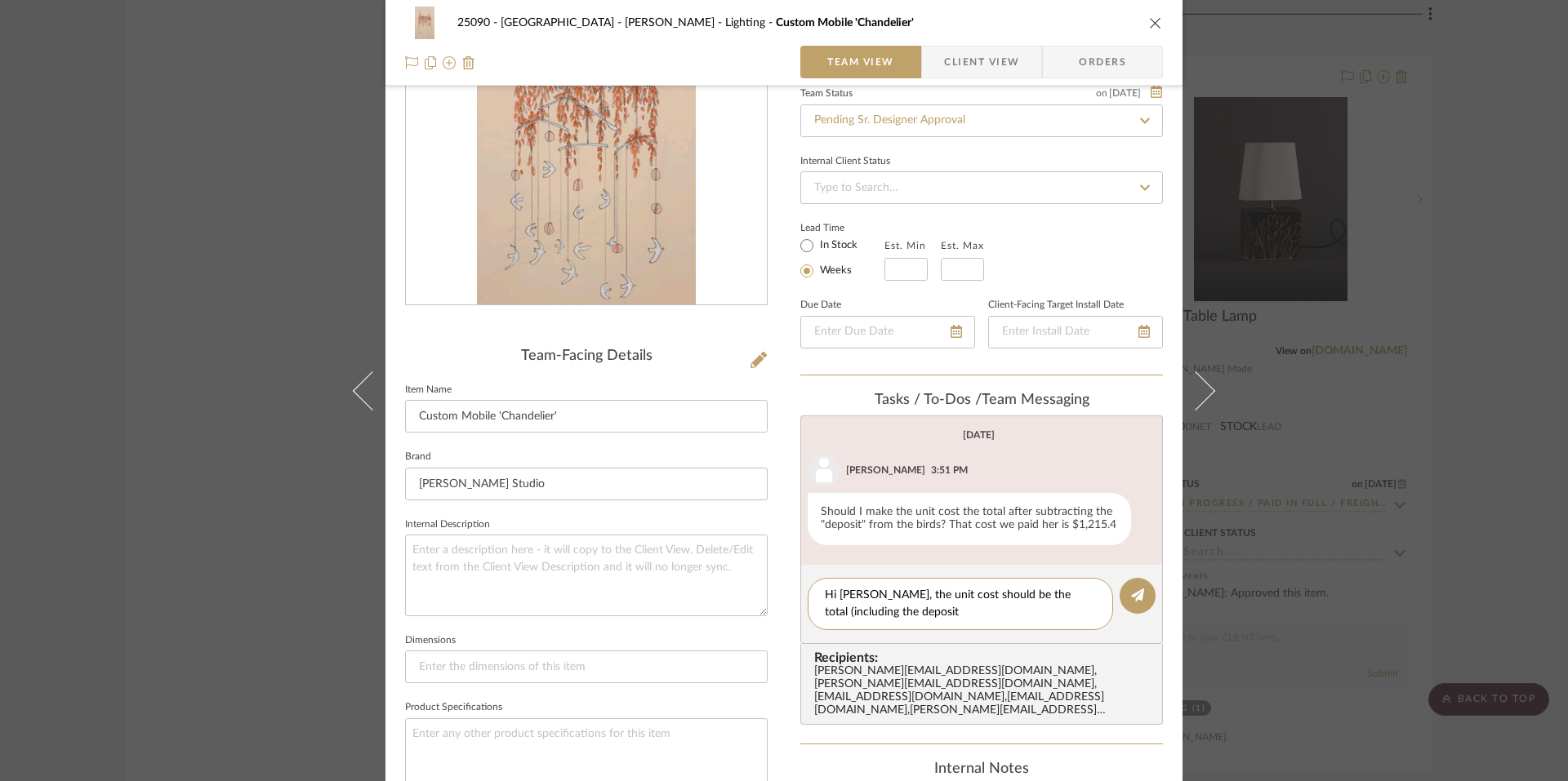
type textarea "Hi [PERSON_NAME], the unit cost should be the total (including the deposit)"
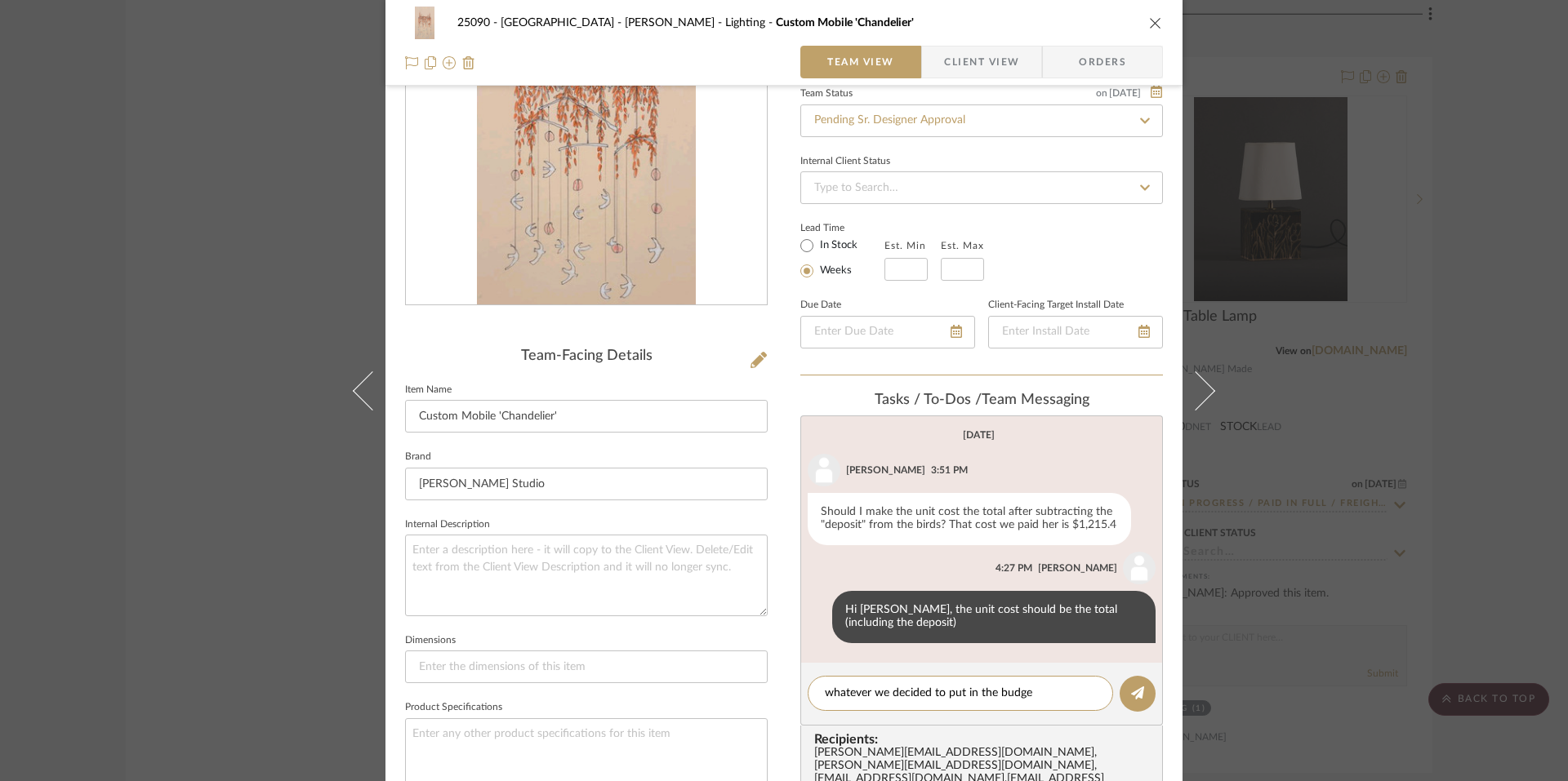
type textarea "whatever we decided to put in the budget"
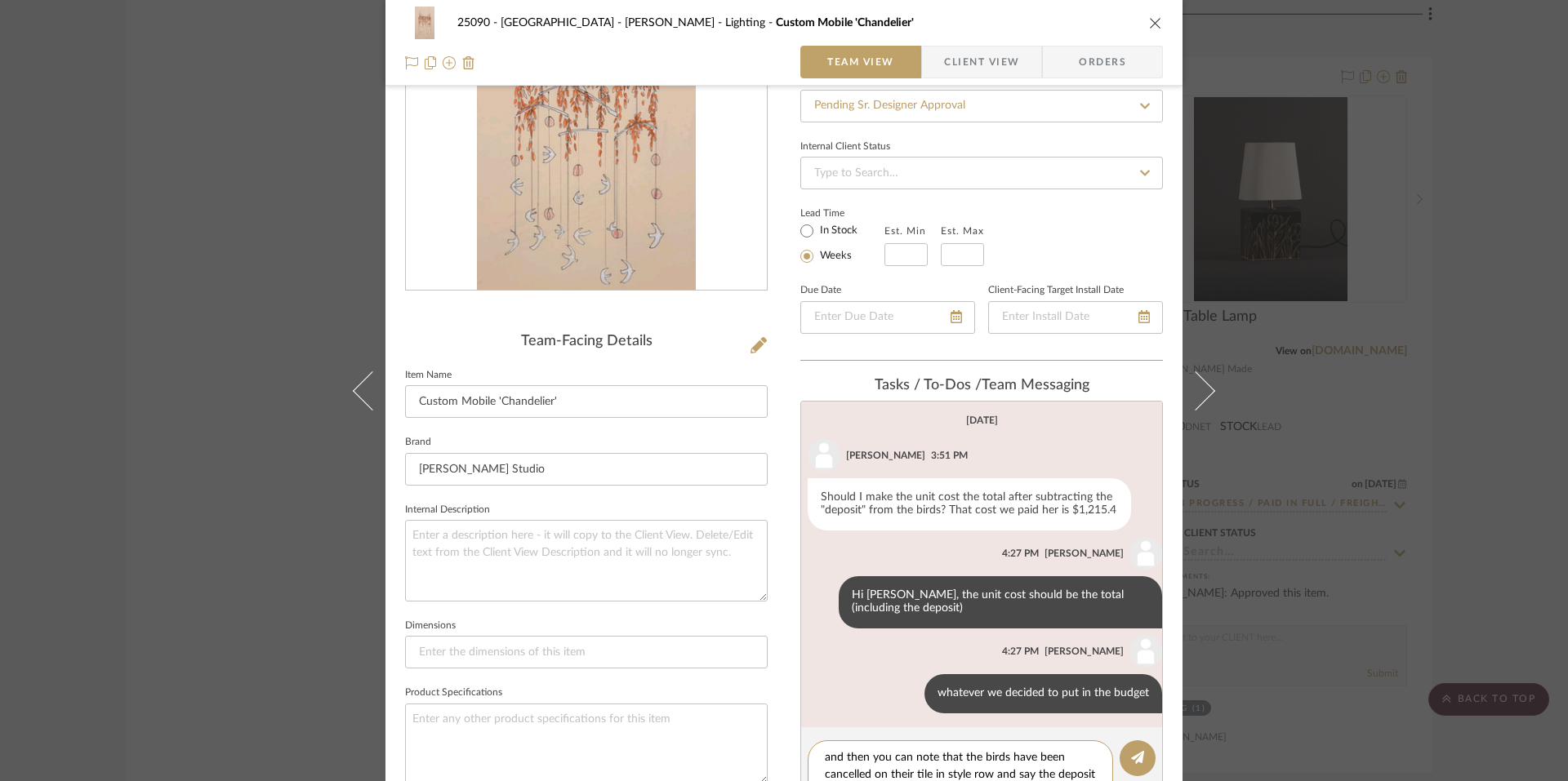
scroll to position [194, 0]
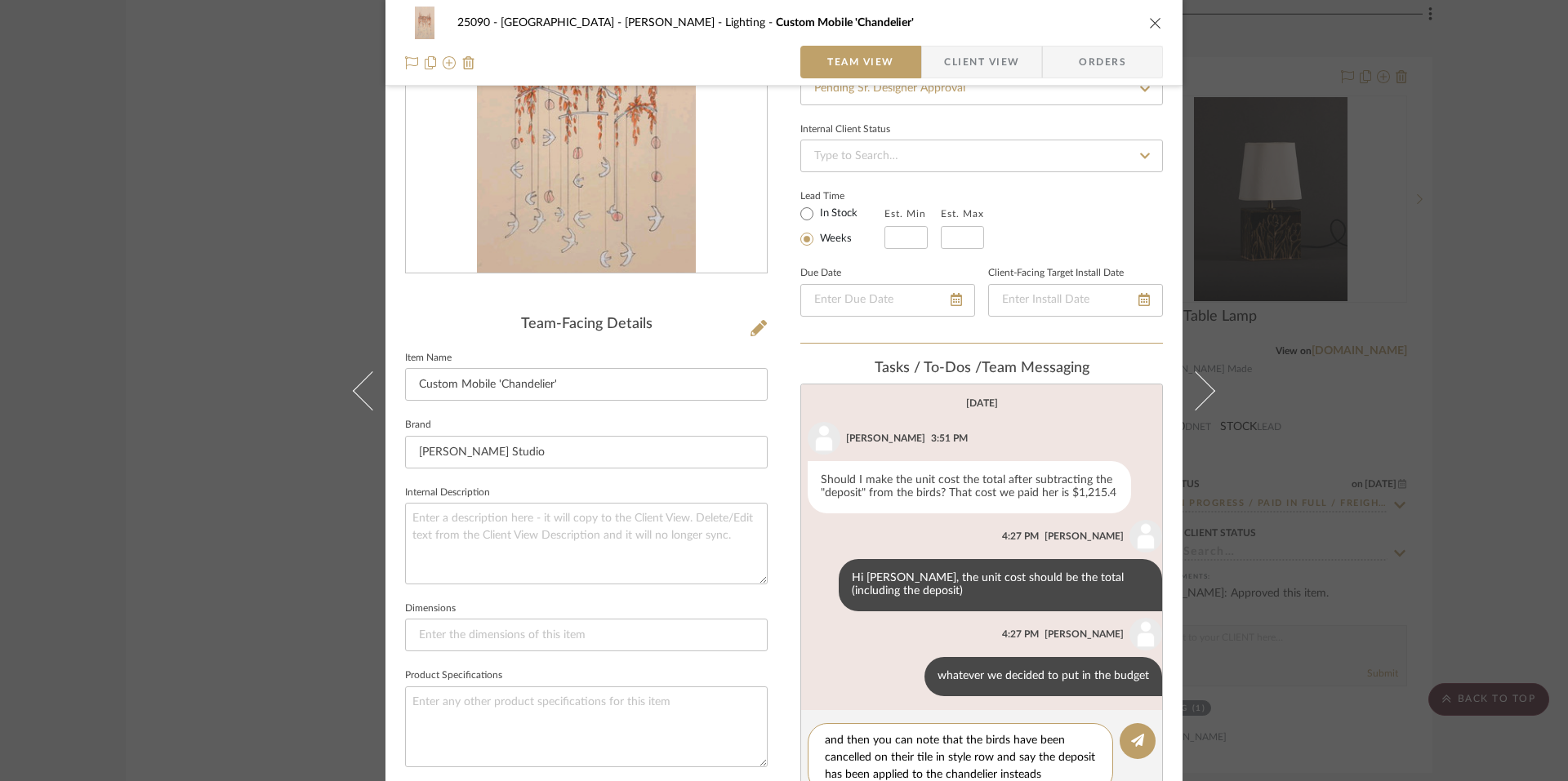
type textarea "and then you can note that the birds have been cancelled on their tile in style…"
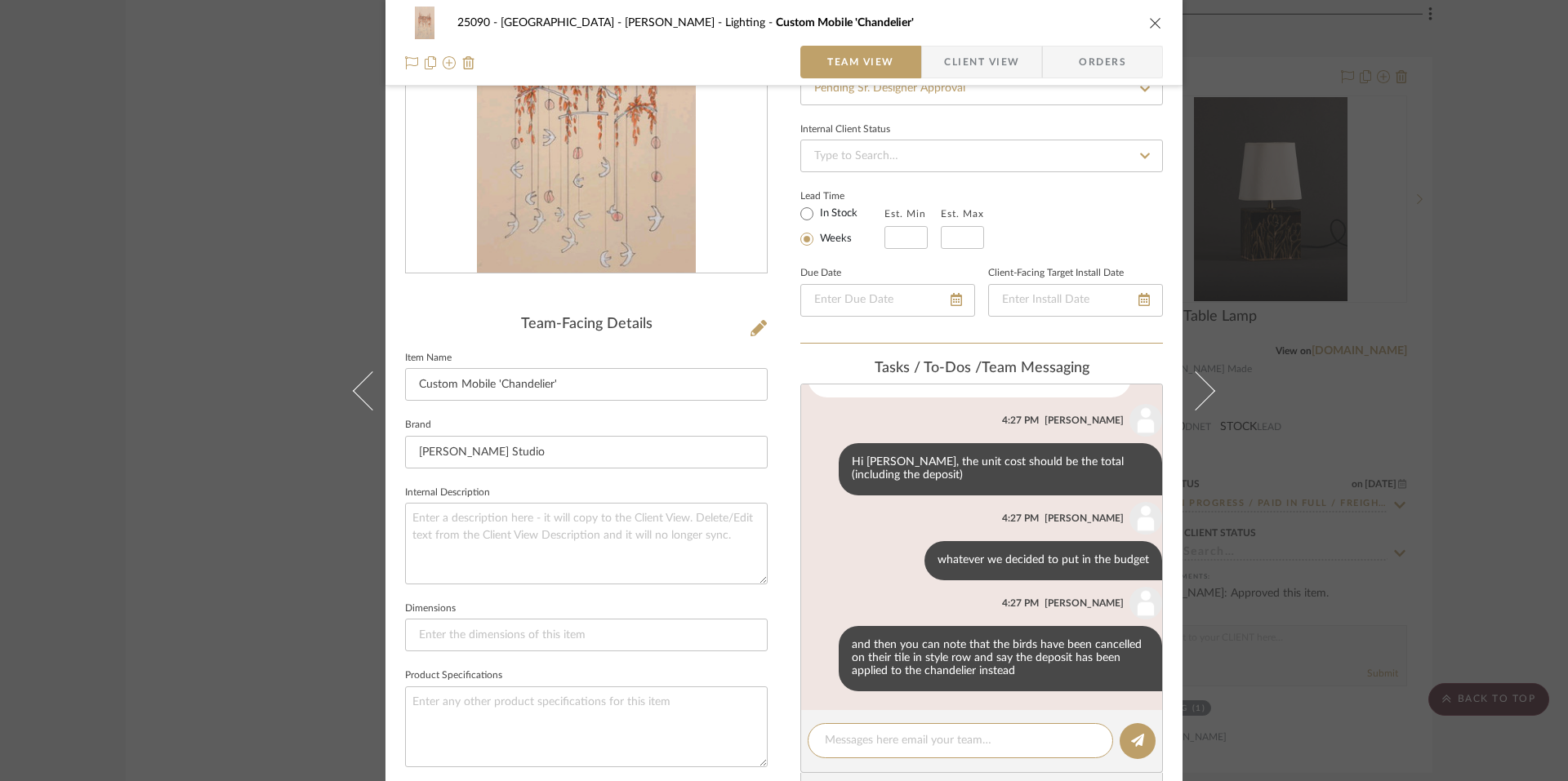
click at [50, 242] on div "25090 - Bowie House - [PERSON_NAME] Lighting Custom Mobile 'Chandelier' Team Vi…" at bounding box center [784, 390] width 1568 height 781
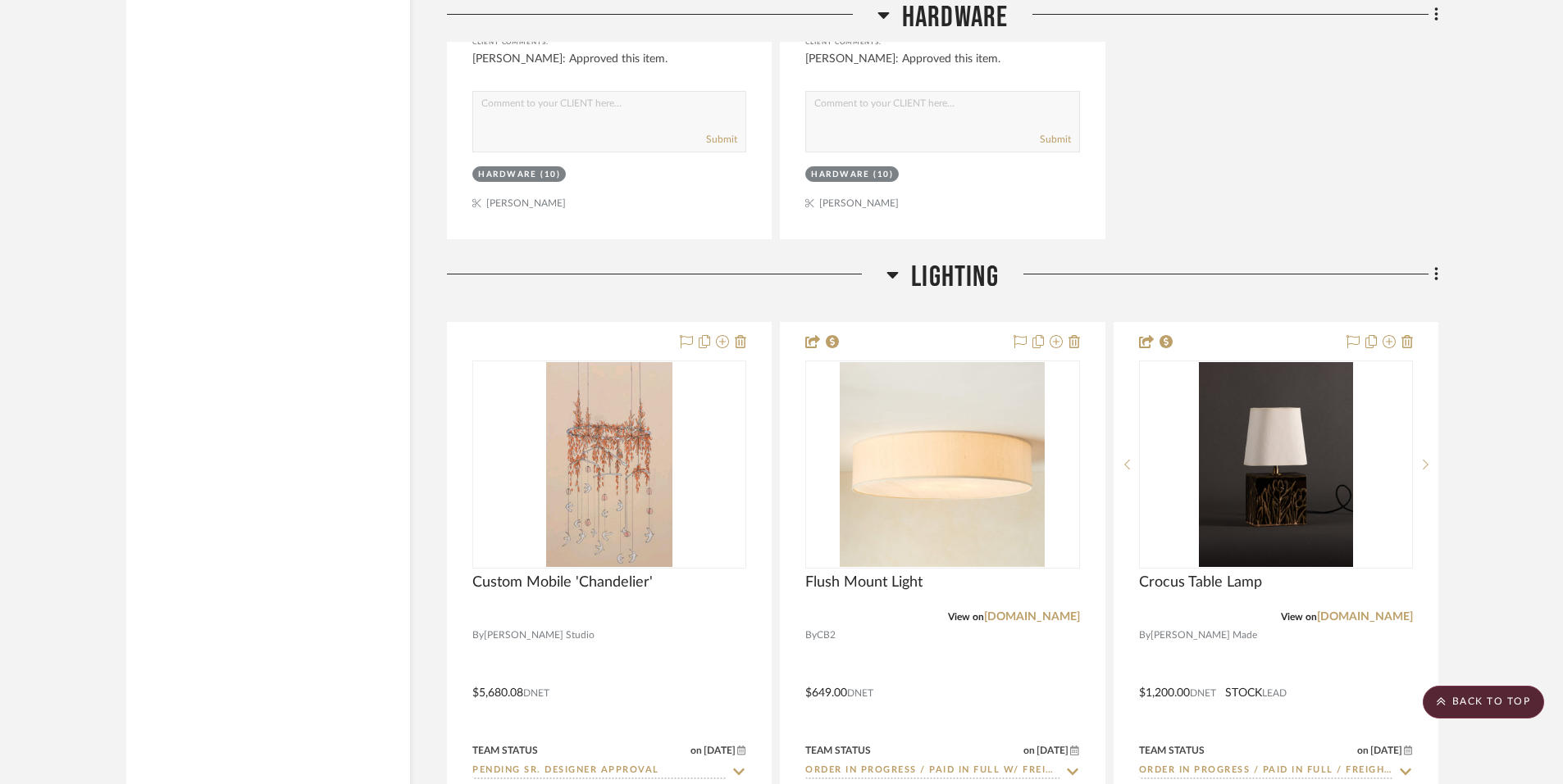
scroll to position [5747, 0]
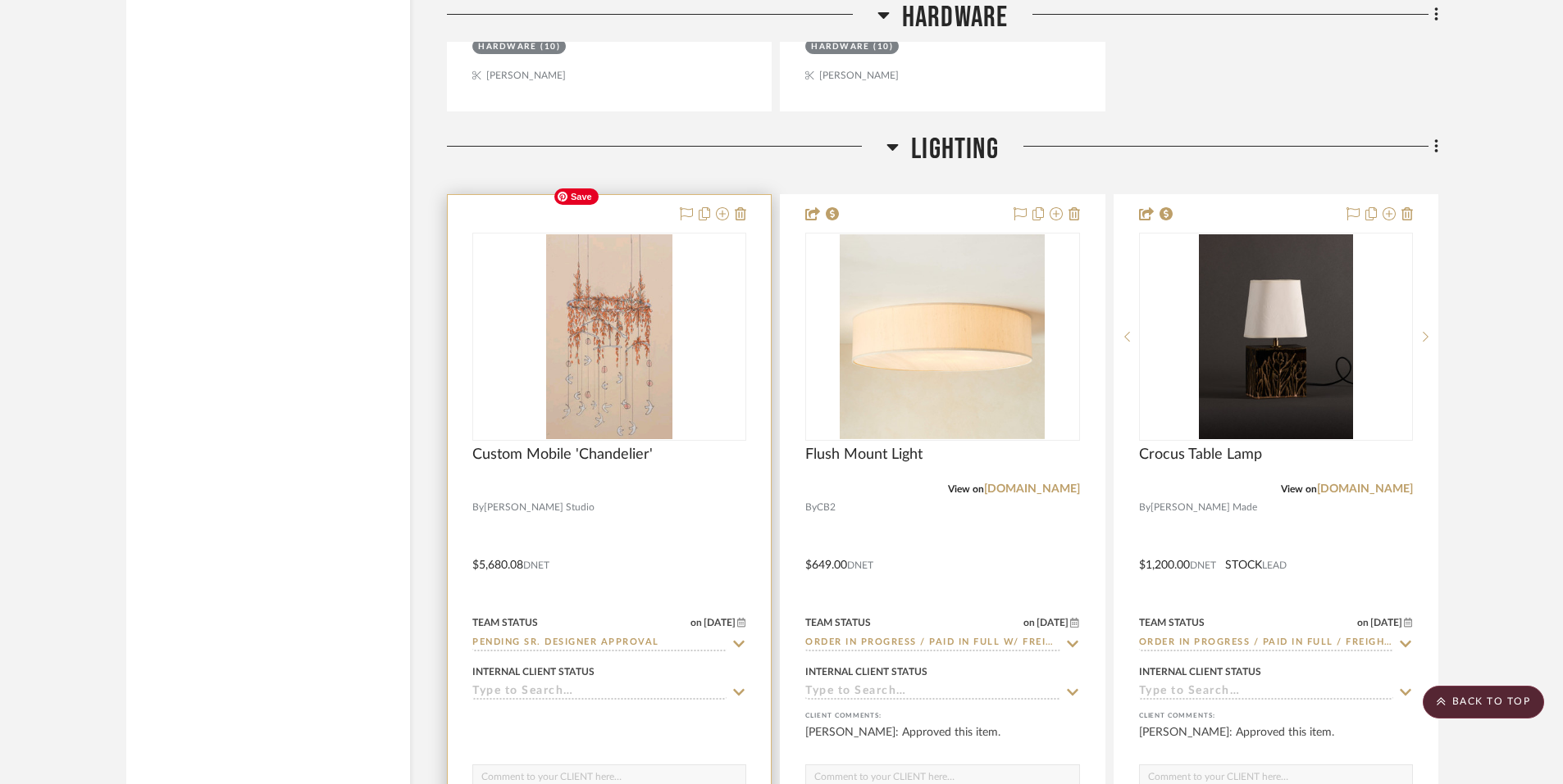
click at [600, 331] on img "0" at bounding box center [609, 336] width 126 height 205
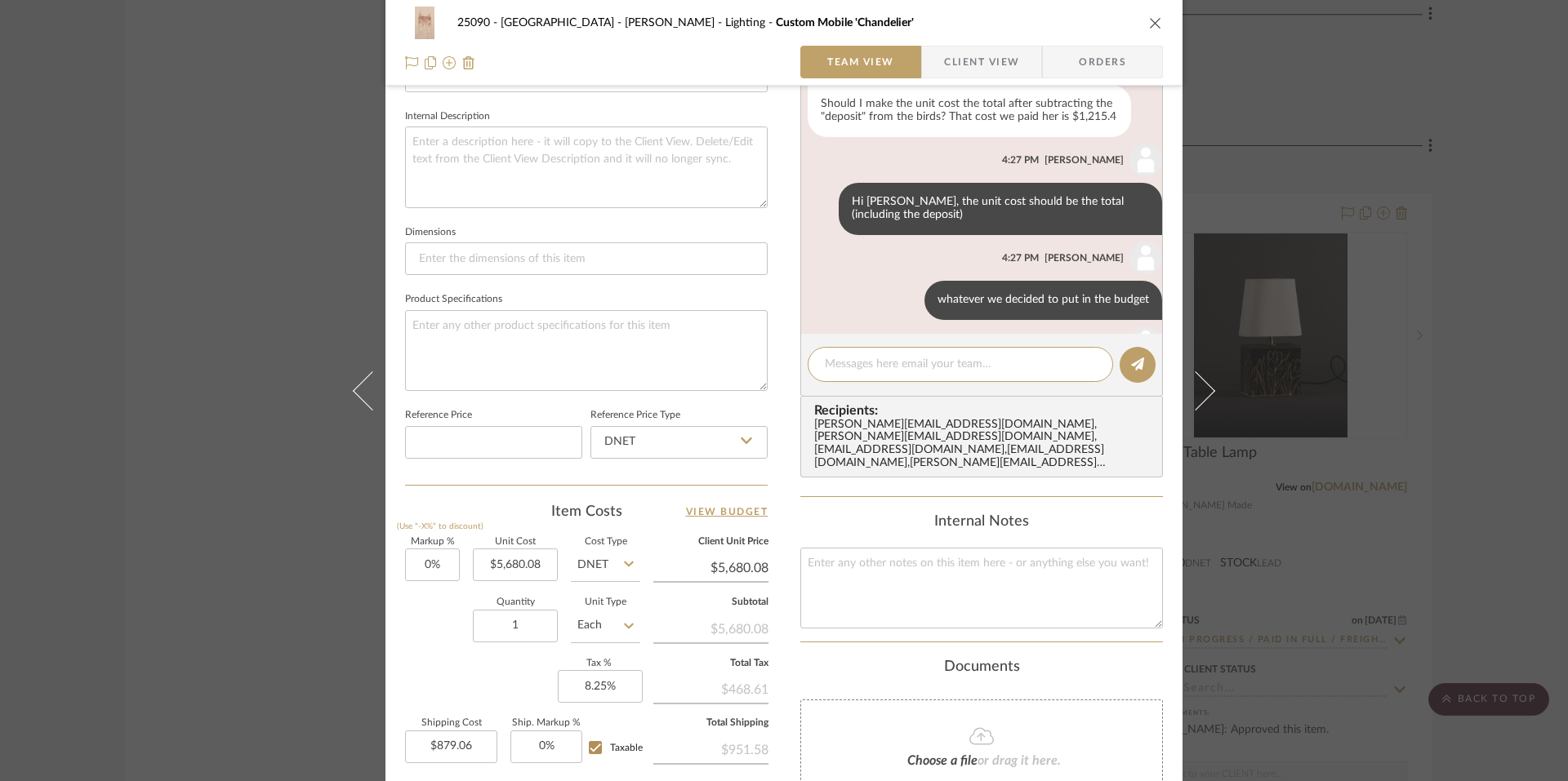
scroll to position [654, 0]
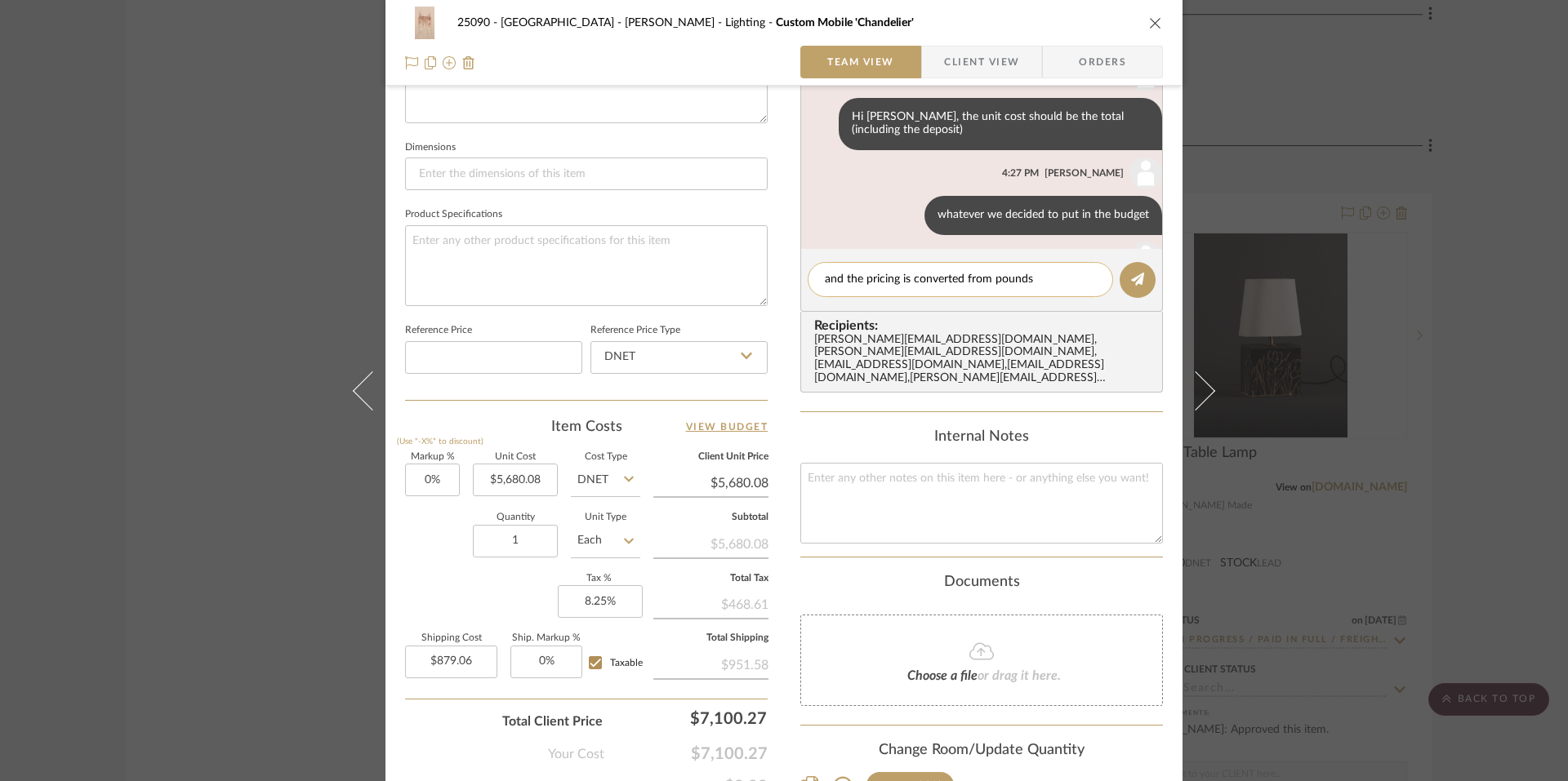
type textarea "and the pricing is converted from pounds"
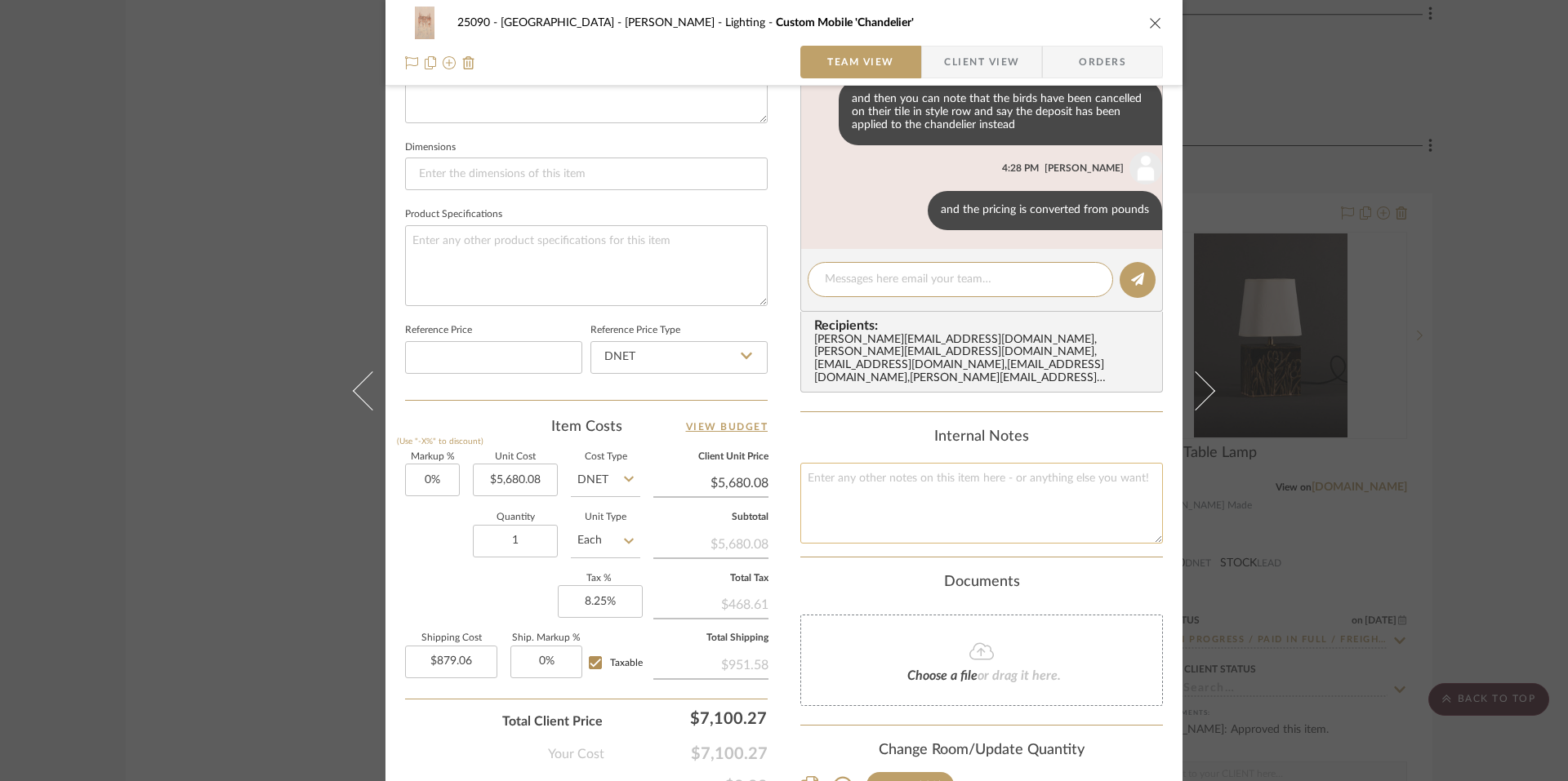
scroll to position [146, 0]
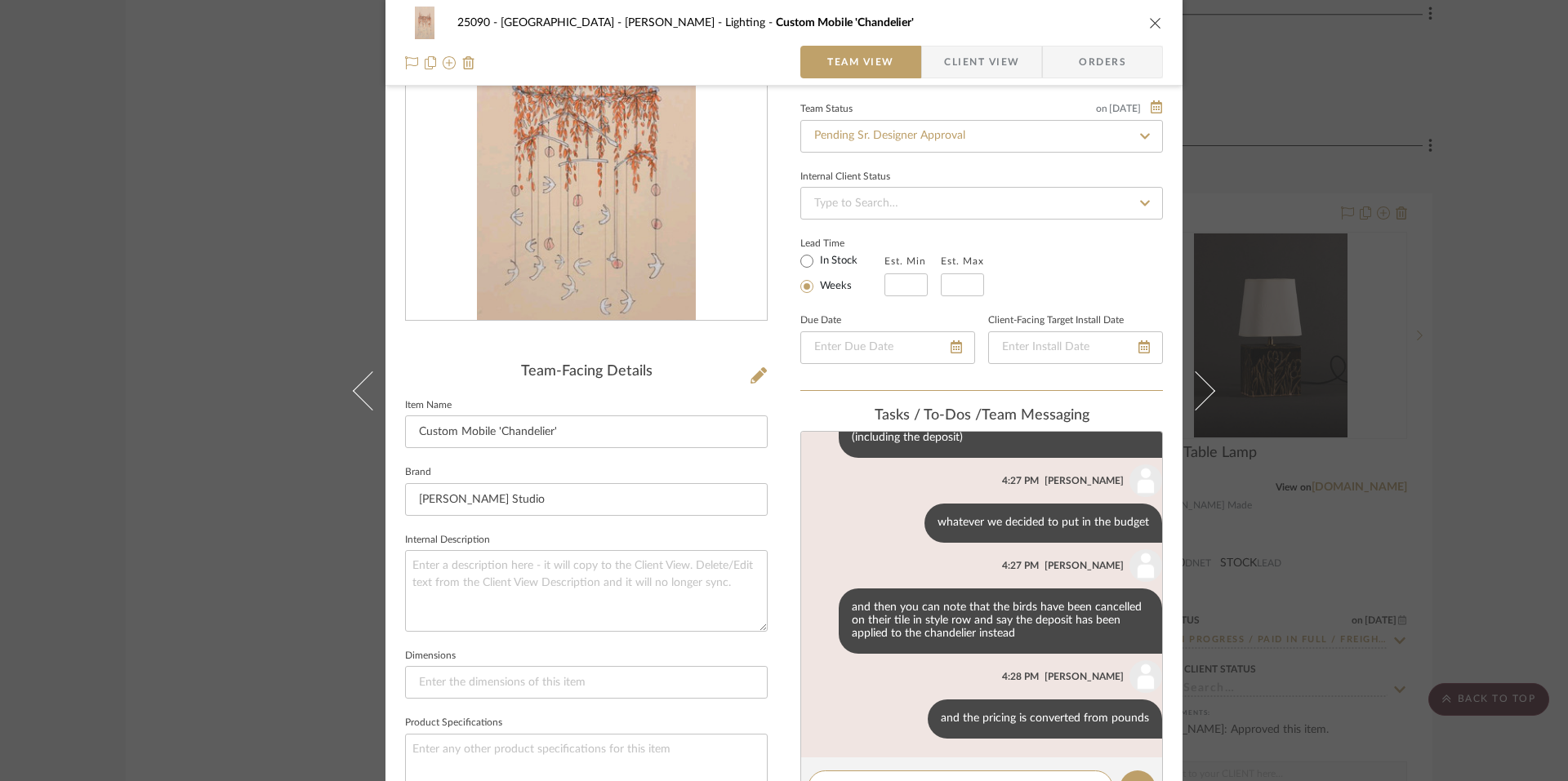
click at [1478, 311] on div "25090 - Bowie House - [PERSON_NAME] Lighting Custom Mobile 'Chandelier' Team Vi…" at bounding box center [784, 390] width 1568 height 781
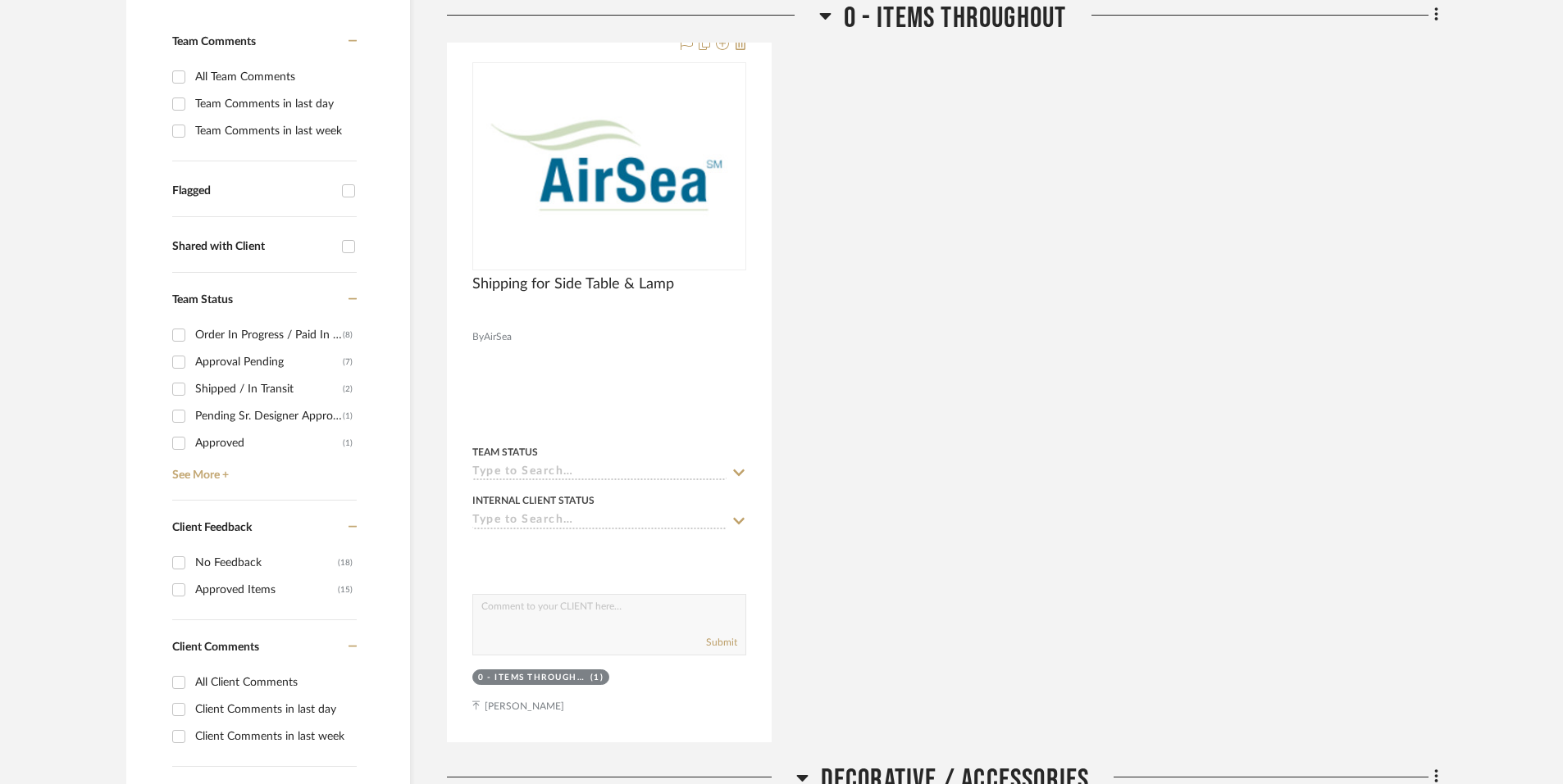
scroll to position [480, 0]
